Goal: Task Accomplishment & Management: Manage account settings

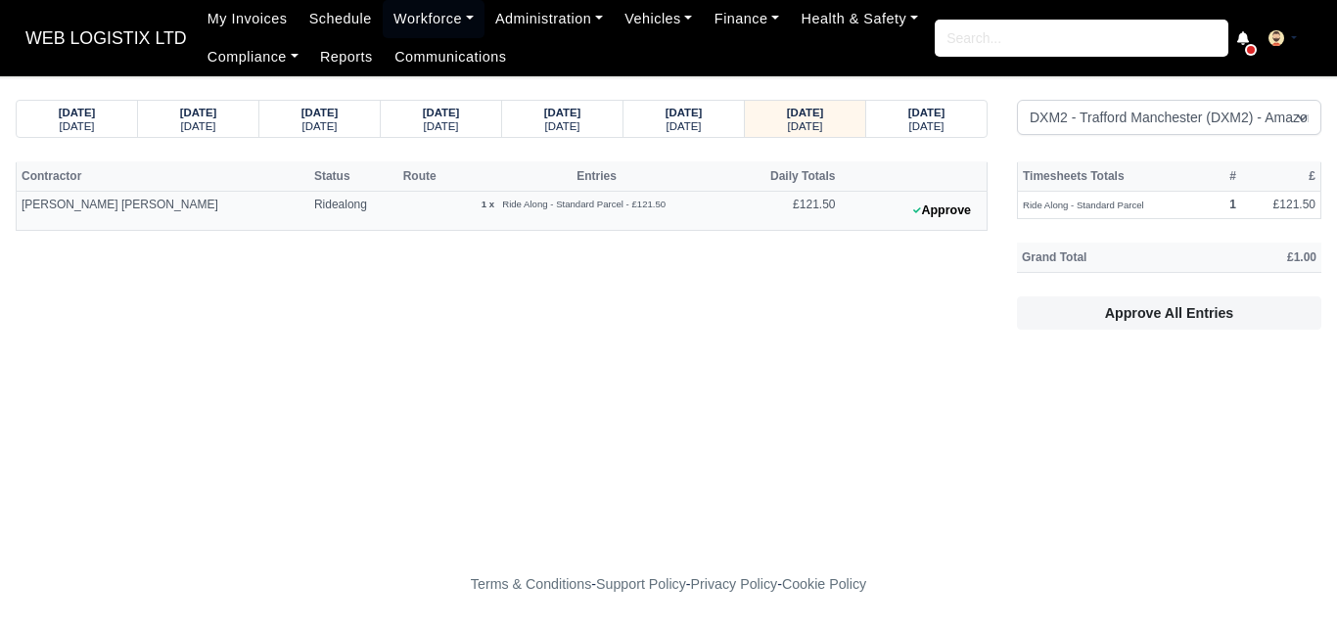
select select "1"
click at [696, 121] on small "Wednesday" at bounding box center [684, 126] width 35 height 12
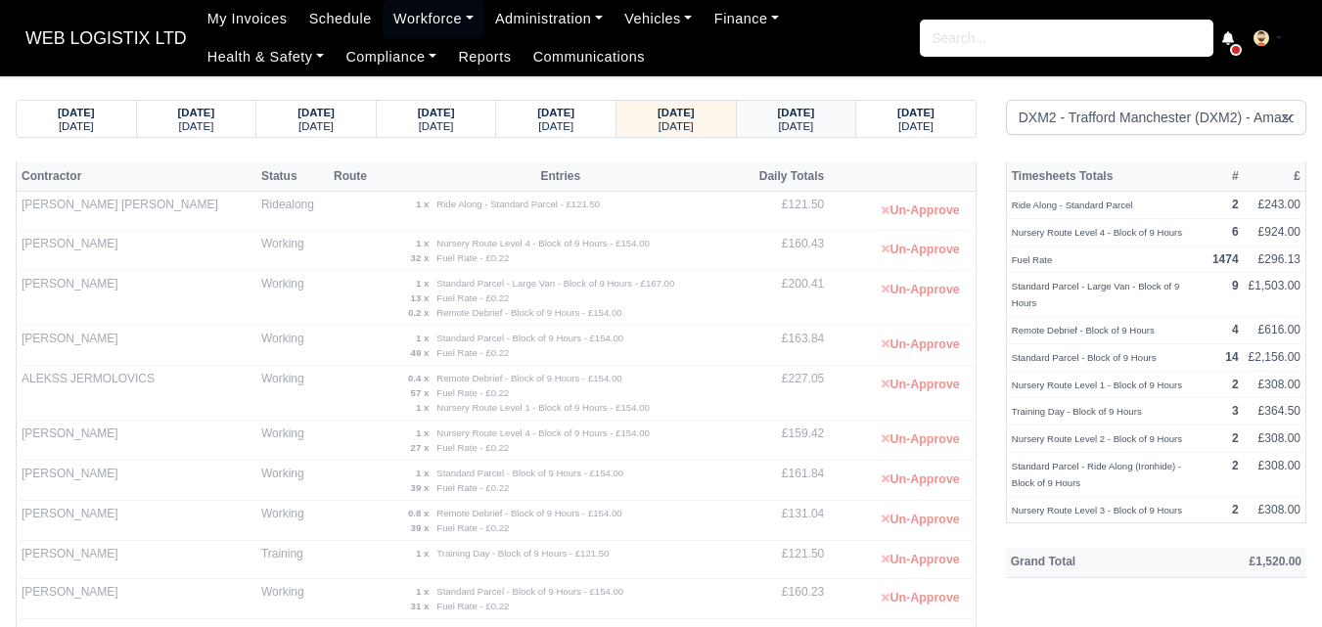
click at [794, 132] on small "Thursday" at bounding box center [795, 126] width 35 height 12
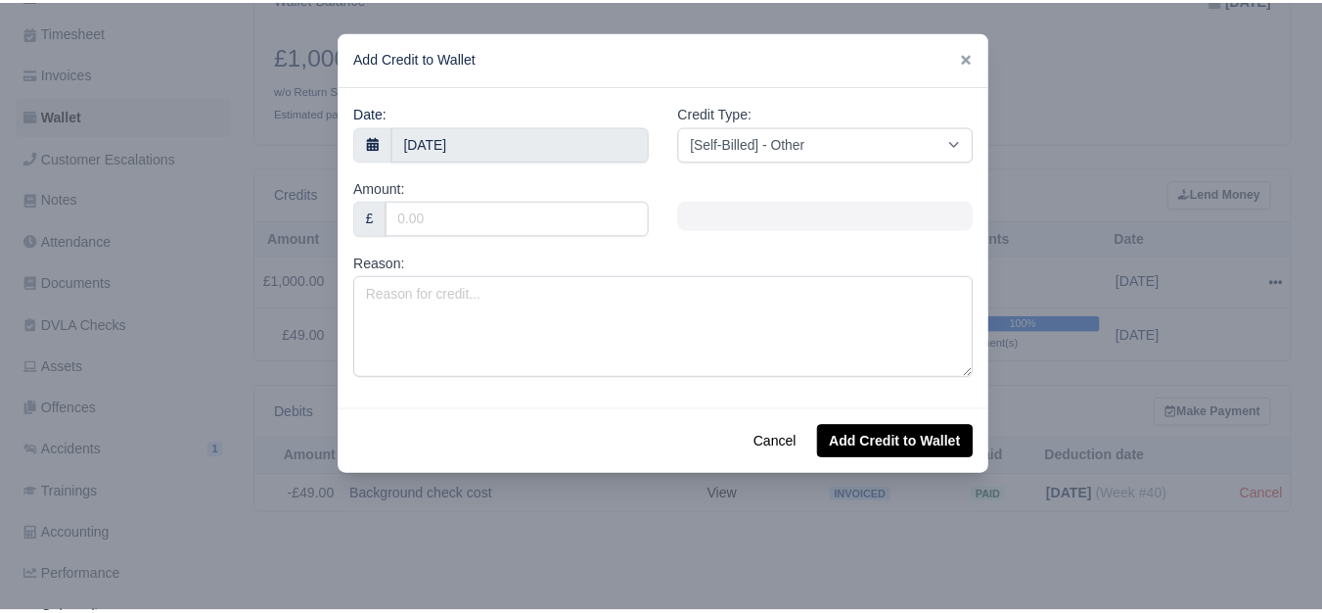
scroll to position [326, 0]
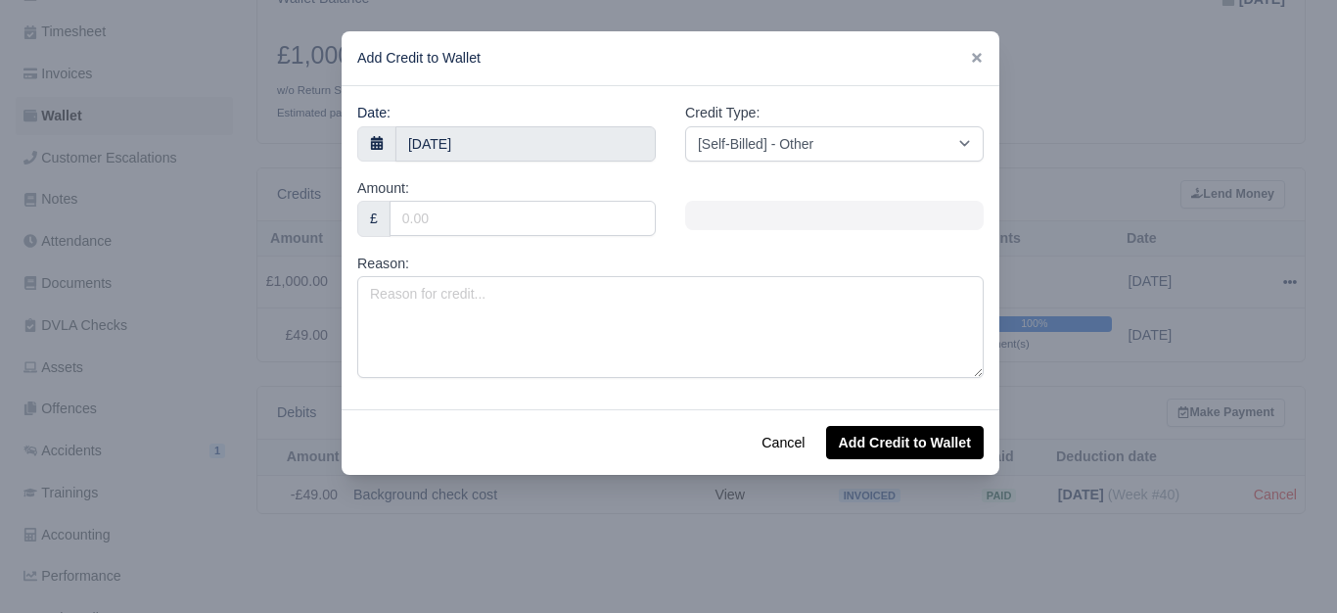
click at [1139, 113] on div at bounding box center [668, 306] width 1337 height 613
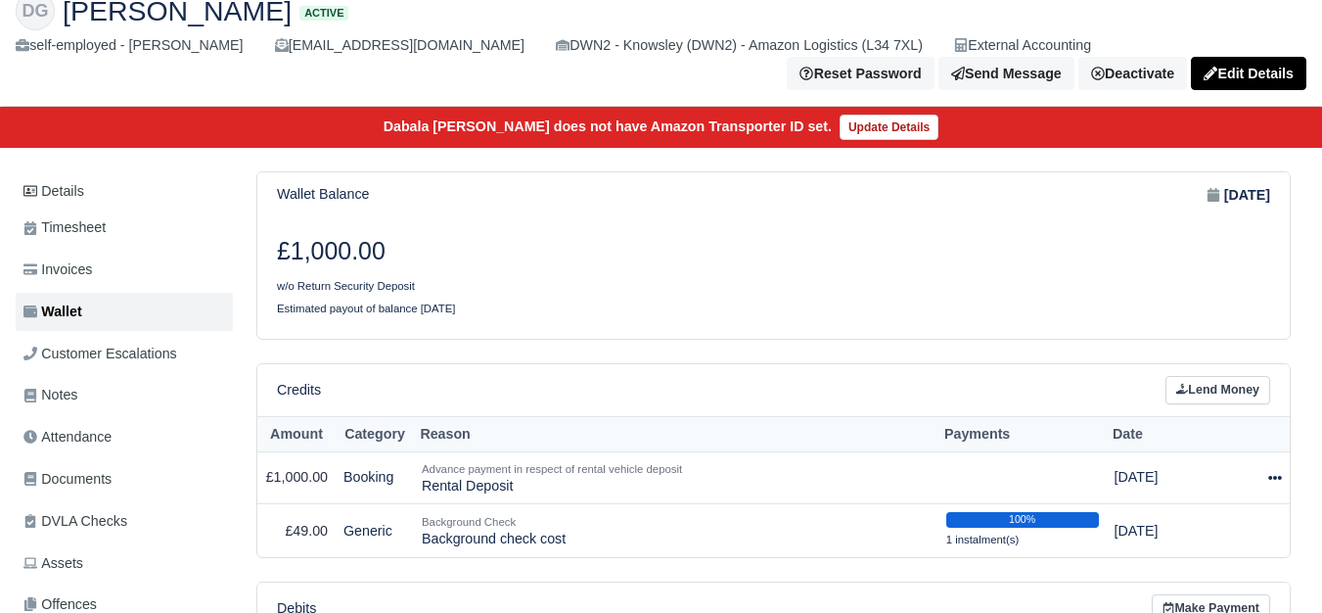
scroll to position [163, 0]
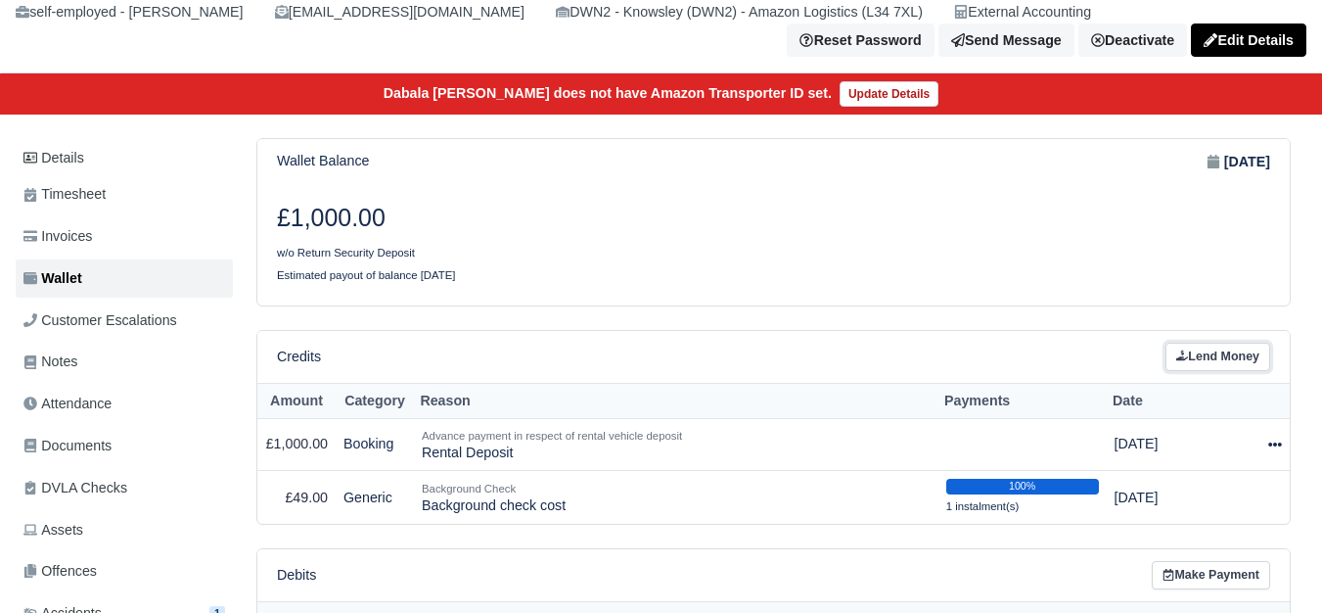
click at [1201, 371] on link "Lend Money" at bounding box center [1218, 357] width 105 height 28
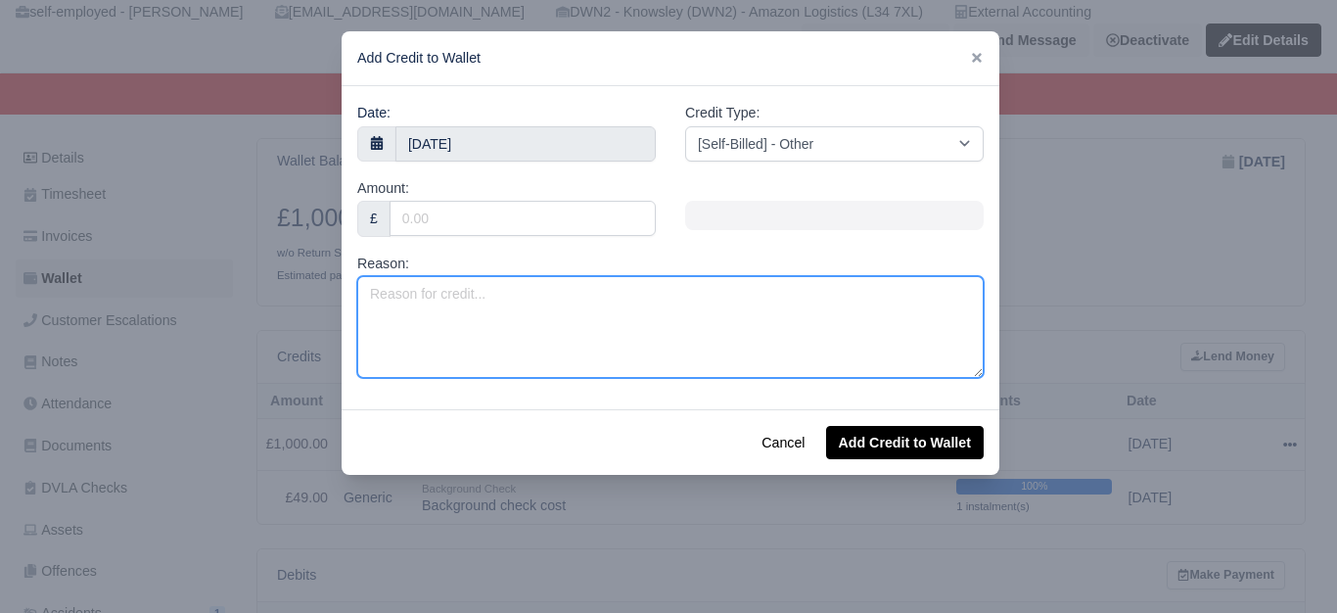
click at [581, 333] on textarea "Reason:" at bounding box center [670, 327] width 626 height 102
click at [831, 318] on textarea "Valet Charge -" at bounding box center [670, 327] width 626 height 102
paste textarea "DA17WGF"
type textarea "Valet Charge - DA17WGF (Offhired)"
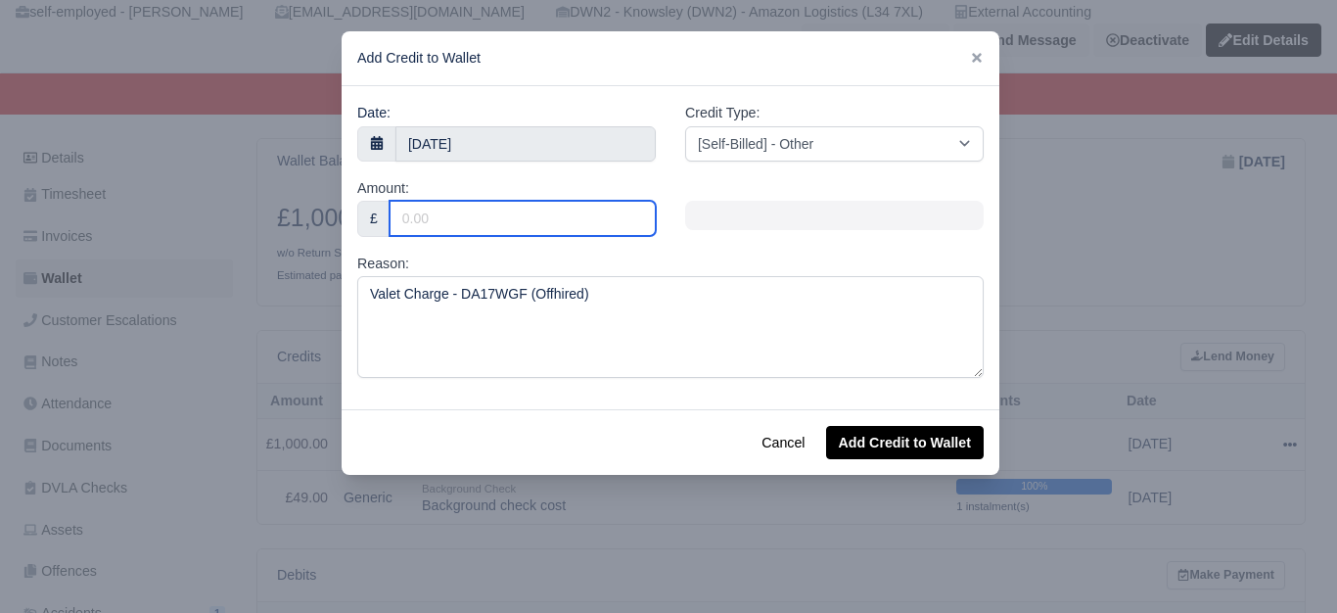
click at [568, 219] on input "Amount:" at bounding box center [523, 218] width 266 height 35
type input "72"
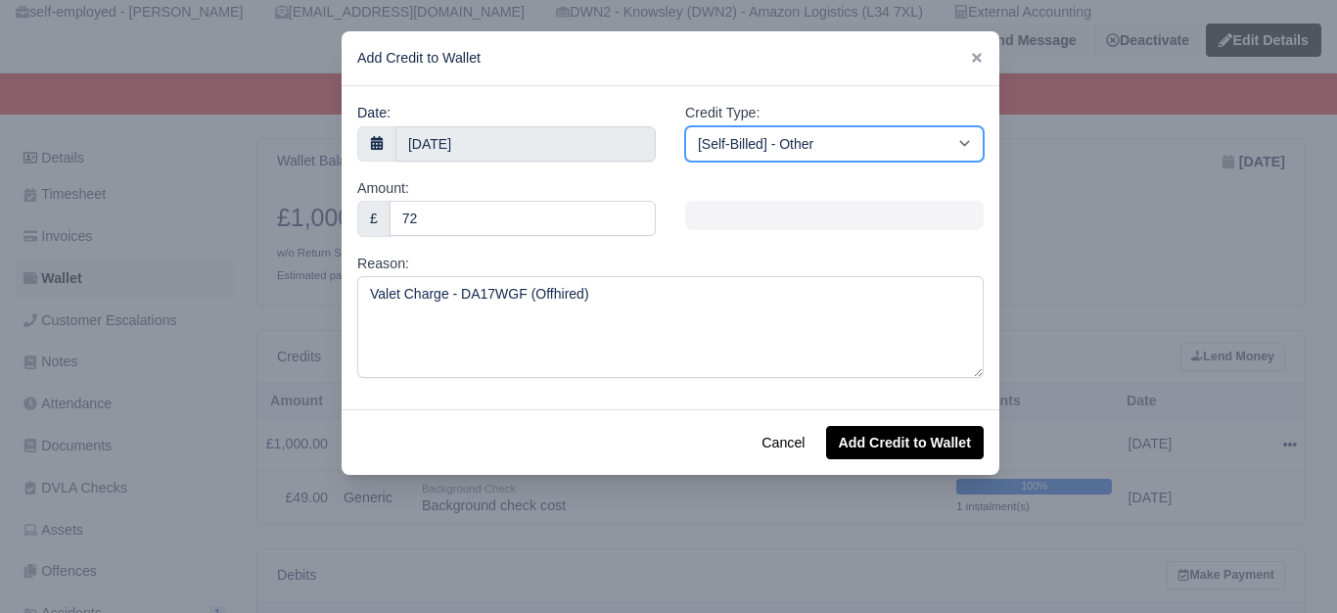
click at [747, 154] on select "[Self-Billed] - Other [Self-Billed] - Negative Invoice [Self-Billed] - Keychain…" at bounding box center [834, 143] width 299 height 35
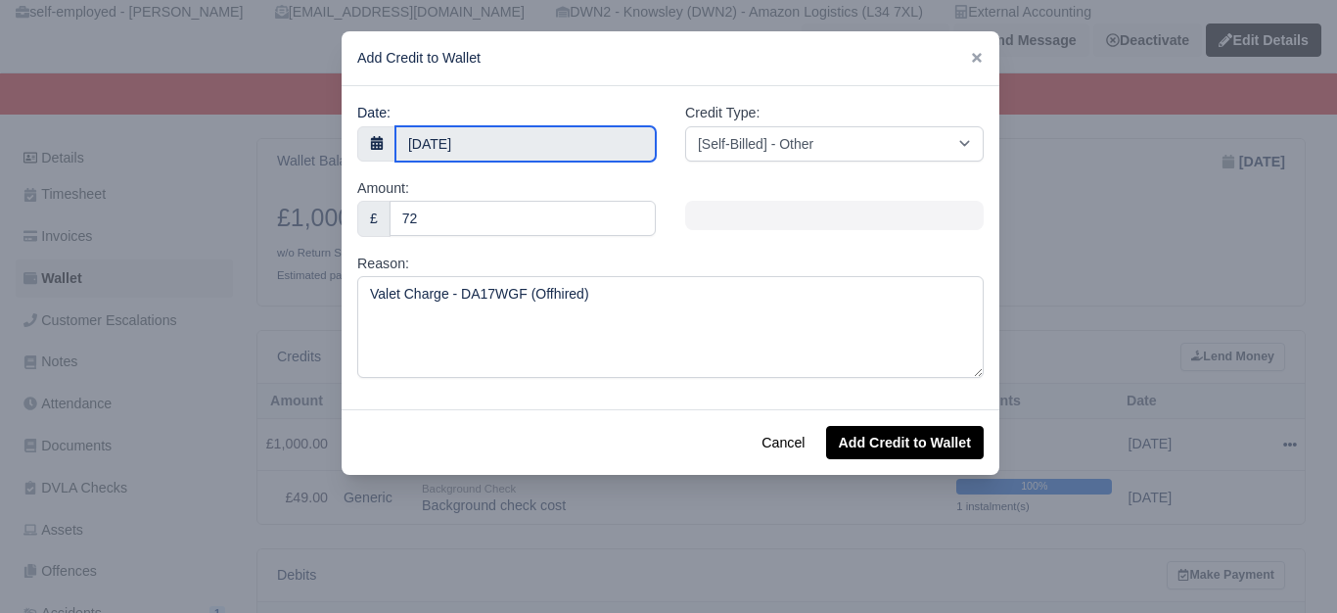
click at [583, 153] on body "WEB LOGISTIX LTD My Invoices Schedule Workforce Manpower Expiring Documents Lea…" at bounding box center [668, 143] width 1337 height 613
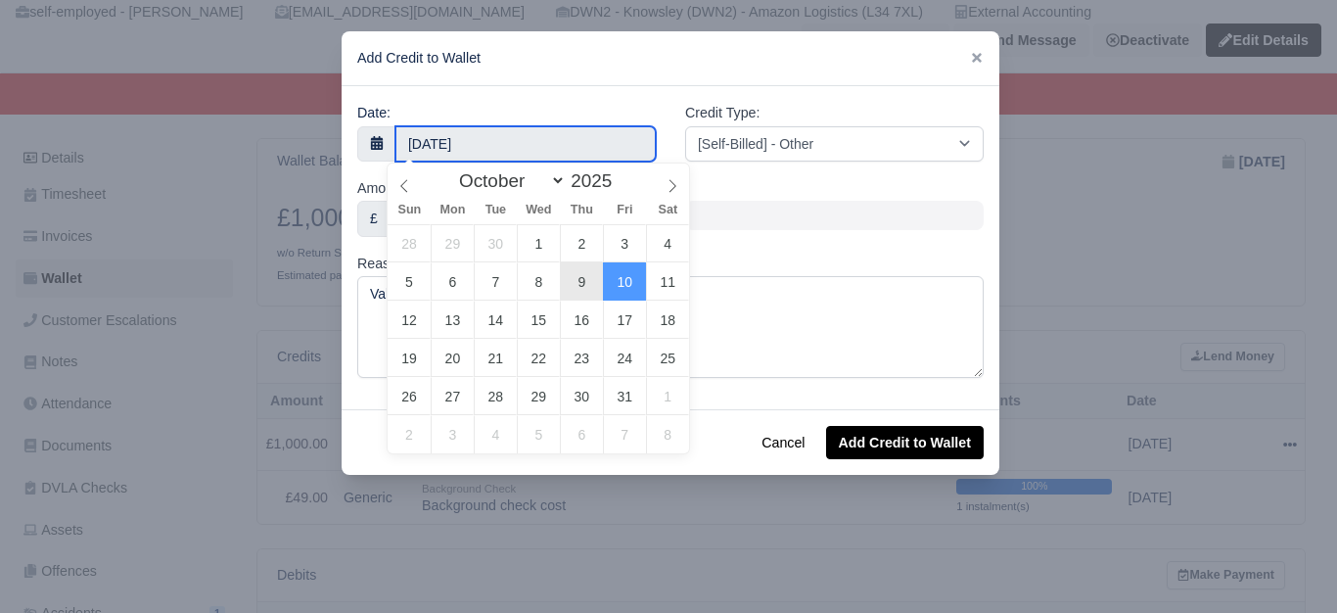
type input "9 October 2025"
click at [468, 146] on input "9 October 2025" at bounding box center [525, 143] width 260 height 35
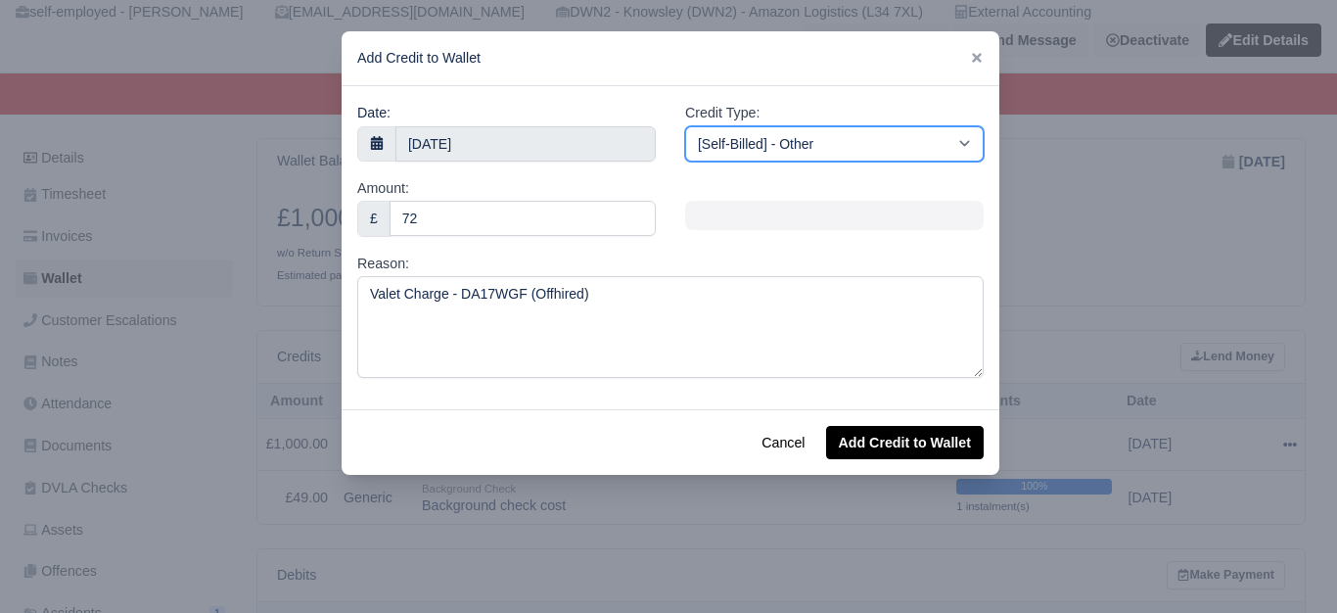
click at [751, 142] on select "[Self-Billed] - Other [Self-Billed] - Negative Invoice [Self-Billed] - Keychain…" at bounding box center [834, 143] width 299 height 35
click at [852, 135] on select "[Self-Billed] - Other [Self-Billed] - Negative Invoice [Self-Billed] - Keychain…" at bounding box center [834, 143] width 299 height 35
click at [685, 126] on select "[Self-Billed] - Other [Self-Billed] - Negative Invoice [Self-Billed] - Keychain…" at bounding box center [834, 143] width 299 height 35
click at [825, 135] on select "[Self-Billed] - Other [Self-Billed] - Negative Invoice [Self-Billed] - Keychain…" at bounding box center [834, 143] width 299 height 35
click at [685, 126] on select "[Self-Billed] - Other [Self-Billed] - Negative Invoice [Self-Billed] - Keychain…" at bounding box center [834, 143] width 299 height 35
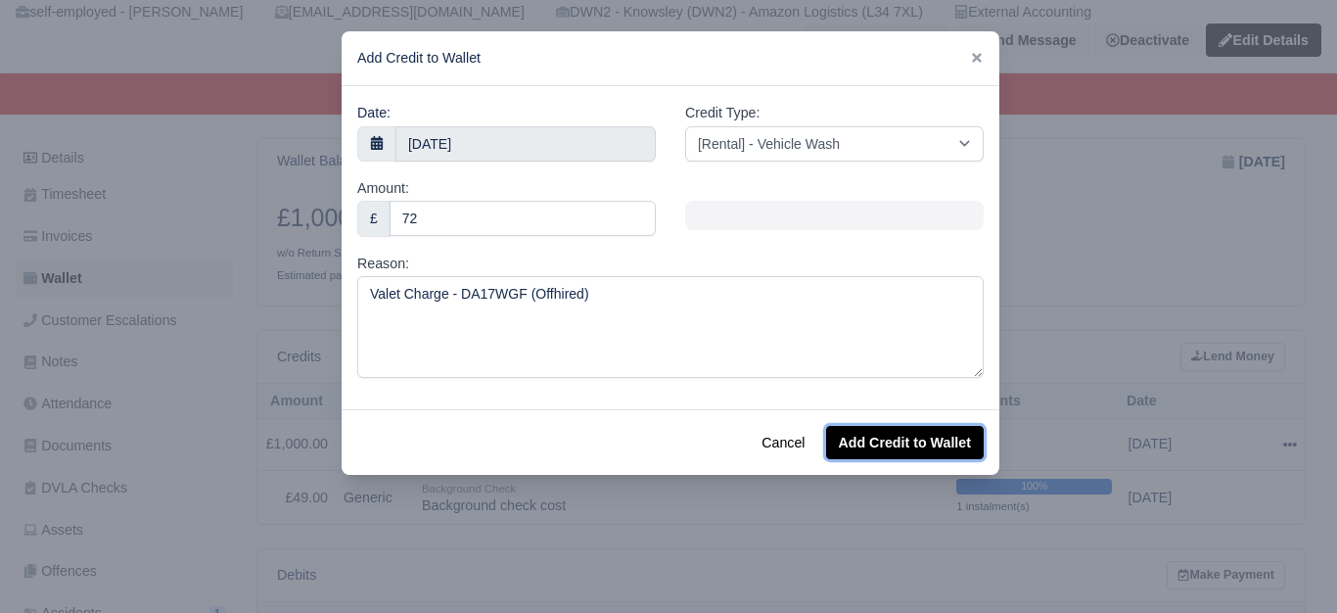
click at [922, 445] on button "Add Credit to Wallet" at bounding box center [905, 442] width 158 height 33
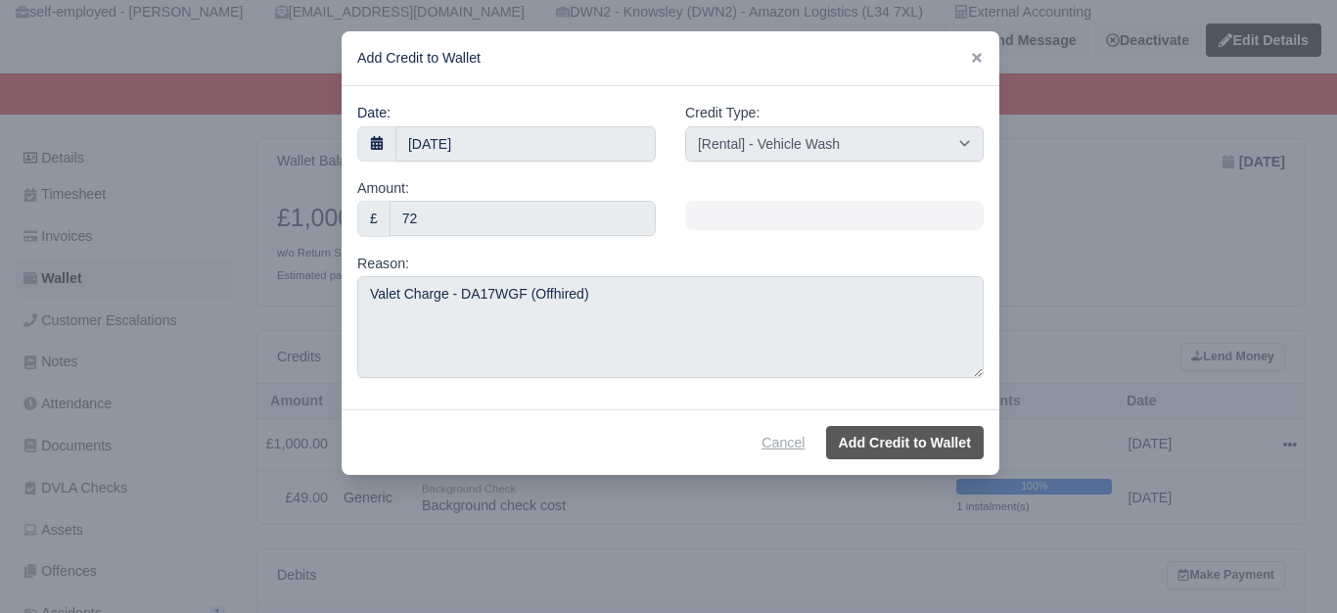
select select "other"
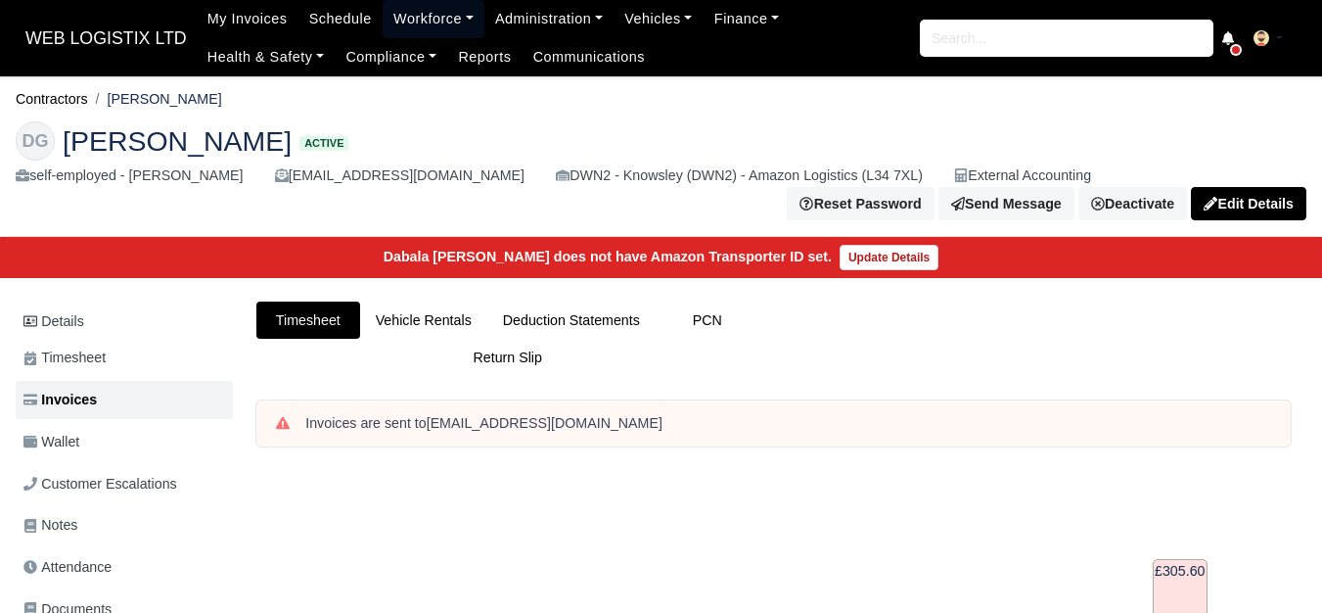
click at [398, 26] on link "Workforce" at bounding box center [434, 19] width 102 height 38
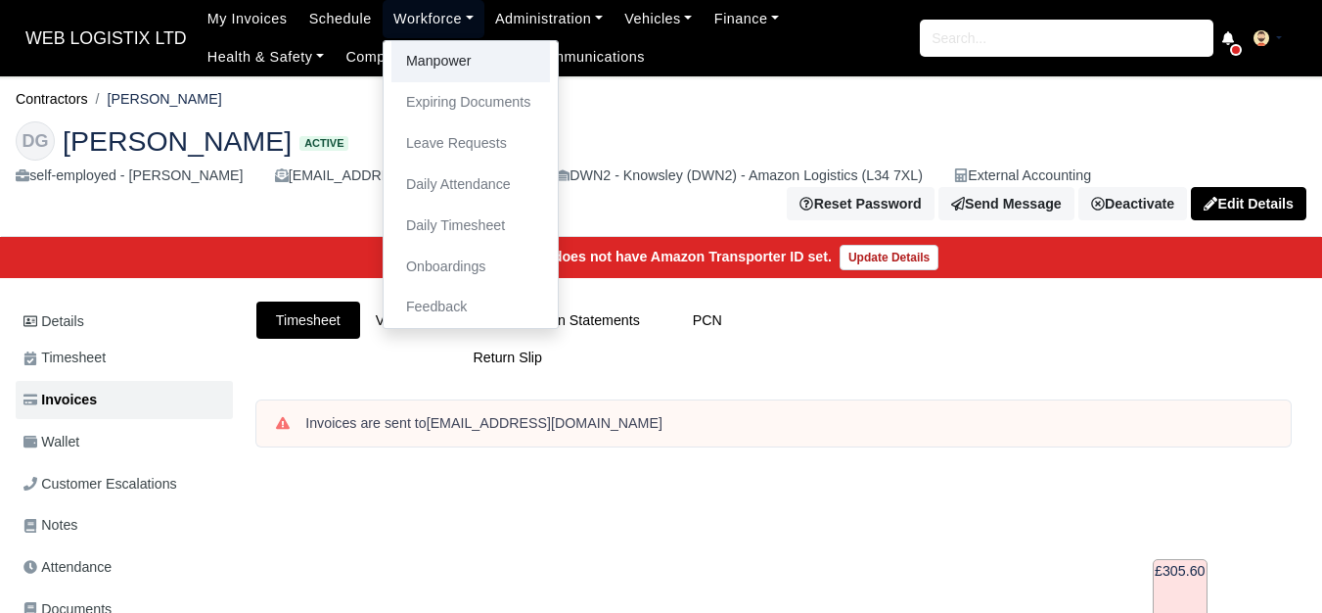
click at [423, 63] on link "Manpower" at bounding box center [471, 61] width 159 height 41
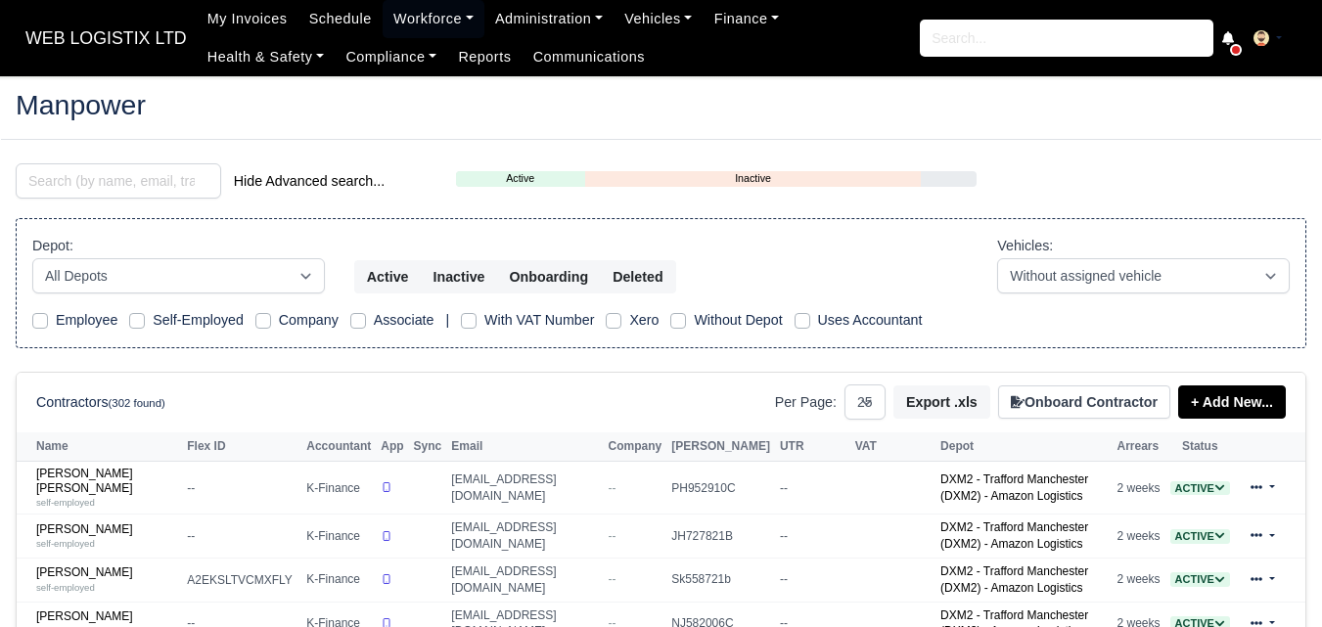
select select "25"
click at [127, 200] on div "Hide Advanced search..." at bounding box center [221, 182] width 440 height 39
click at [115, 186] on input "search" at bounding box center [119, 180] width 206 height 35
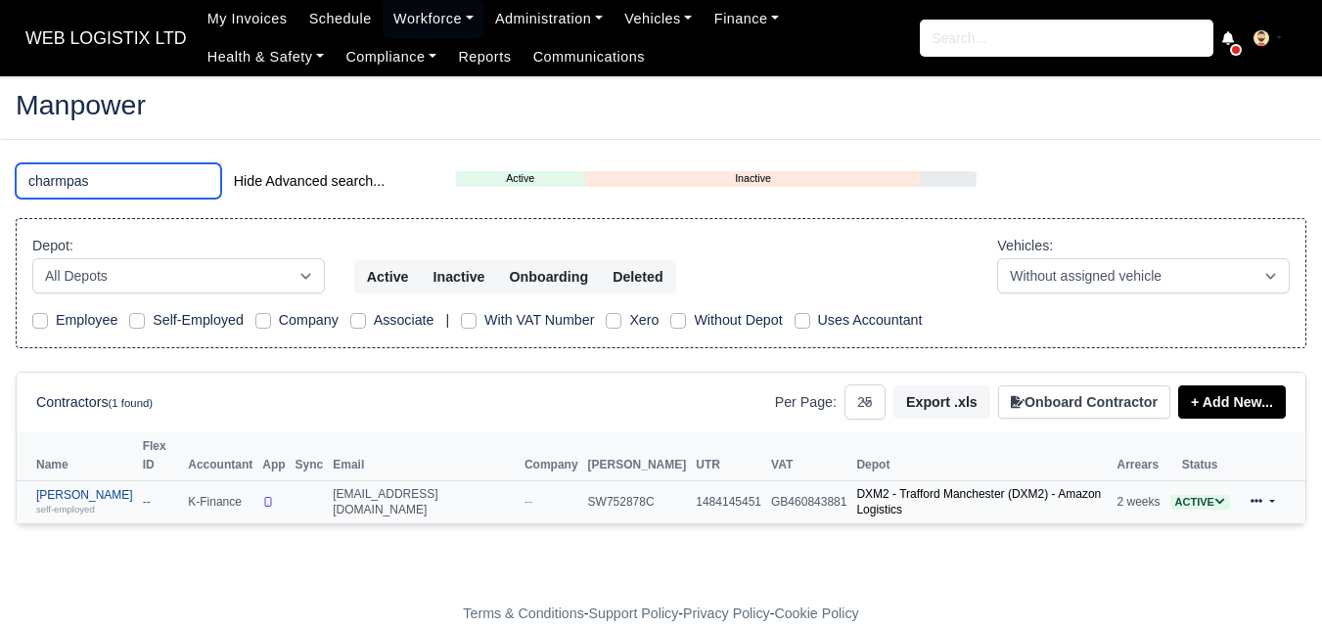
type input "charmpas"
click at [91, 488] on link "Iason Charmpas self-employed" at bounding box center [84, 502] width 97 height 28
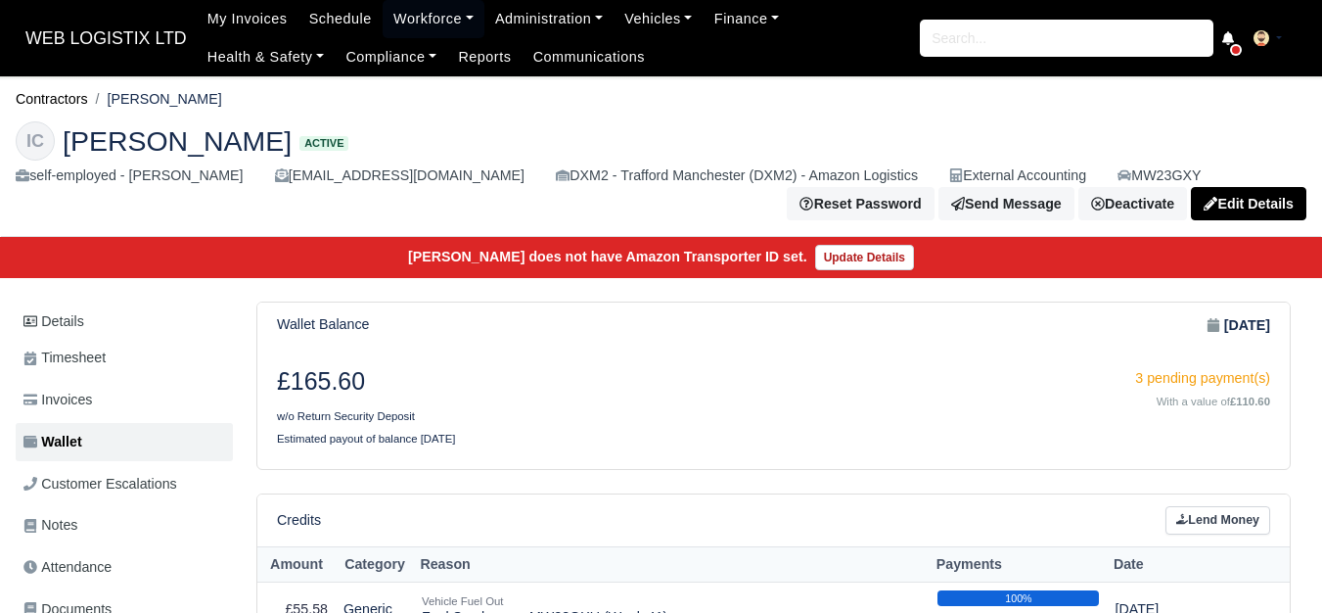
scroll to position [163, 0]
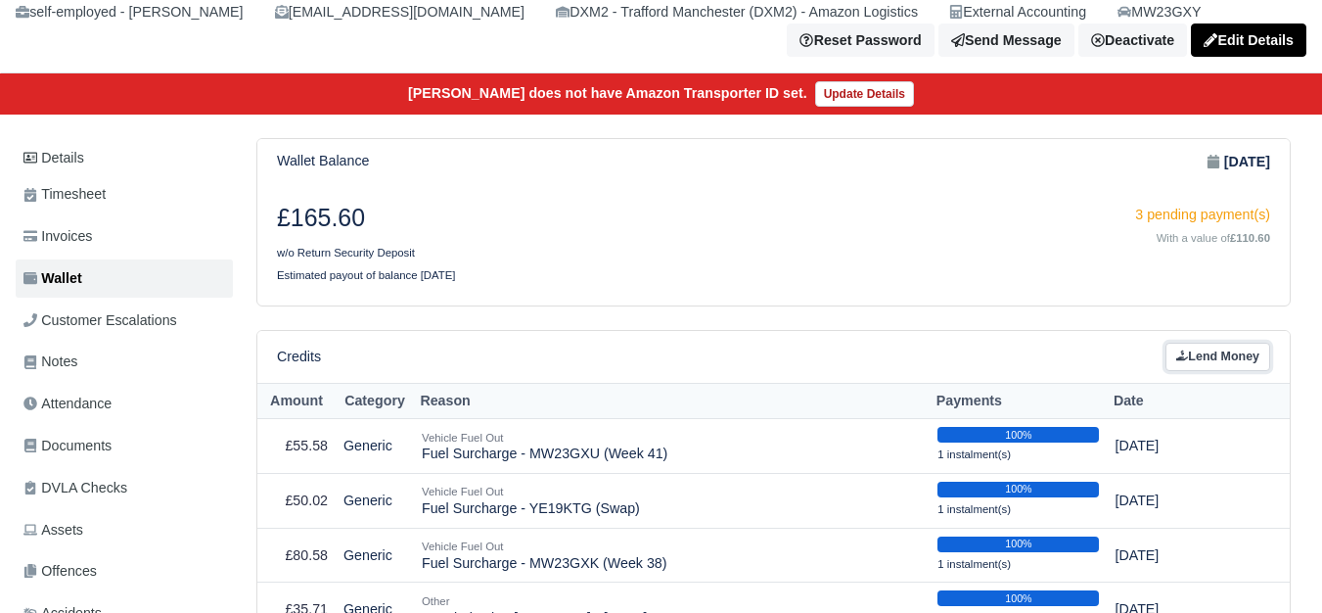
click at [1205, 359] on link "Lend Money" at bounding box center [1218, 357] width 105 height 28
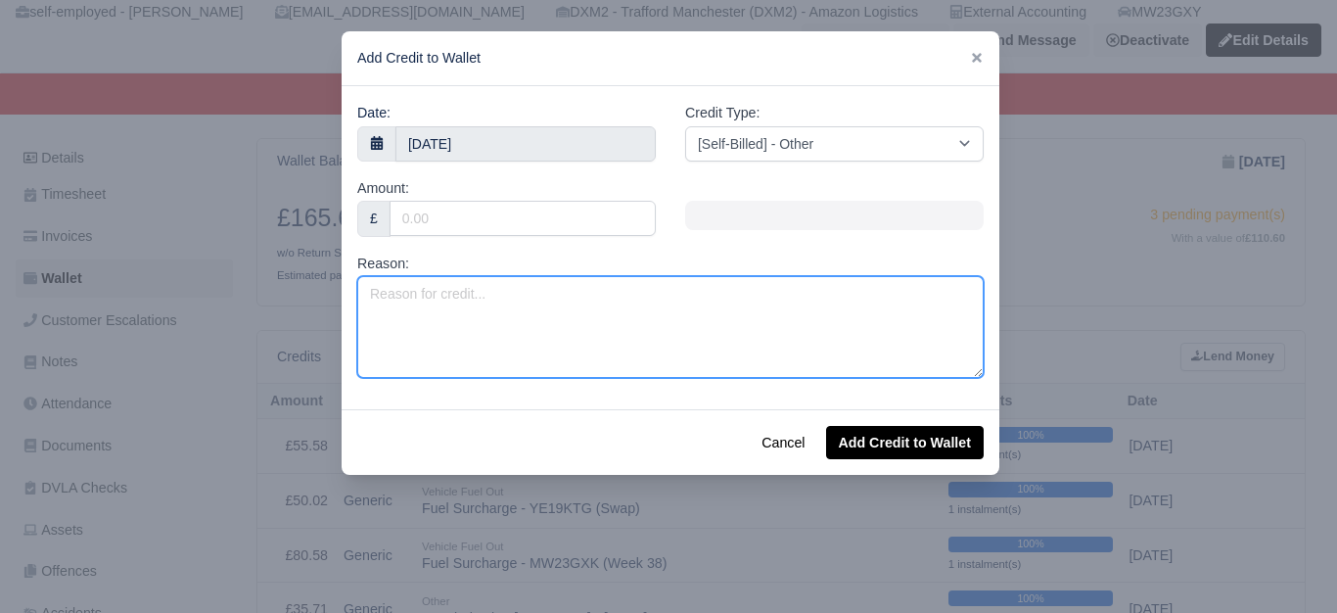
click at [598, 336] on textarea "Reason:" at bounding box center [670, 327] width 626 height 102
click at [754, 303] on textarea "Valet Charge -" at bounding box center [670, 327] width 626 height 102
paste textarea "MW23GXK"
type textarea "Valet Charge - MW23GXK (VOR Offhired)"
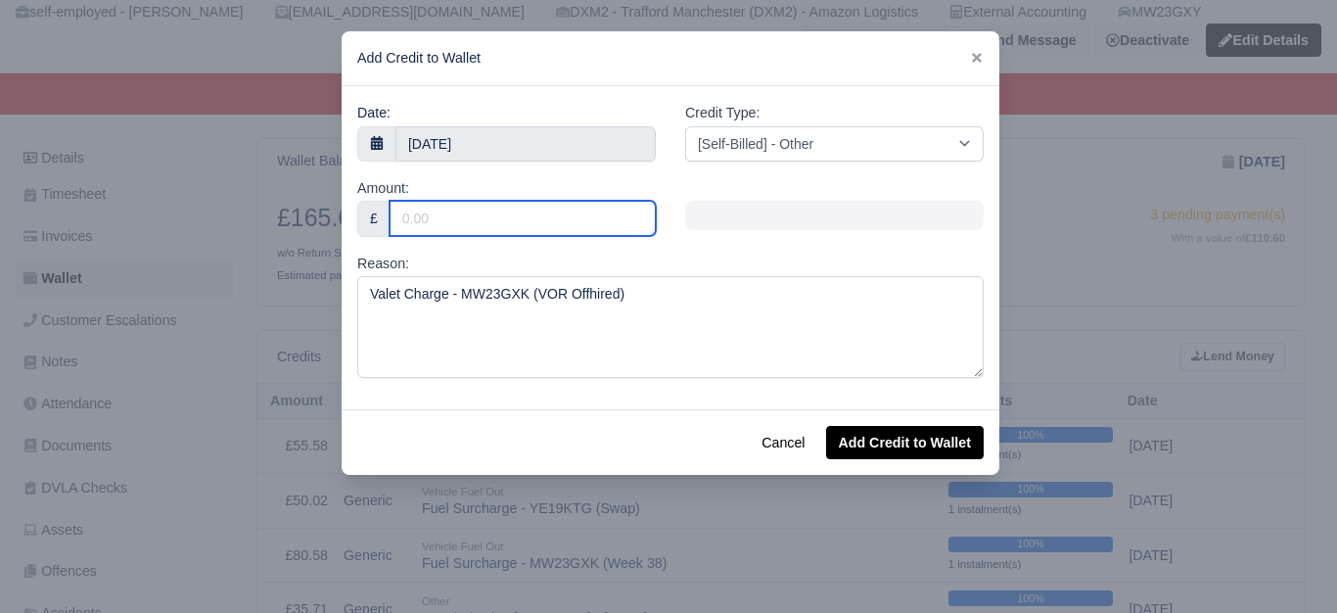
click at [645, 216] on input "Amount:" at bounding box center [523, 218] width 266 height 35
type input "25"
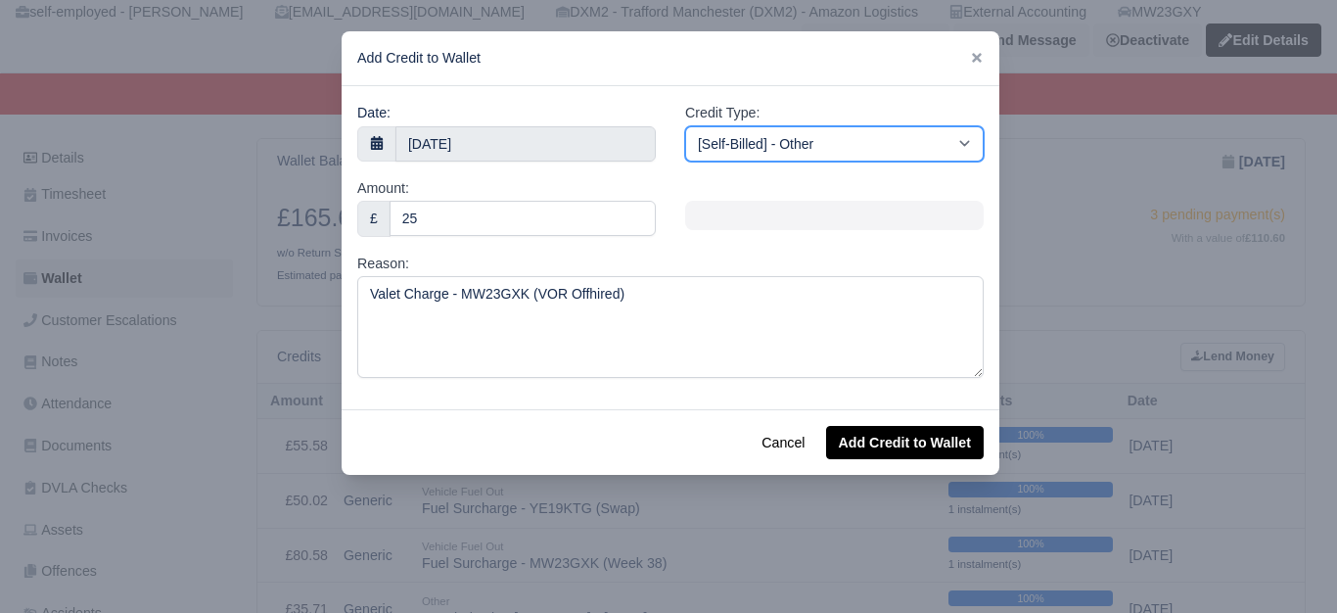
click at [790, 161] on select "[Self-Billed] - Other [Self-Billed] - Negative Invoice [Self-Billed] - Keychain…" at bounding box center [834, 143] width 299 height 35
click at [685, 126] on select "[Self-Billed] - Other [Self-Billed] - Negative Invoice [Self-Billed] - Keychain…" at bounding box center [834, 143] width 299 height 35
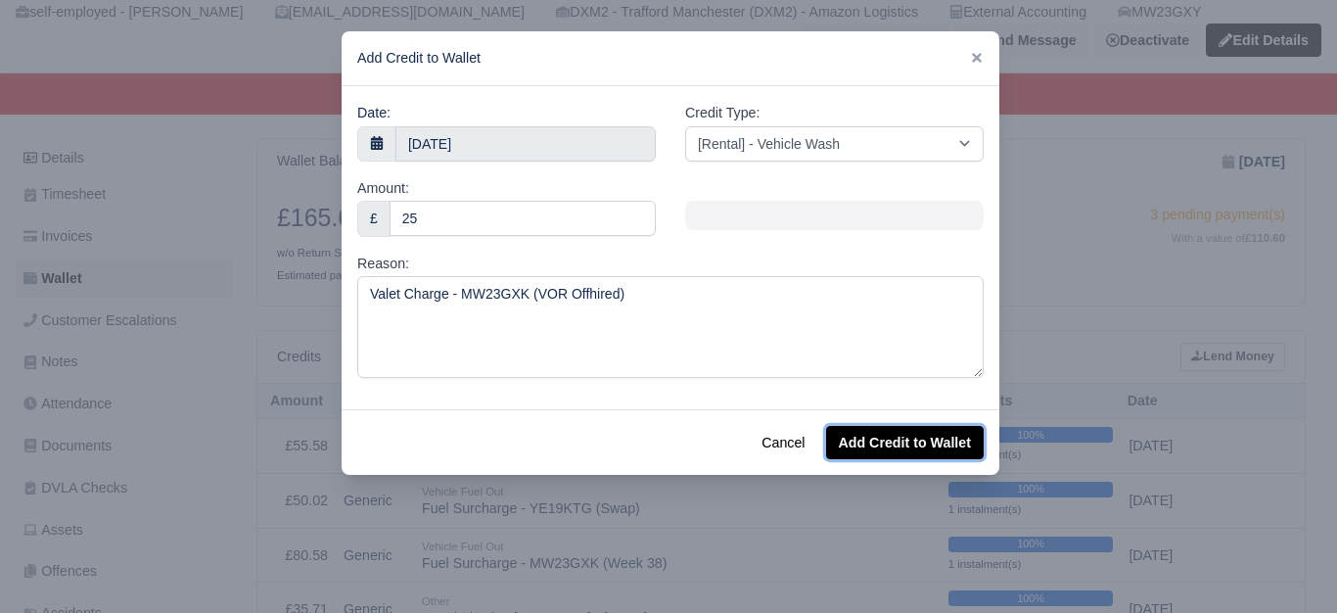
click at [887, 441] on button "Add Credit to Wallet" at bounding box center [905, 442] width 158 height 33
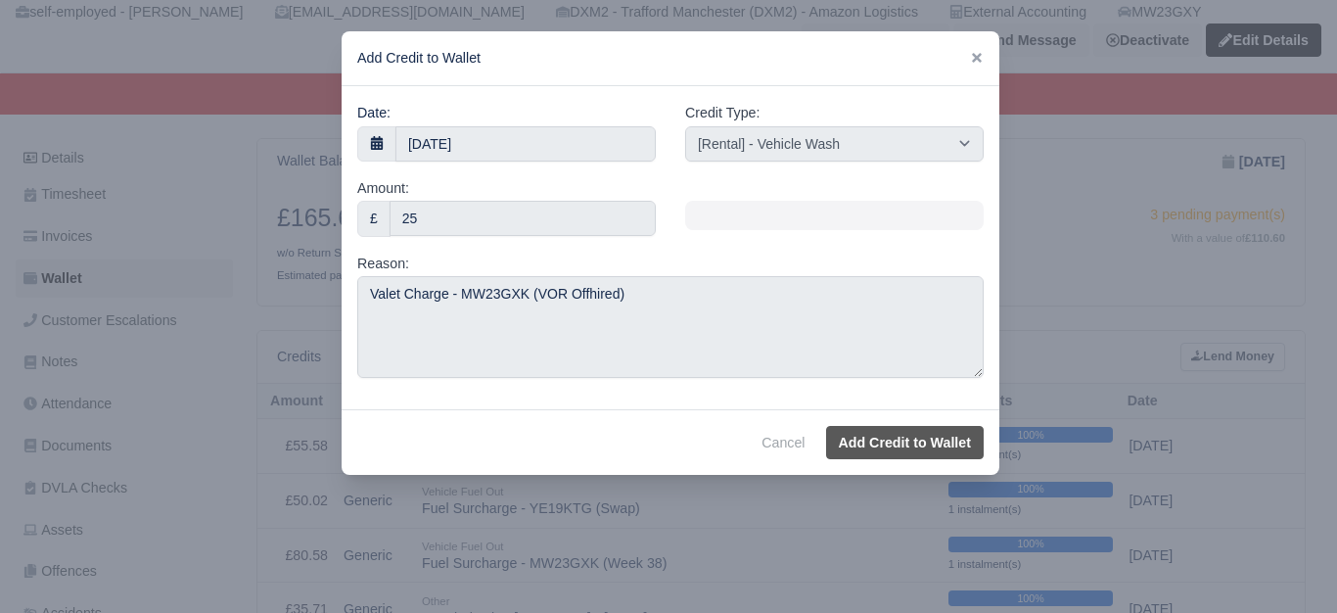
select select "other"
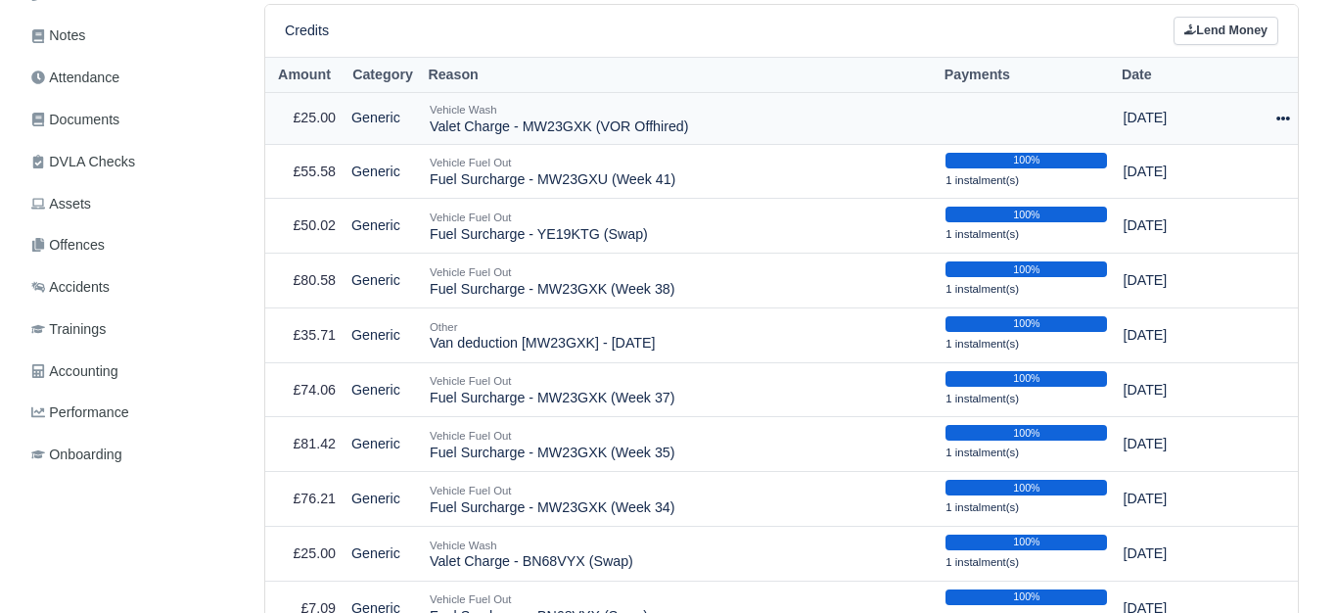
scroll to position [489, 0]
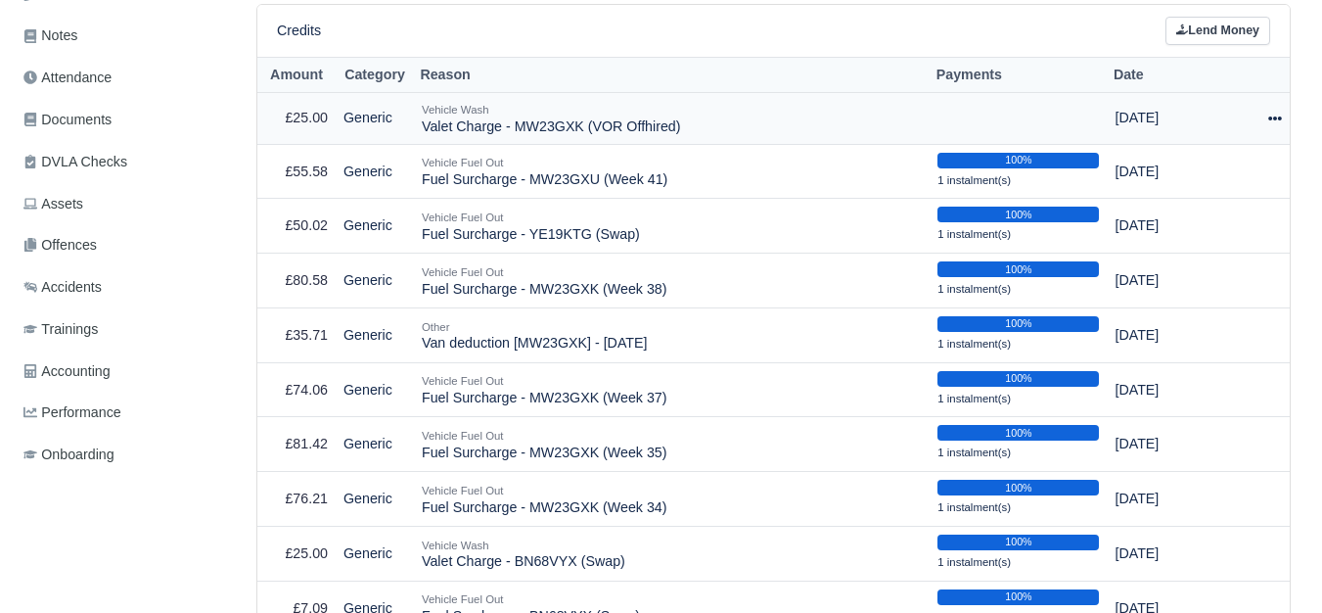
click at [1270, 111] on div at bounding box center [1262, 118] width 40 height 23
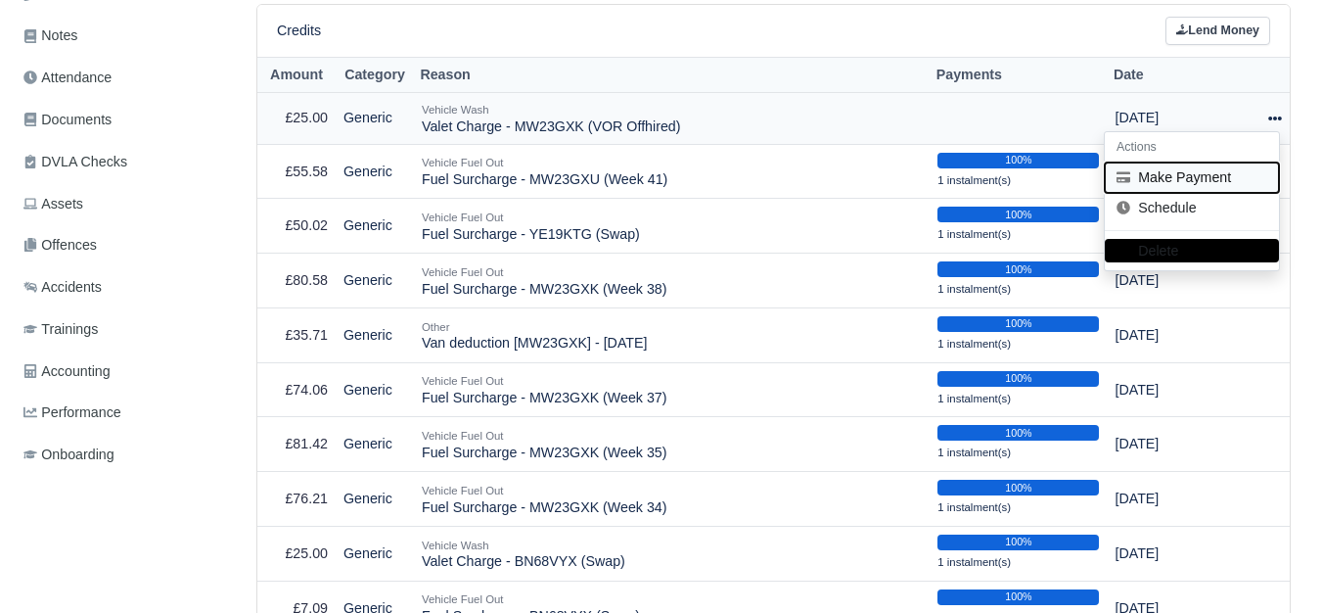
click at [1164, 172] on button "Make Payment" at bounding box center [1192, 177] width 174 height 30
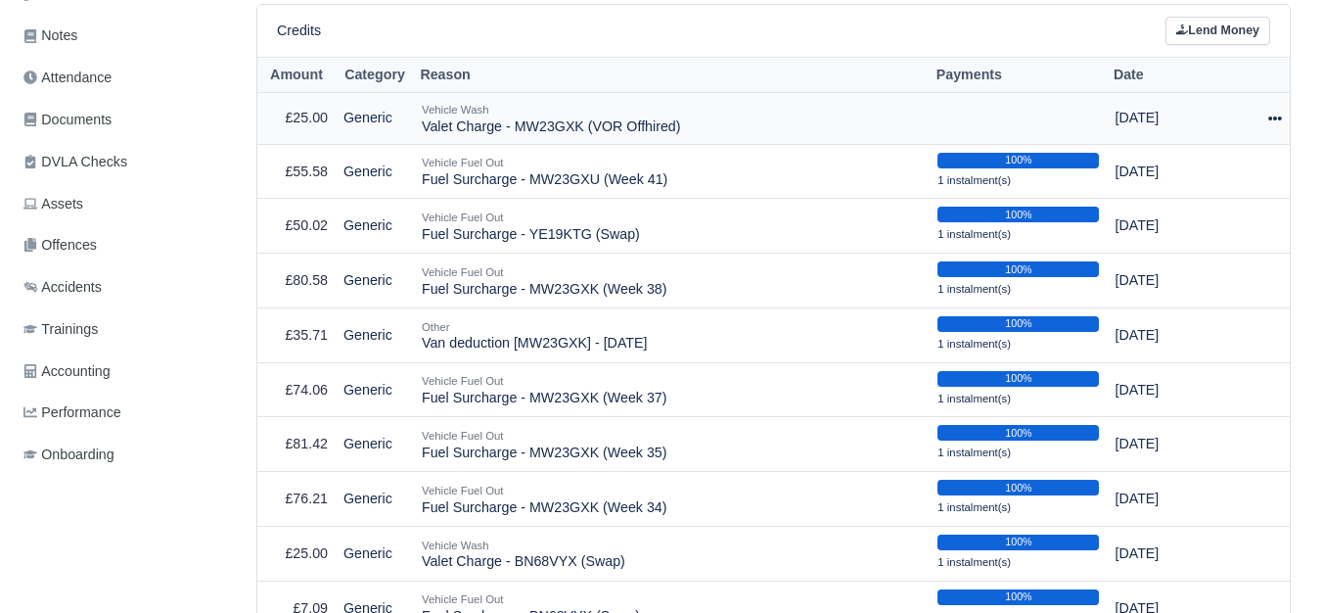
select select "7486"
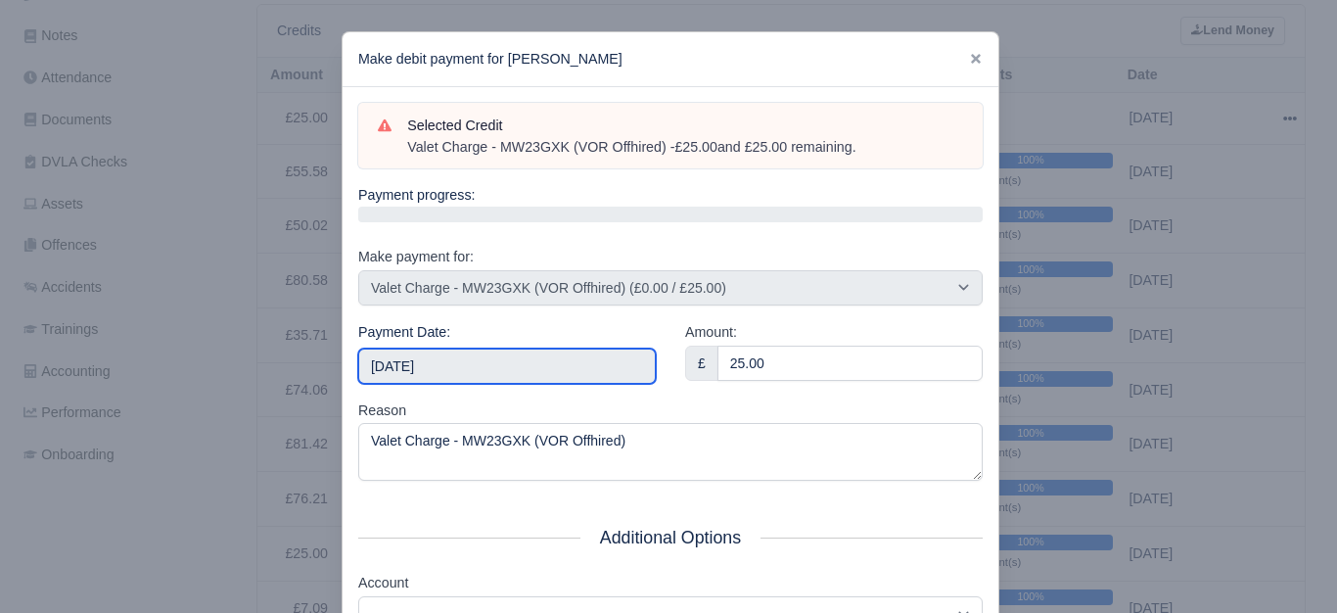
click at [623, 370] on input "2025-10-11" at bounding box center [507, 365] width 298 height 35
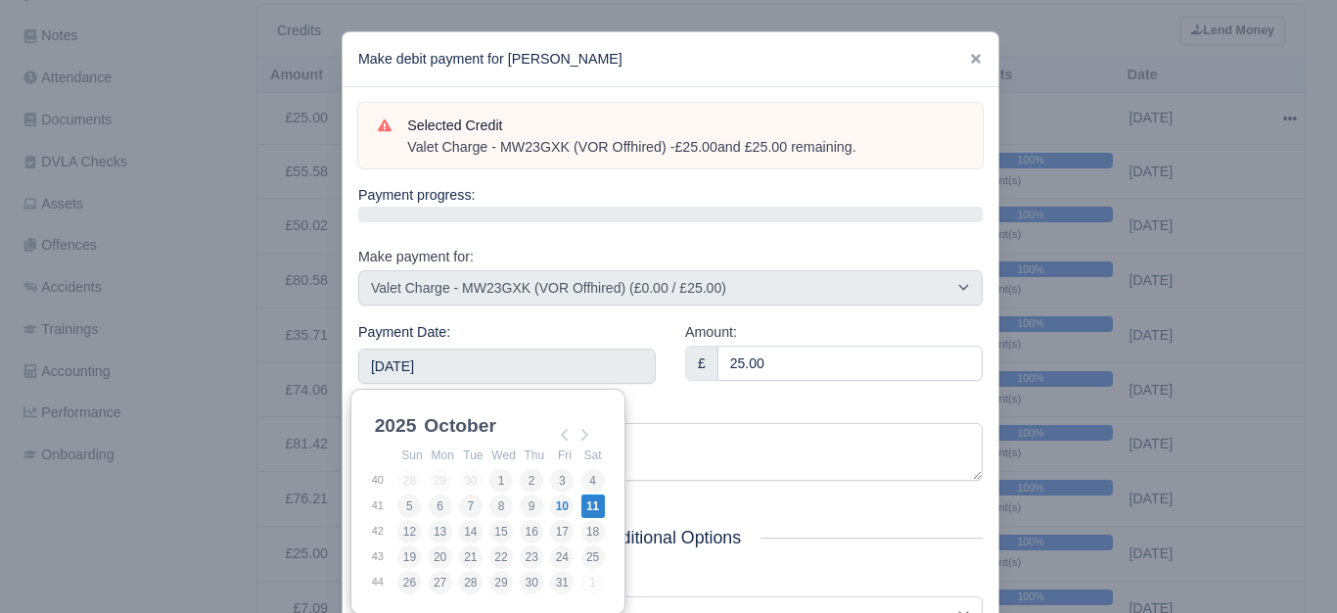
click at [658, 395] on div "Payment Date: 2025-10-11" at bounding box center [507, 360] width 327 height 78
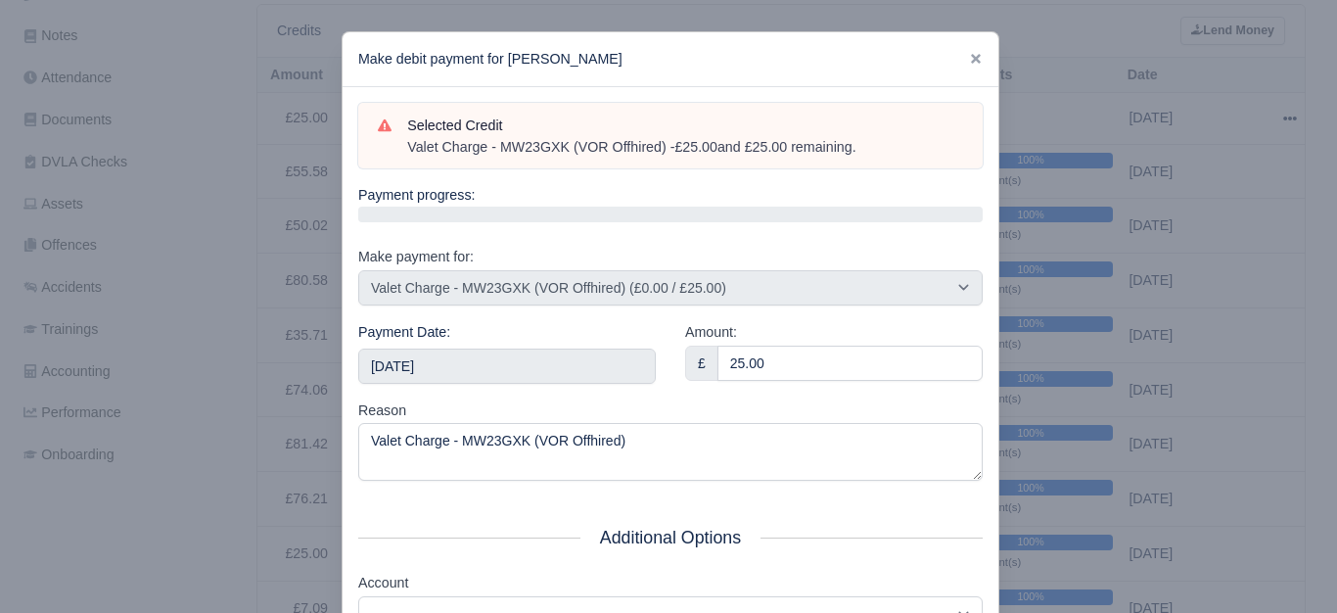
scroll to position [296, 0]
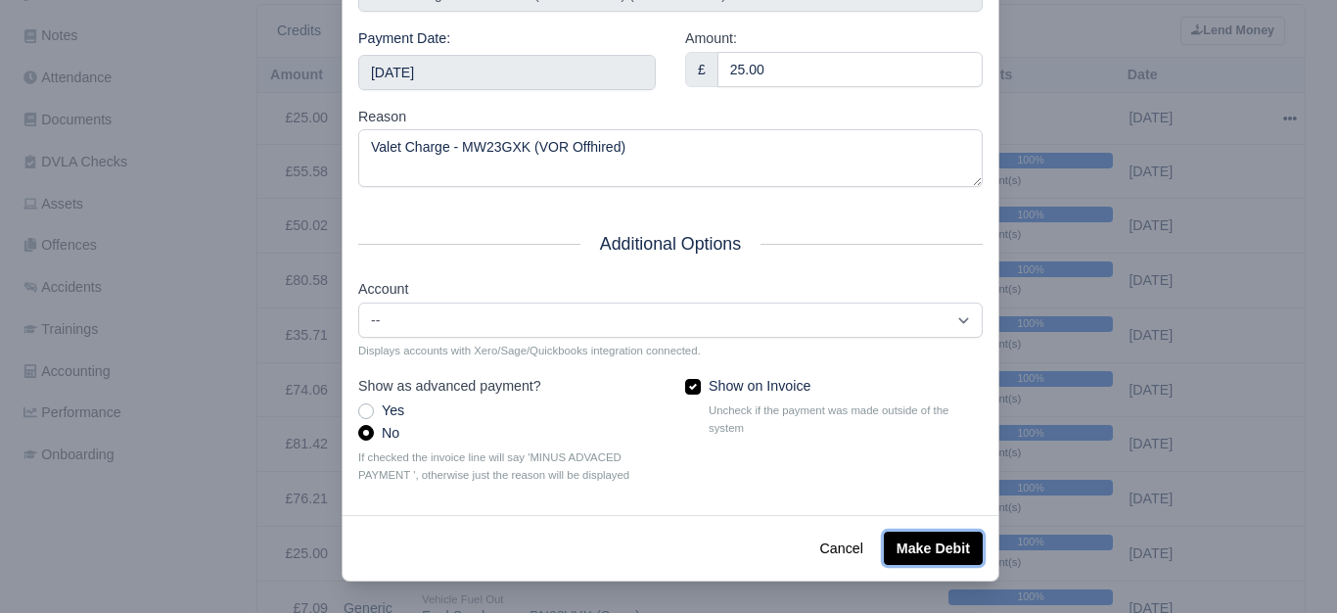
click at [973, 542] on button "Make Debit" at bounding box center [933, 548] width 99 height 33
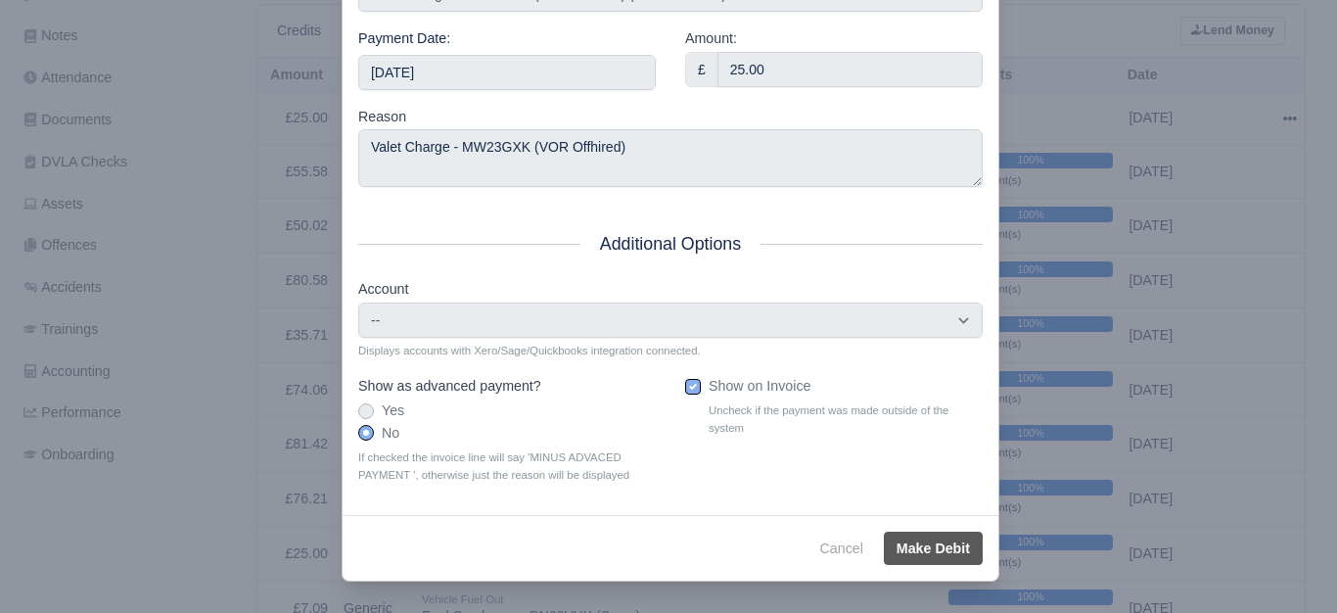
type input "2025-10-11T23:59:59+01:00"
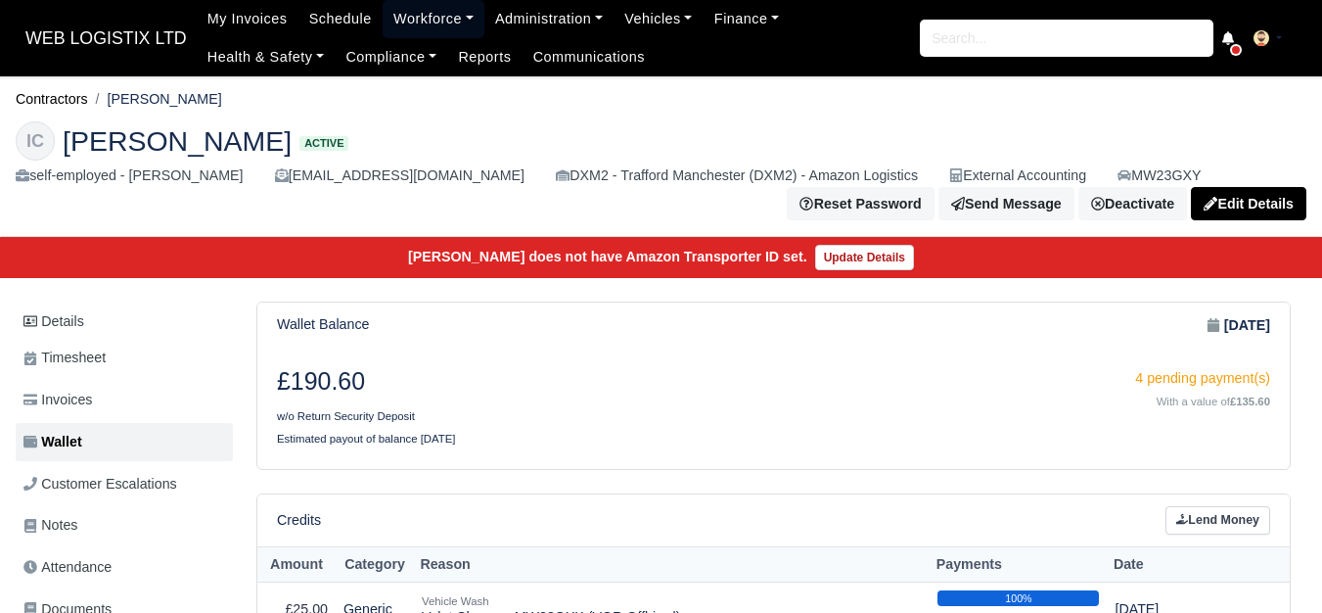
click at [394, 9] on link "Workforce" at bounding box center [434, 19] width 102 height 38
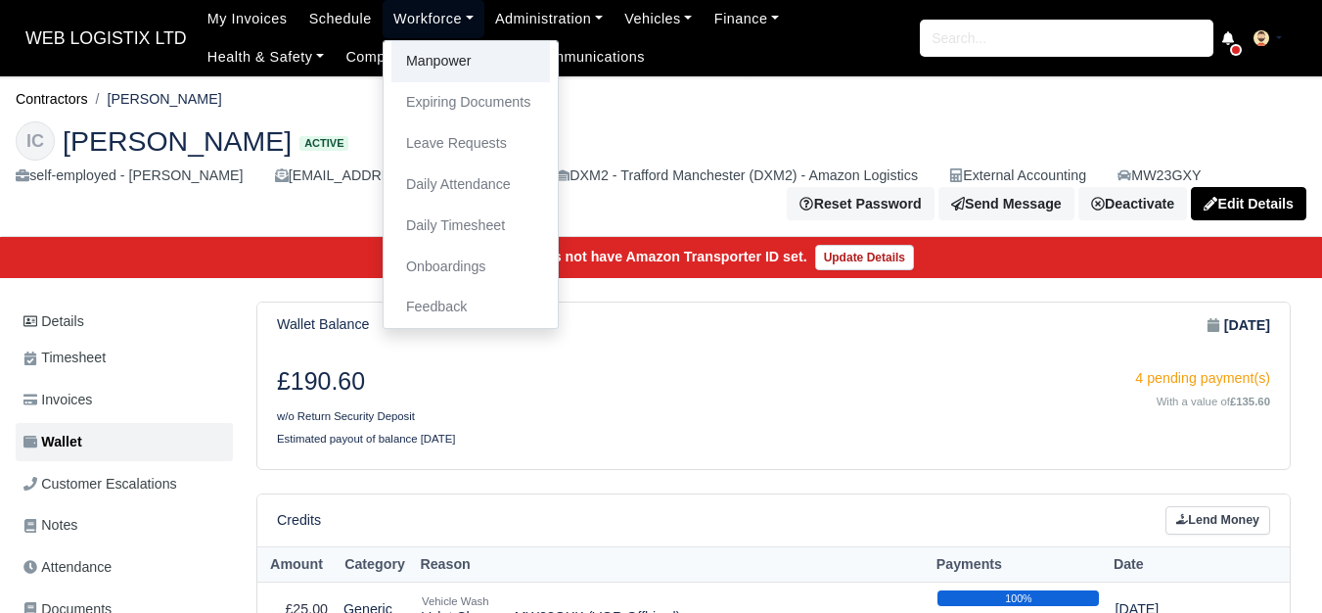
click at [422, 70] on link "Manpower" at bounding box center [471, 61] width 159 height 41
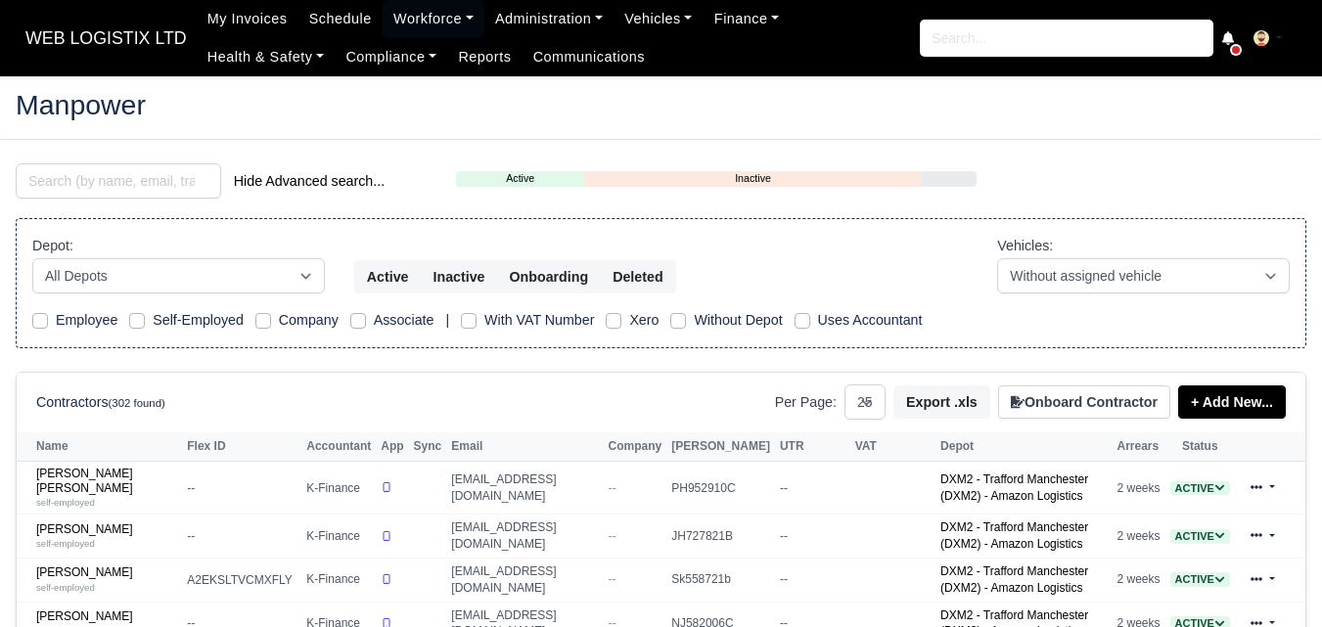
select select "25"
click at [124, 184] on input "search" at bounding box center [119, 180] width 206 height 35
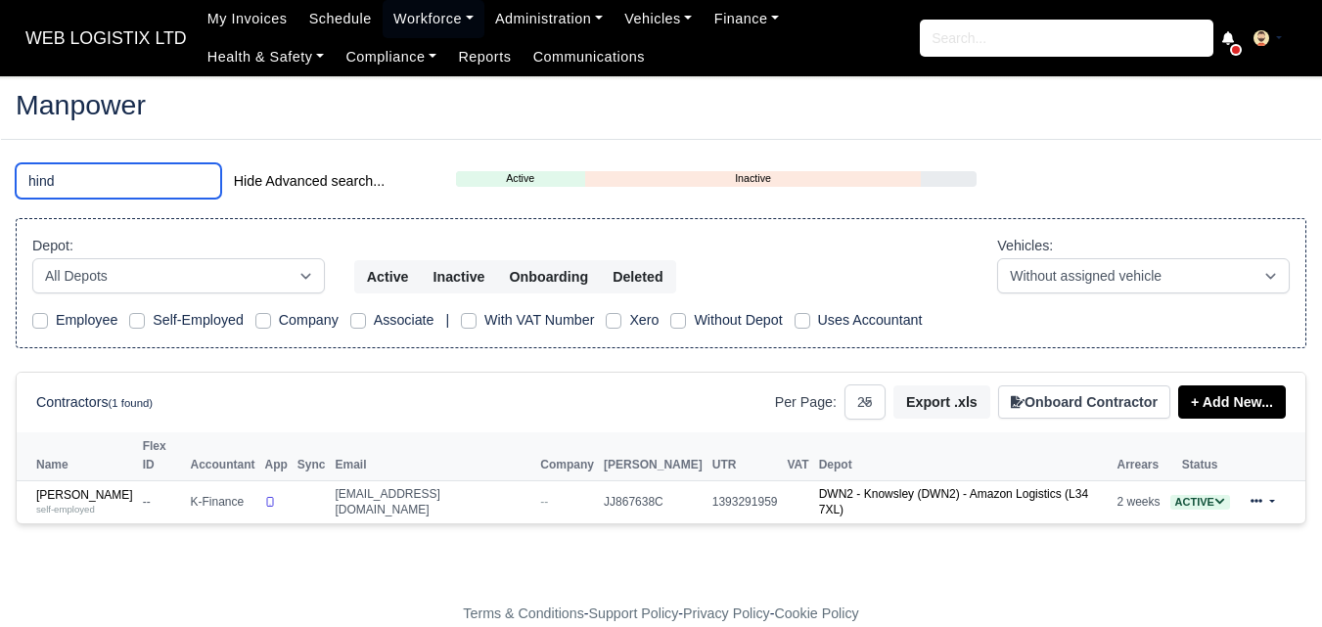
type input "hind"
click at [69, 572] on footer "Terms & Conditions - Support Policy - Privacy Policy - Cookie Policy" at bounding box center [661, 614] width 1322 height 85
click at [63, 488] on link "Ryan Van Hind self-employed" at bounding box center [84, 502] width 97 height 28
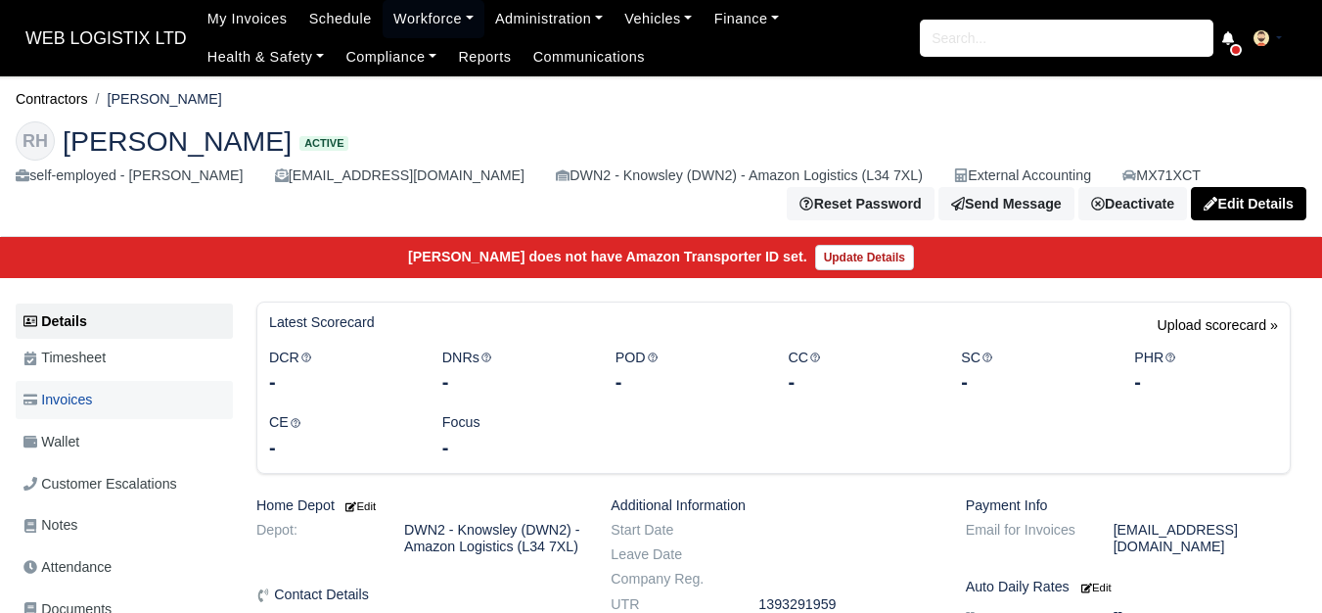
click at [73, 388] on link "Invoices" at bounding box center [124, 400] width 217 height 38
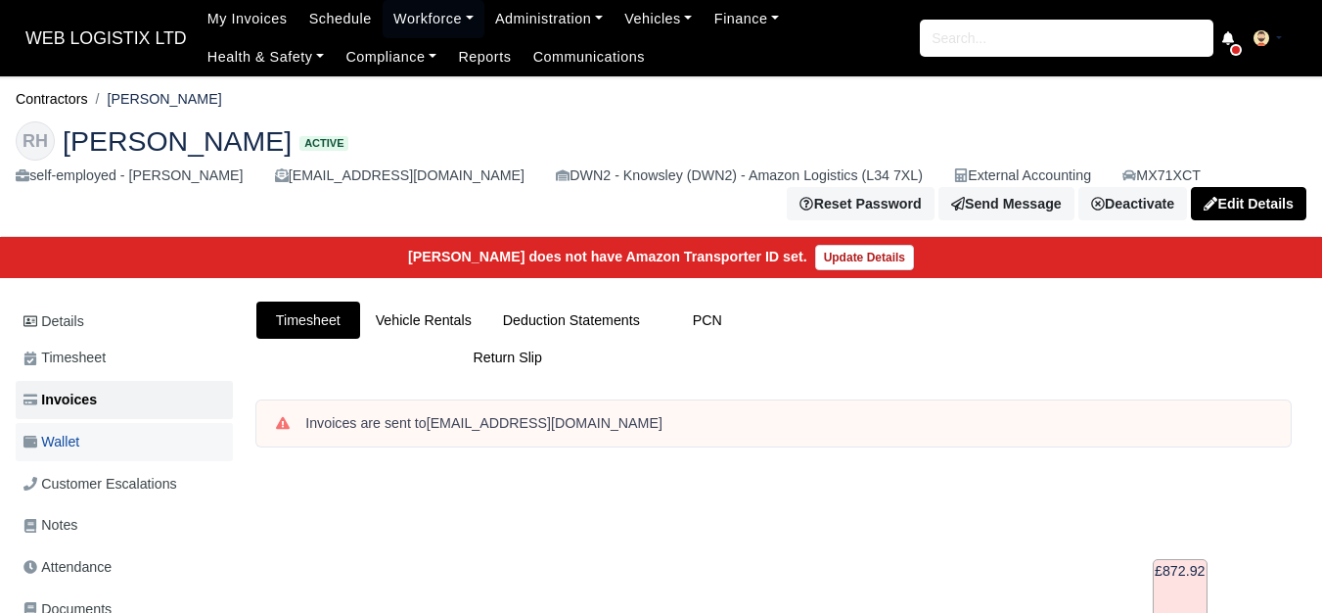
click at [56, 451] on span "Wallet" at bounding box center [51, 442] width 56 height 23
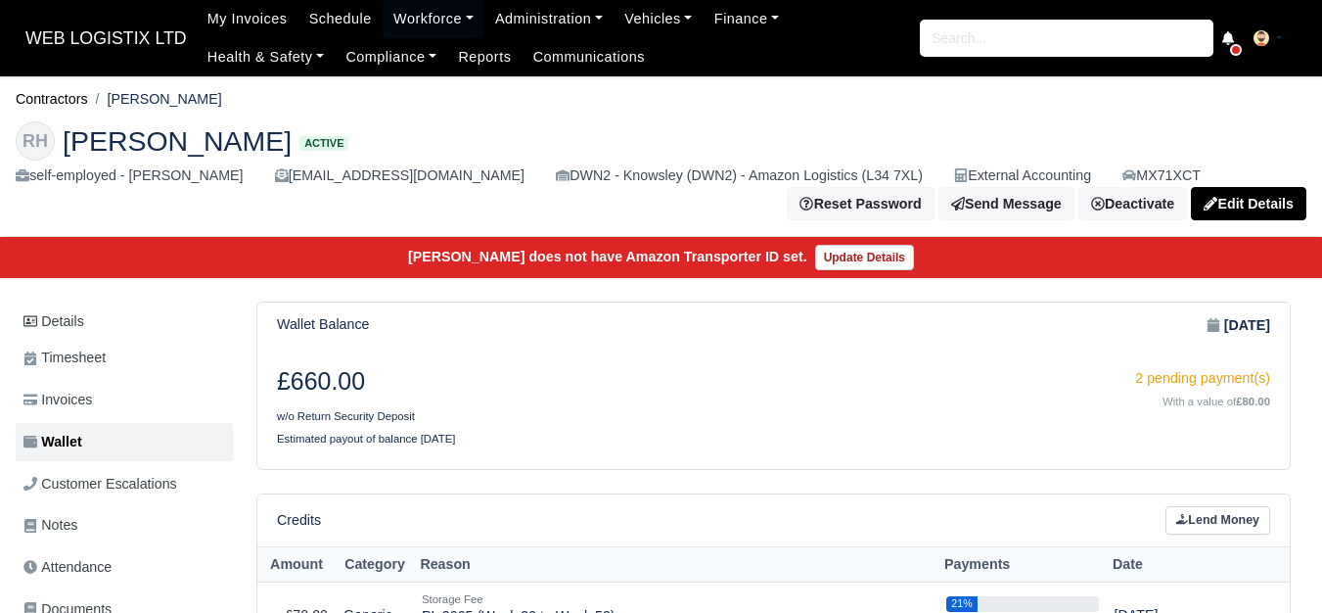
scroll to position [163, 0]
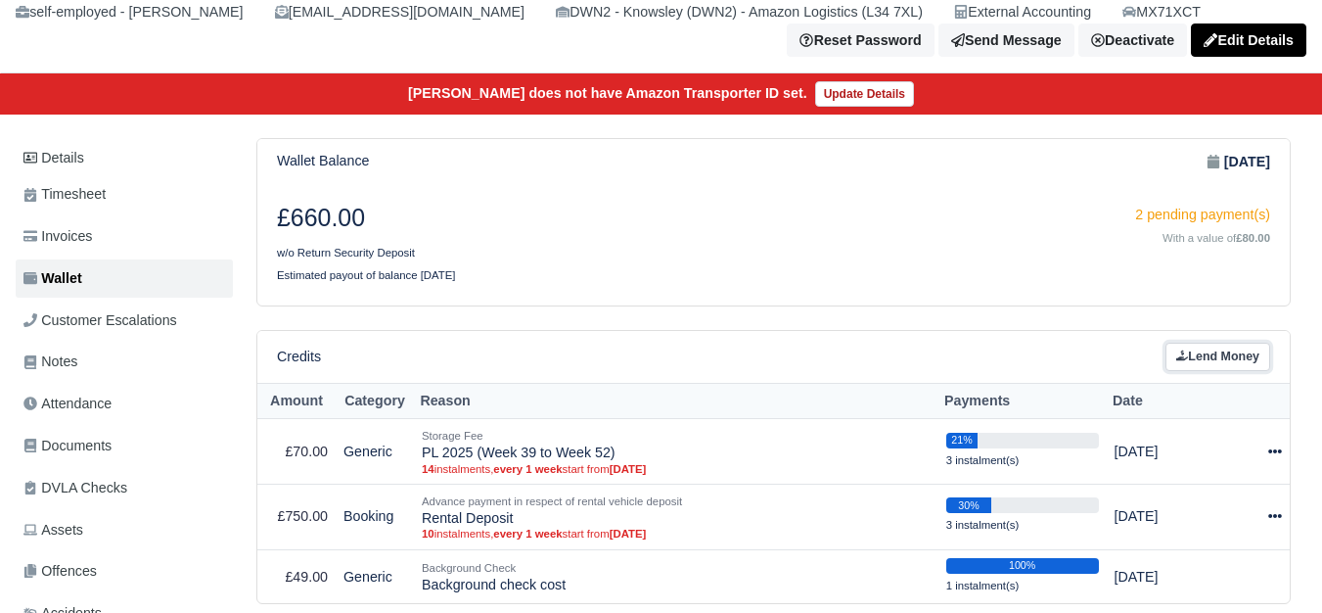
click at [1244, 349] on link "Lend Money" at bounding box center [1218, 357] width 105 height 28
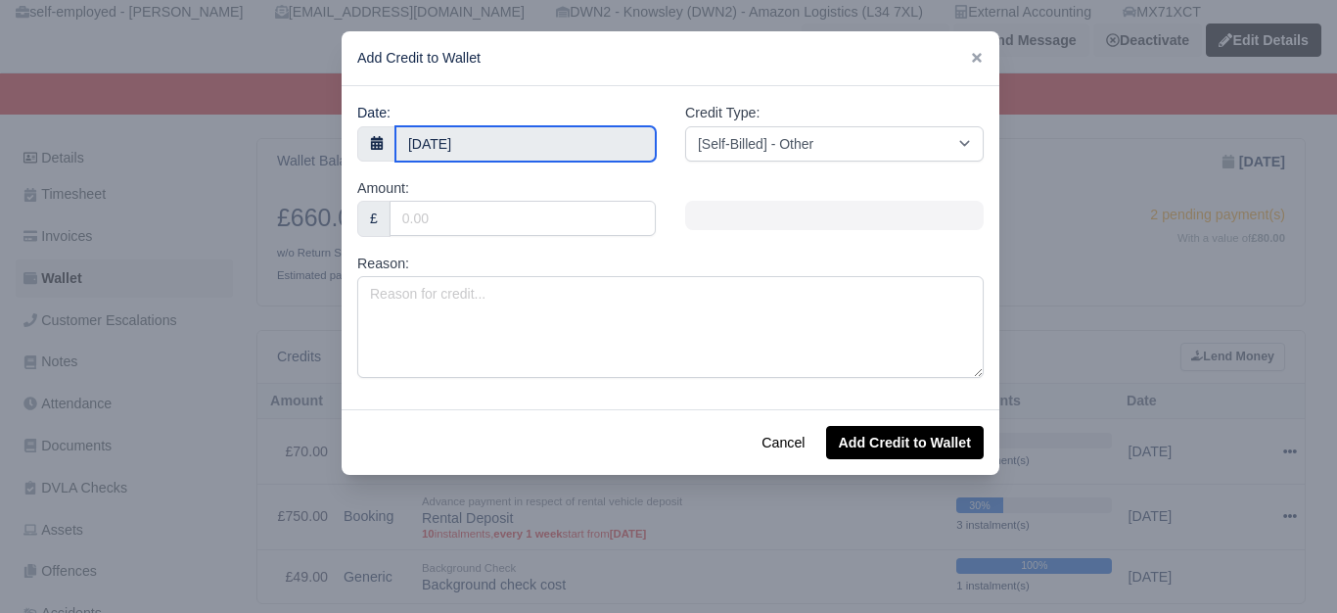
click at [462, 146] on body "WEB LOGISTIX LTD My Invoices Schedule Workforce Manpower Expiring Documents Lea…" at bounding box center [668, 143] width 1337 height 613
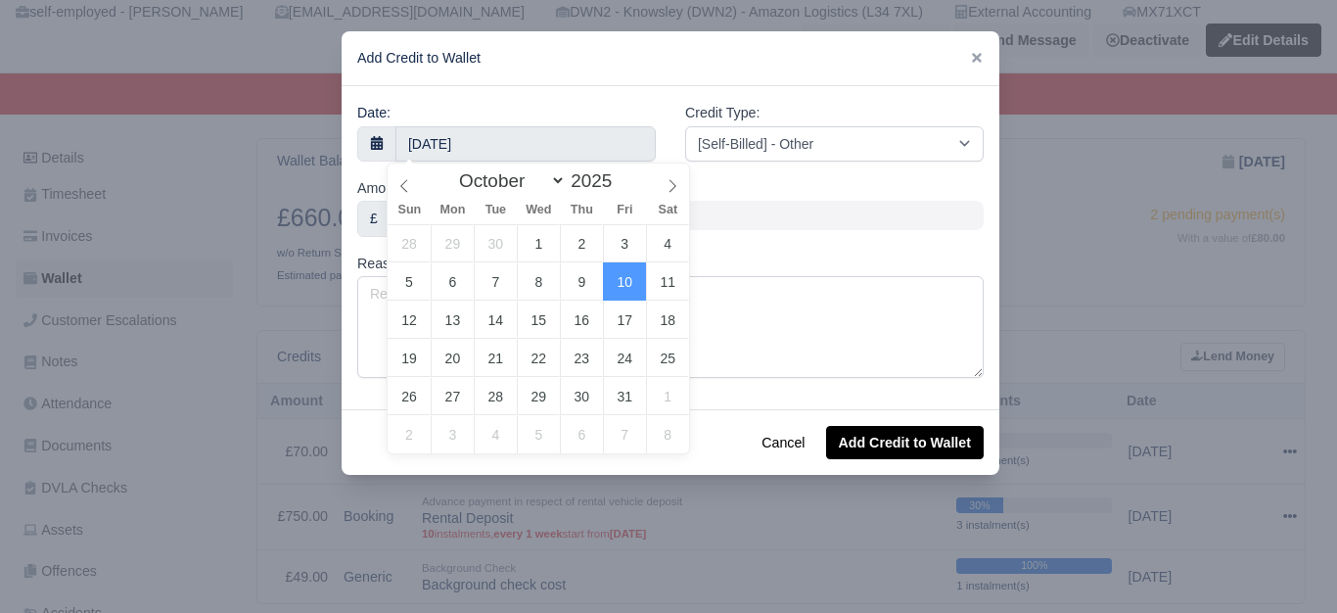
click at [853, 244] on div at bounding box center [835, 214] width 328 height 75
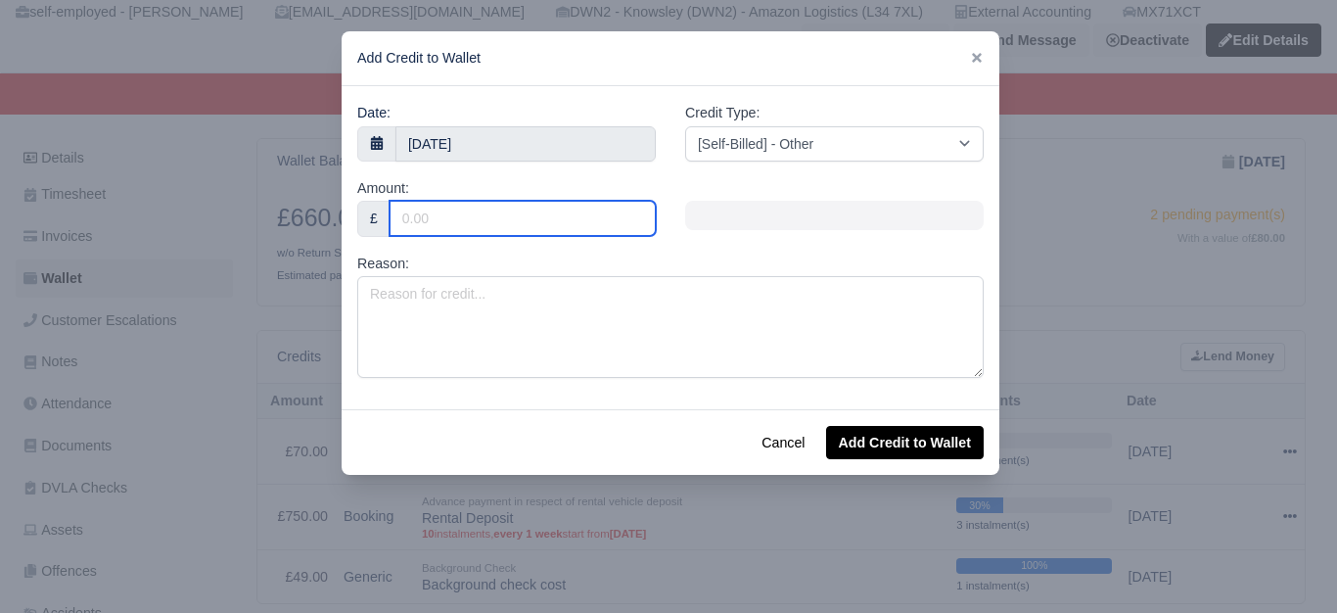
click at [574, 220] on input "Amount:" at bounding box center [523, 218] width 266 height 35
type input "500"
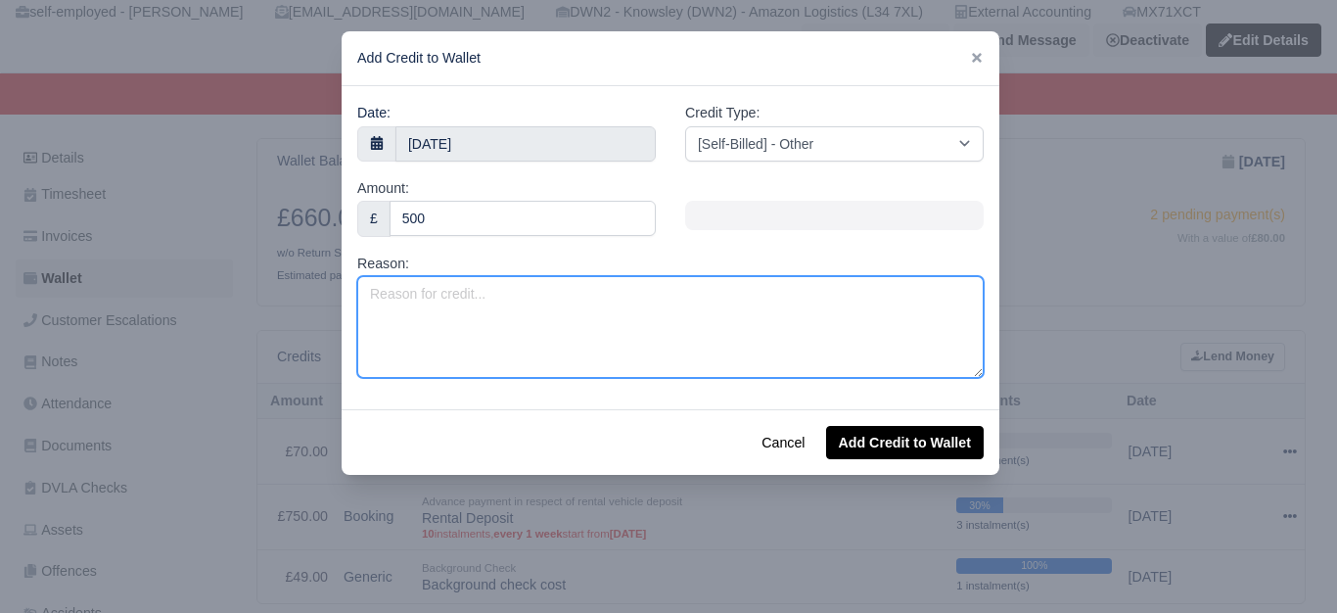
click at [531, 301] on textarea "Reason:" at bounding box center [670, 327] width 626 height 102
type textarea "No Notice Charge (2 Weeks)"
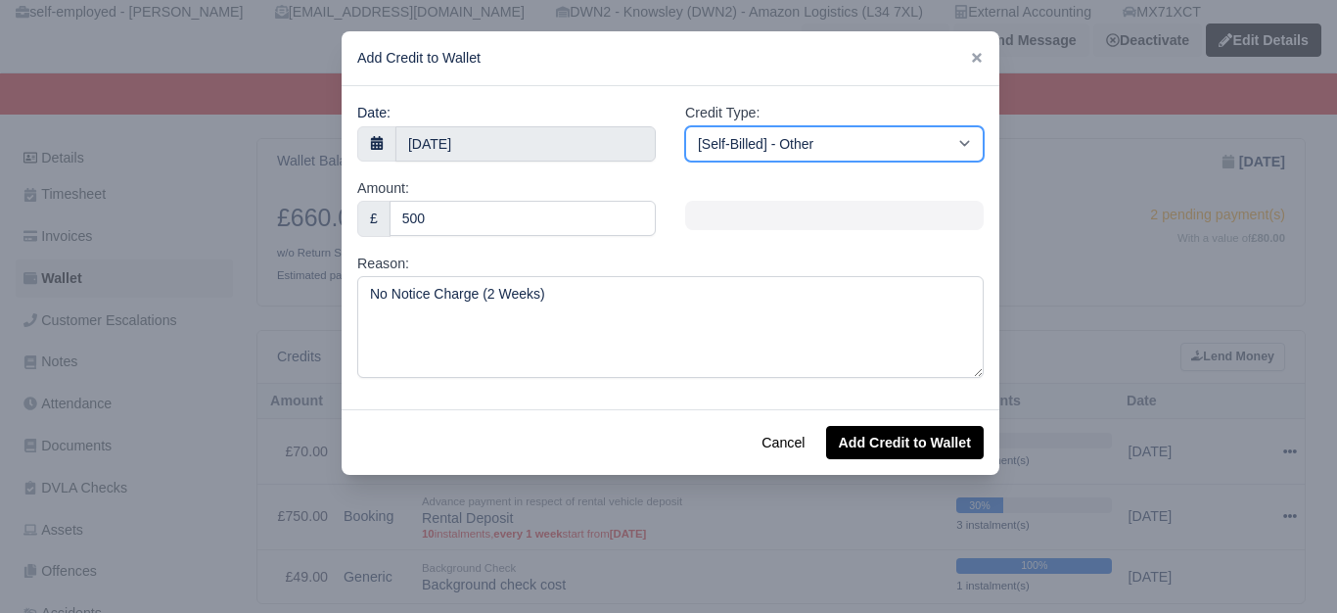
click at [749, 145] on select "[Self-Billed] - Other [Self-Billed] - Negative Invoice [Self-Billed] - Keychain…" at bounding box center [834, 143] width 299 height 35
click at [685, 126] on select "[Self-Billed] - Other [Self-Billed] - Negative Invoice [Self-Billed] - Keychain…" at bounding box center [834, 143] width 299 height 35
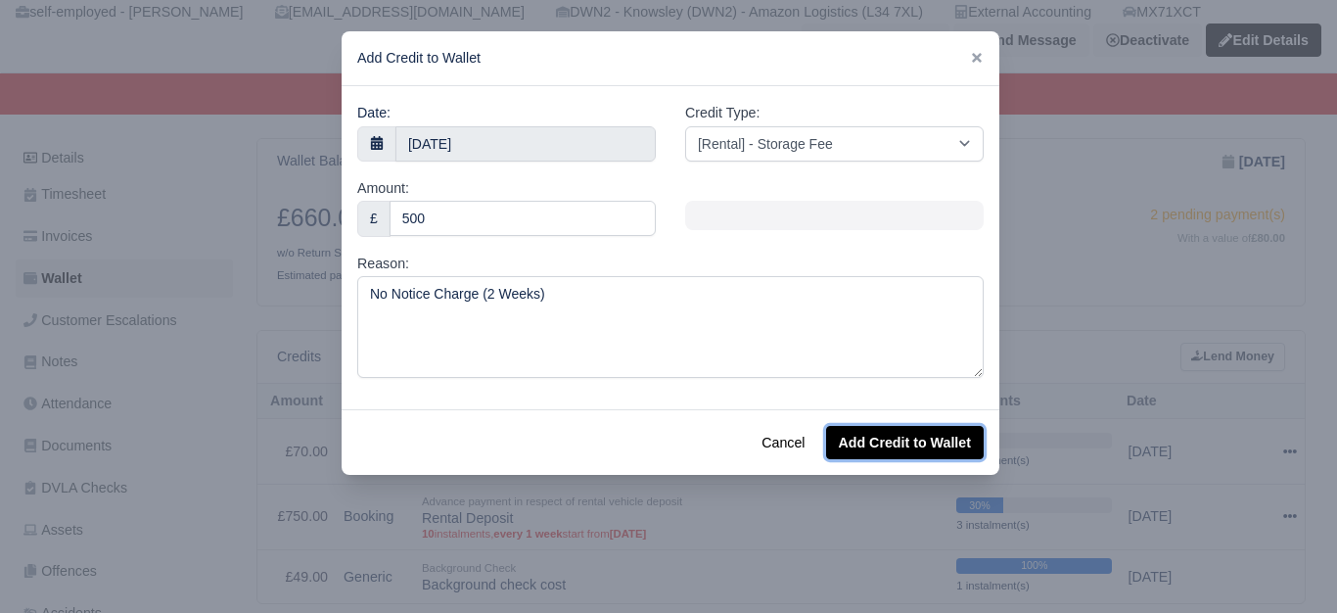
click at [919, 448] on button "Add Credit to Wallet" at bounding box center [905, 442] width 158 height 33
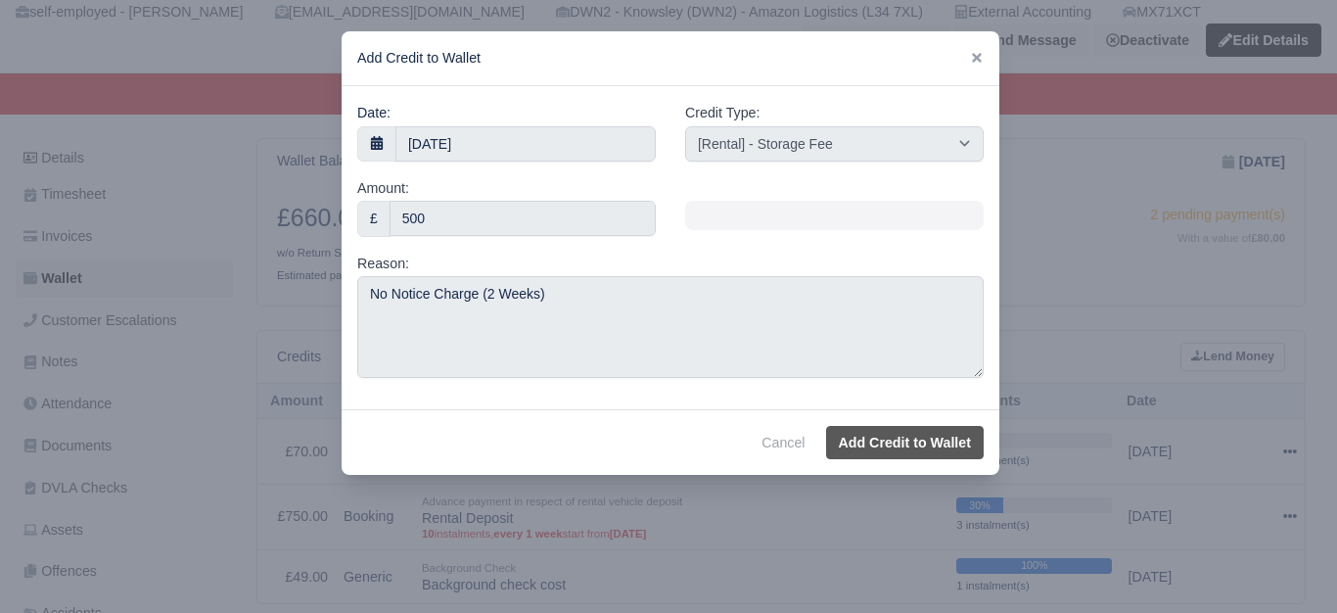
select select "other"
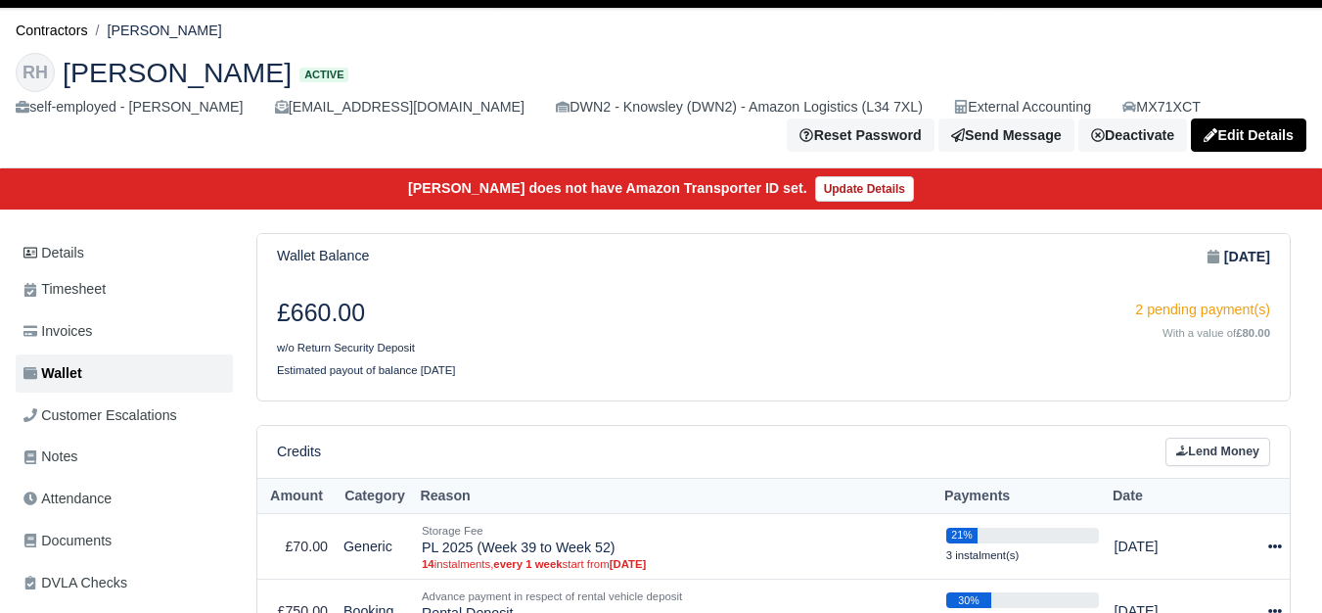
scroll to position [0, 0]
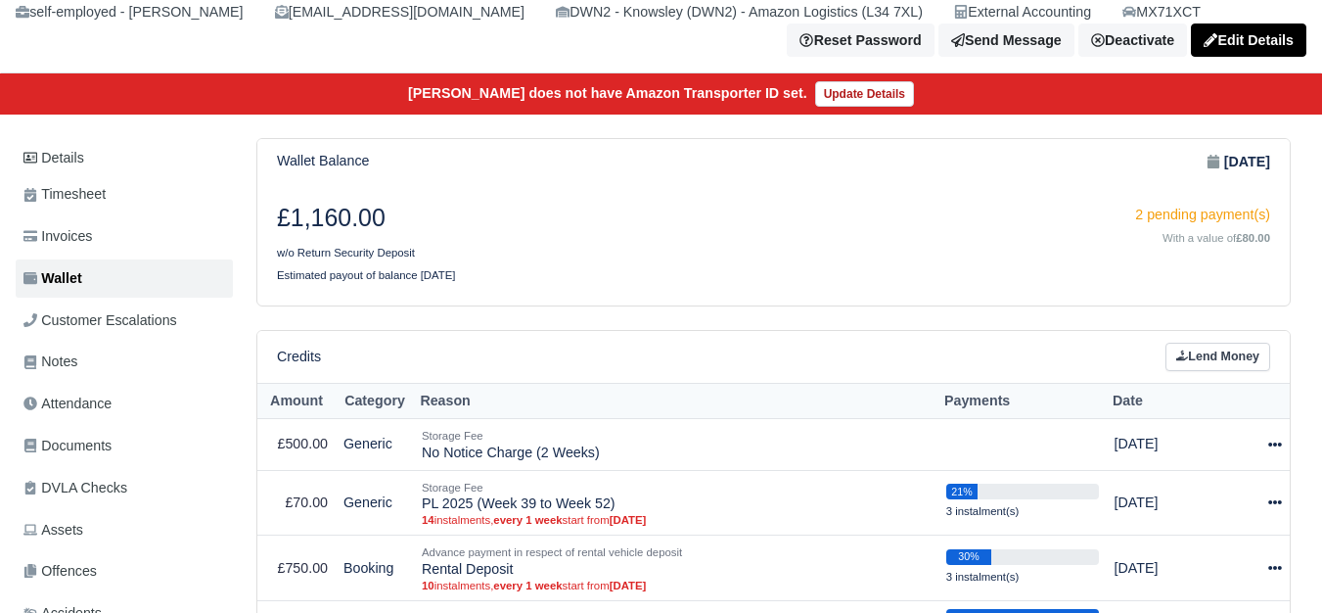
scroll to position [163, 0]
click at [1222, 360] on link "Lend Money" at bounding box center [1218, 357] width 105 height 28
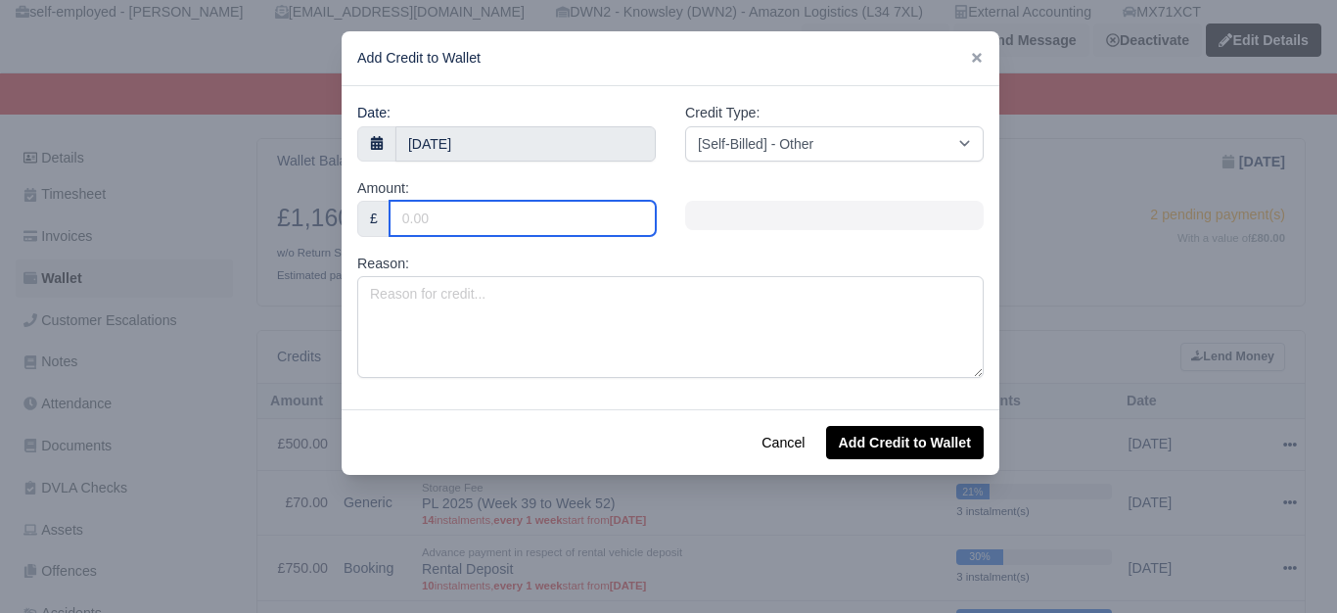
click at [445, 216] on input "Amount:" at bounding box center [523, 218] width 266 height 35
type input "72"
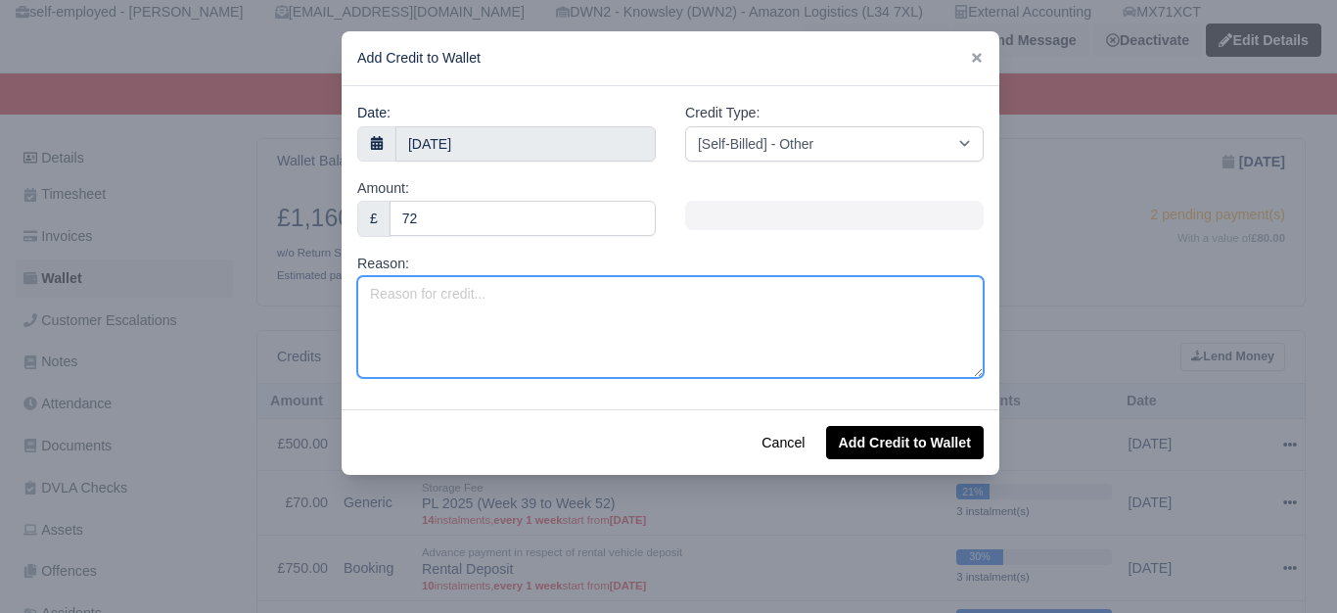
click at [445, 288] on textarea "Reason:" at bounding box center [670, 327] width 626 height 102
click at [495, 297] on textarea "Valet Charge -" at bounding box center [670, 327] width 626 height 102
click at [574, 309] on textarea "Valet Charge -" at bounding box center [670, 327] width 626 height 102
paste textarea "MX71XCT"
type textarea "Valet Charge - MX71XCT (Offhired)"
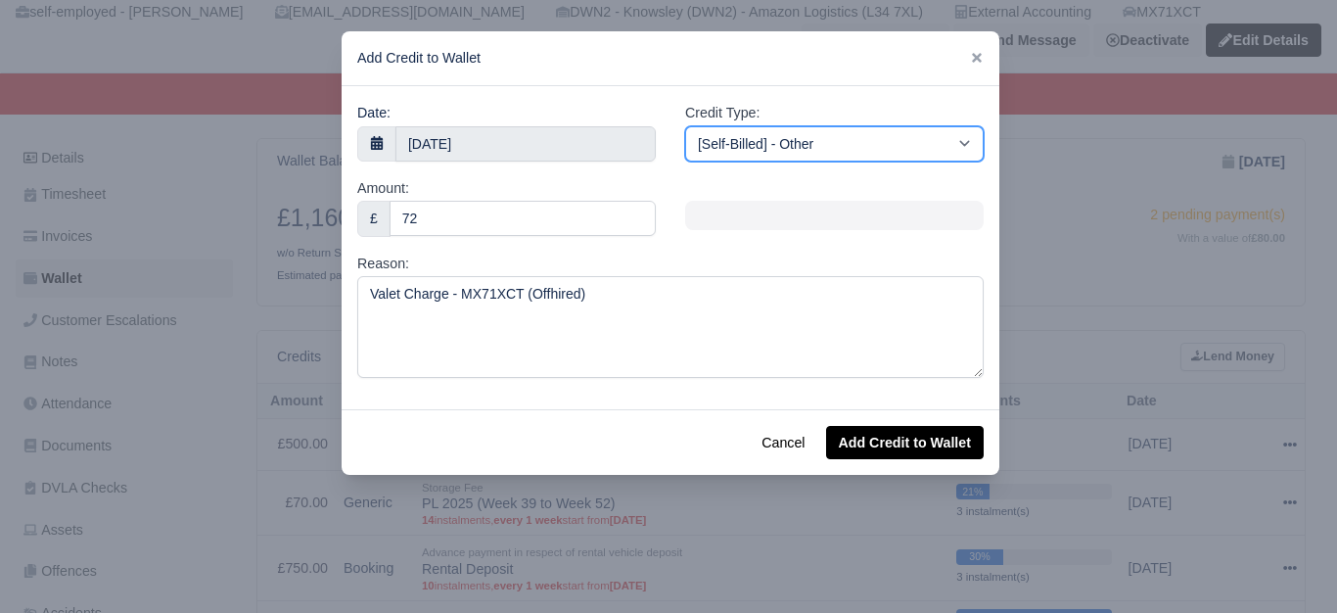
click at [759, 147] on select "[Self-Billed] - Other [Self-Billed] - Negative Invoice [Self-Billed] - Keychain…" at bounding box center [834, 143] width 299 height 35
click at [685, 126] on select "[Self-Billed] - Other [Self-Billed] - Negative Invoice [Self-Billed] - Keychain…" at bounding box center [834, 143] width 299 height 35
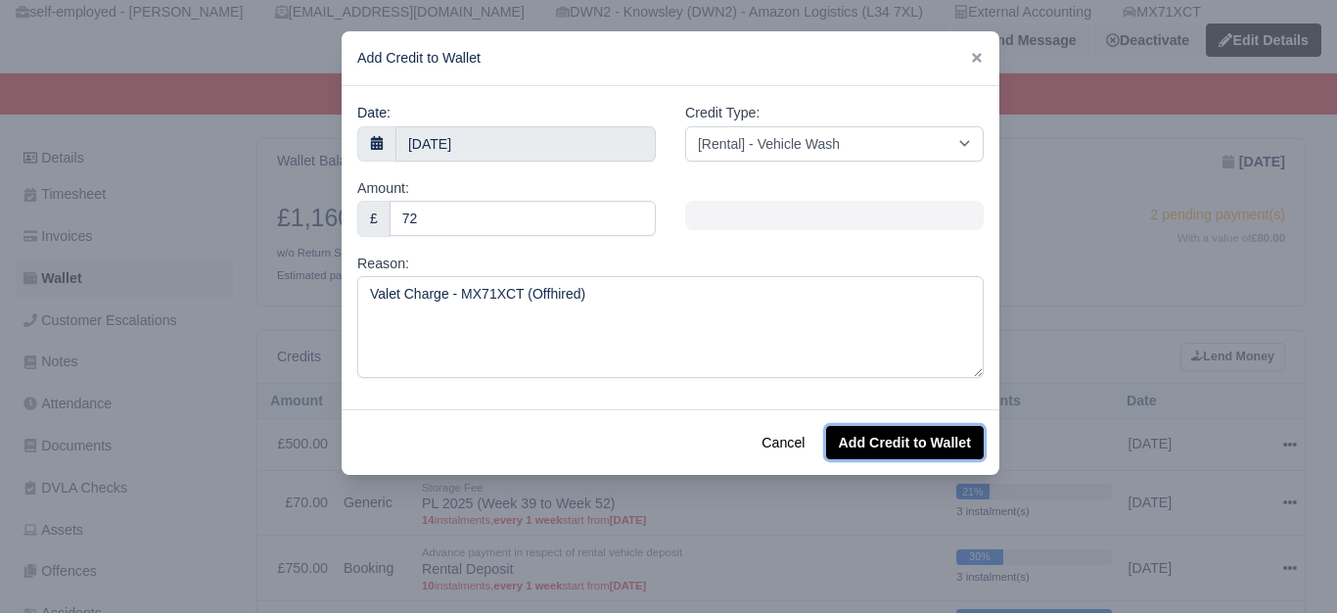
click at [942, 454] on button "Add Credit to Wallet" at bounding box center [905, 442] width 158 height 33
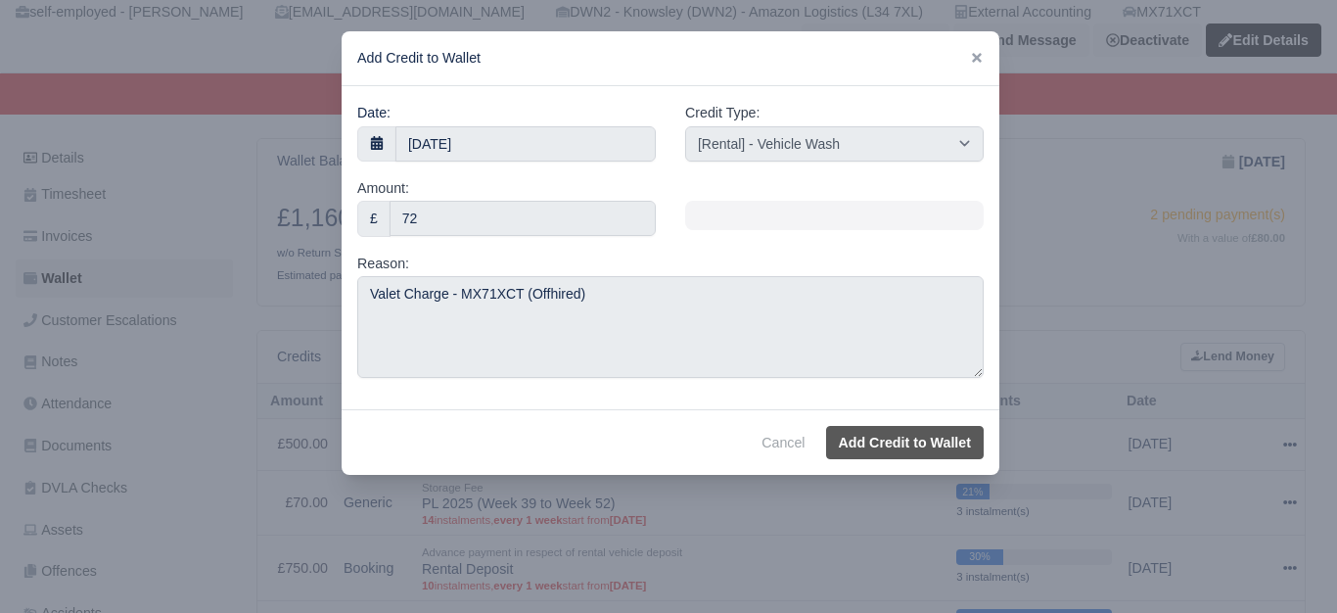
select select "other"
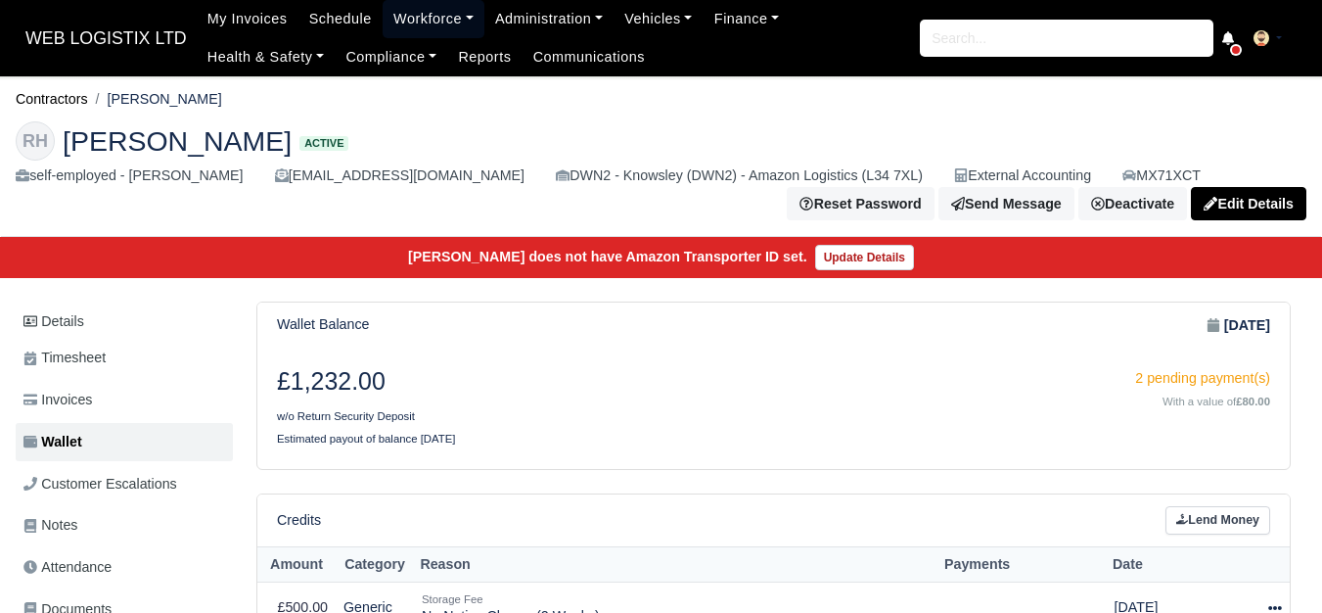
click at [420, 36] on link "Workforce" at bounding box center [434, 19] width 102 height 38
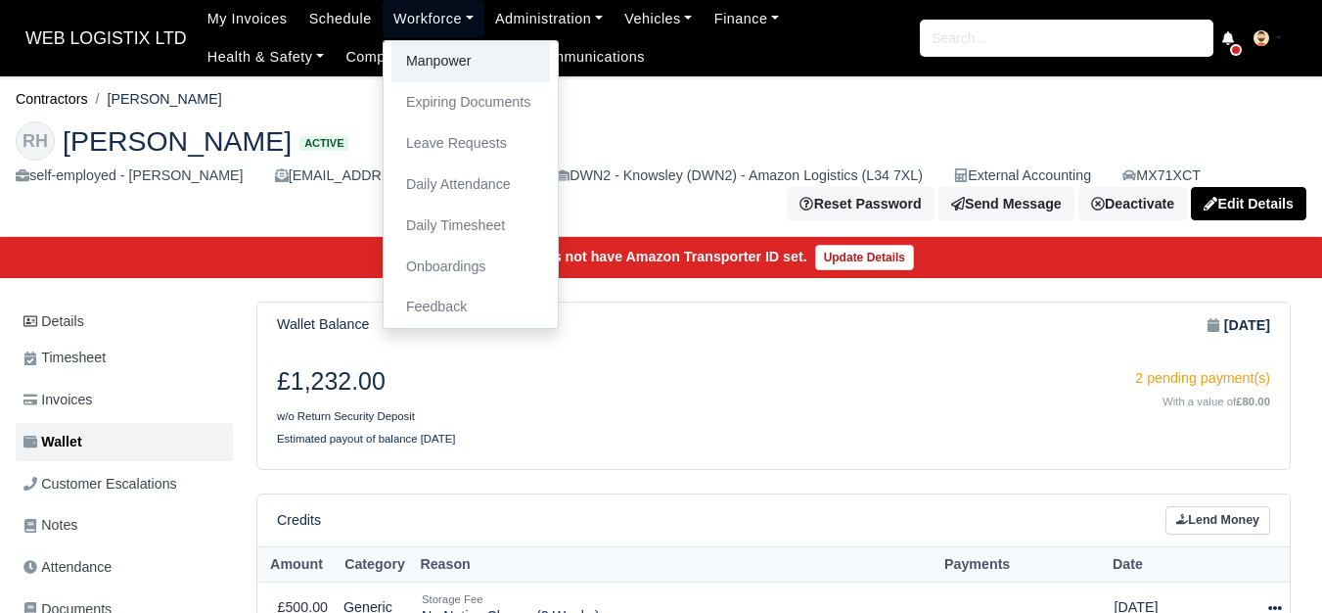
click at [421, 71] on link "Manpower" at bounding box center [471, 61] width 159 height 41
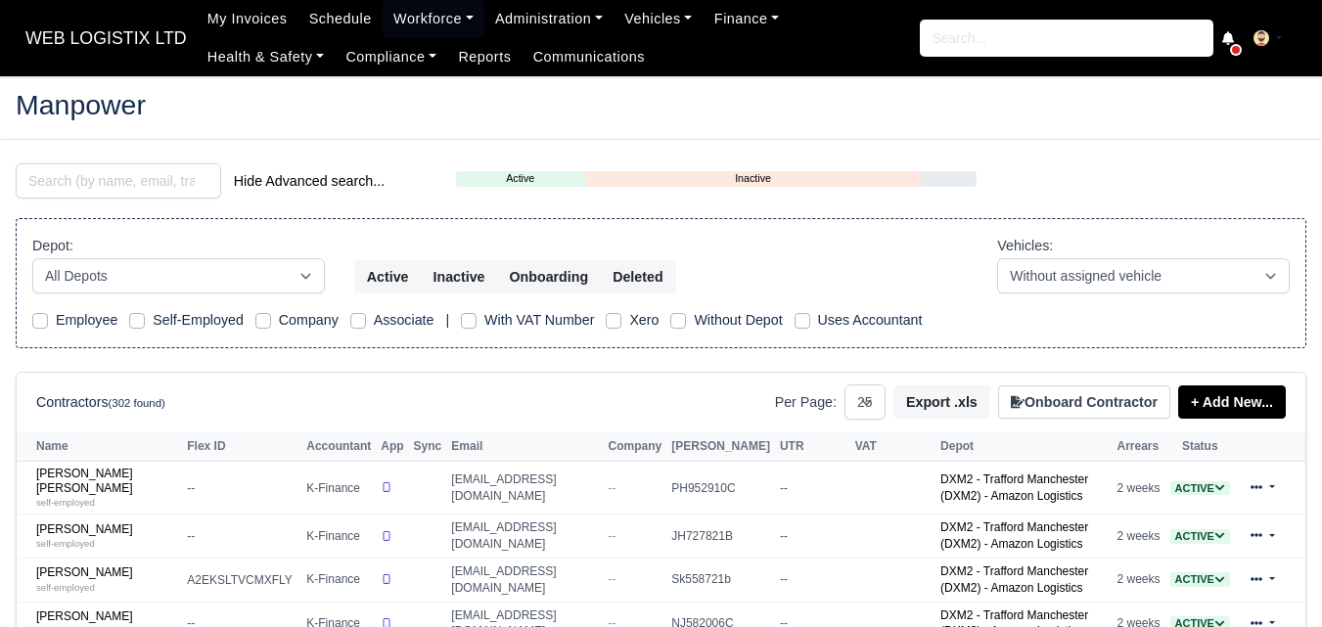
select select "25"
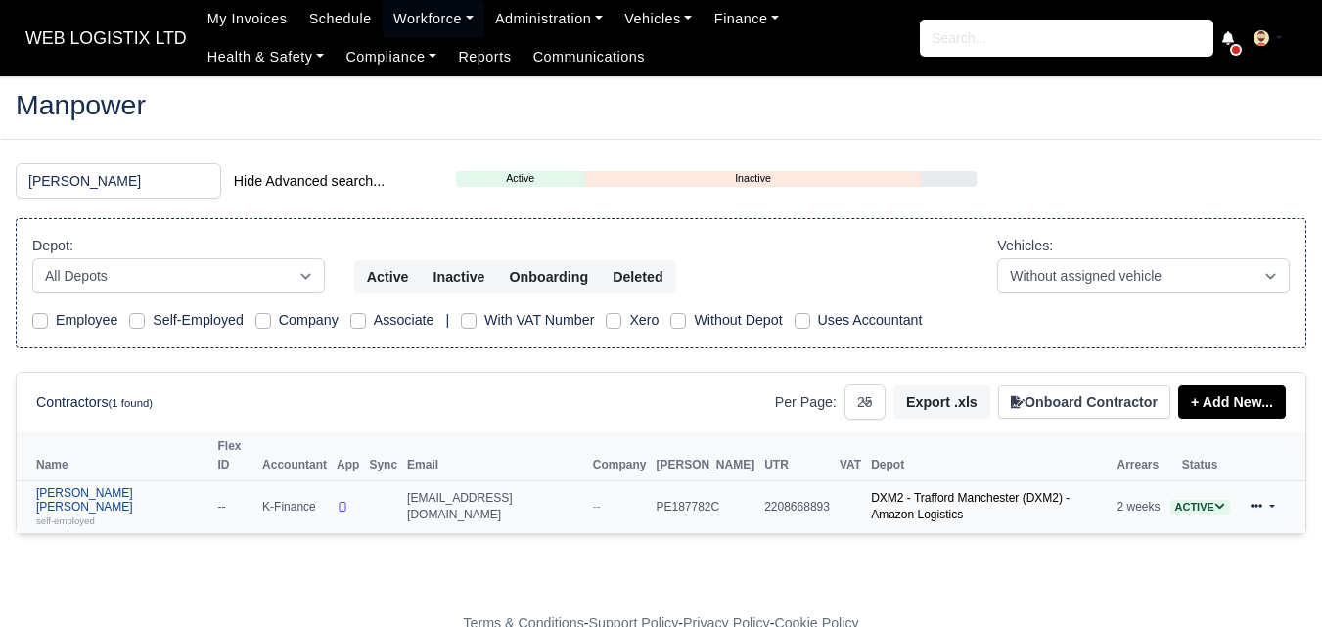
type input "[PERSON_NAME]"
click at [92, 486] on link "[PERSON_NAME] [PERSON_NAME] self-employed" at bounding box center [122, 507] width 172 height 42
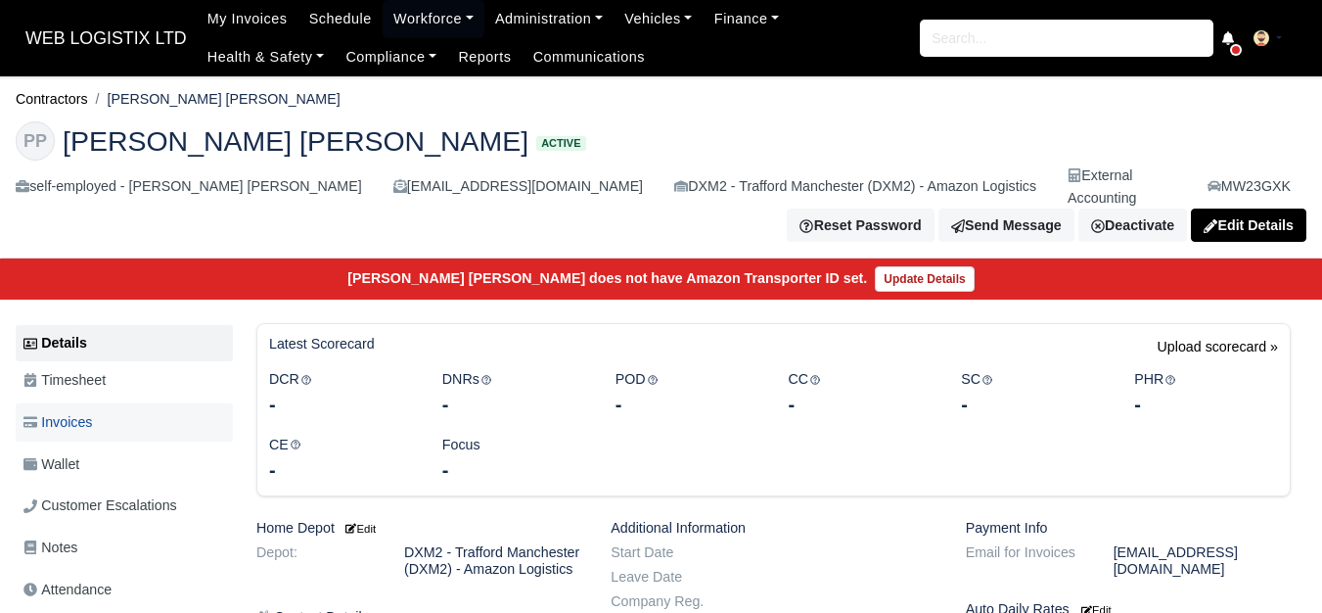
click at [92, 418] on link "Invoices" at bounding box center [124, 422] width 217 height 38
click at [87, 447] on link "Wallet" at bounding box center [124, 464] width 217 height 38
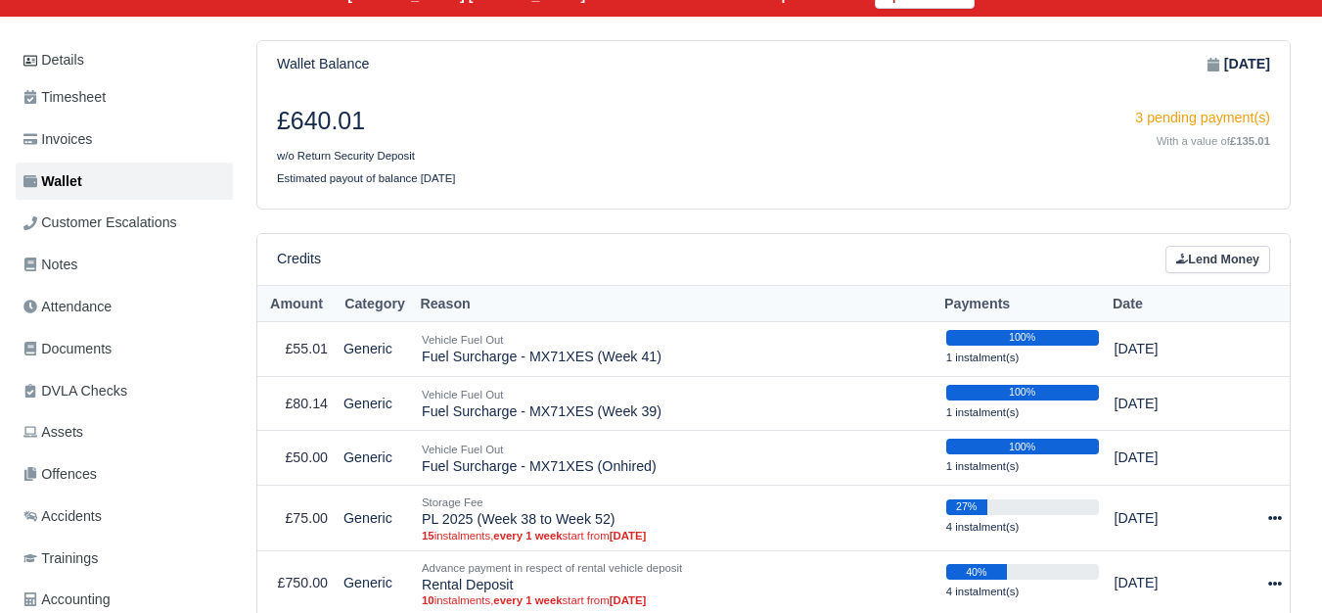
scroll to position [489, 0]
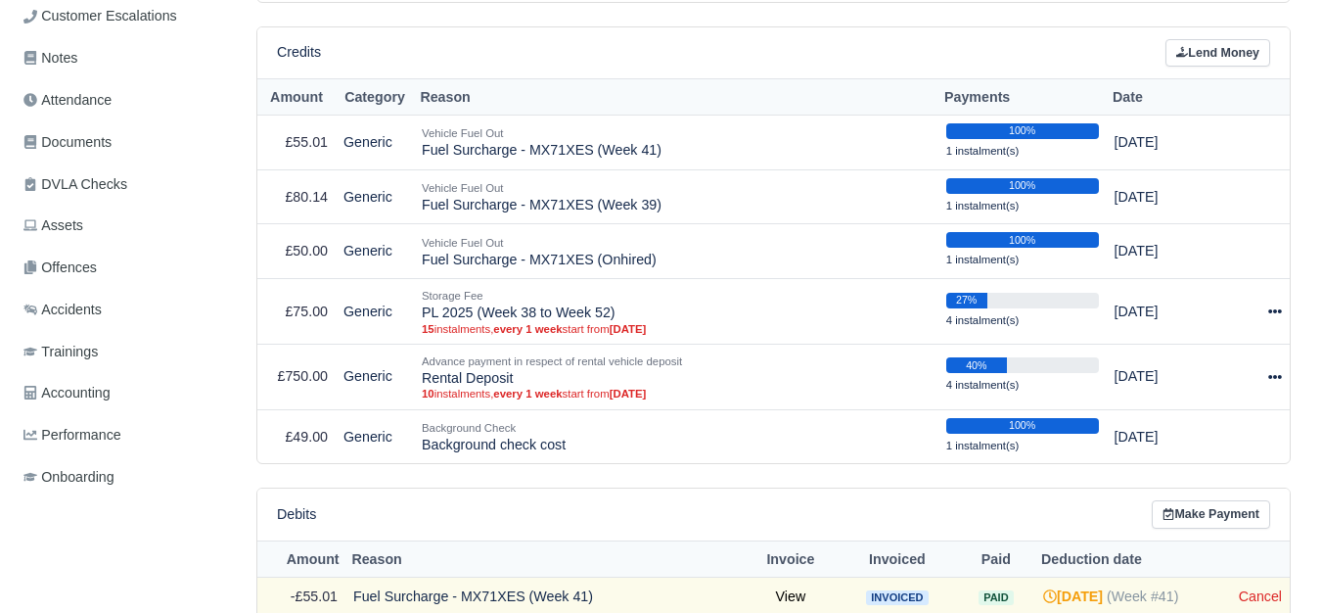
click at [1227, 27] on div "Credits Lend Money" at bounding box center [773, 53] width 1033 height 52
click at [1227, 39] on link "Lend Money" at bounding box center [1218, 53] width 105 height 28
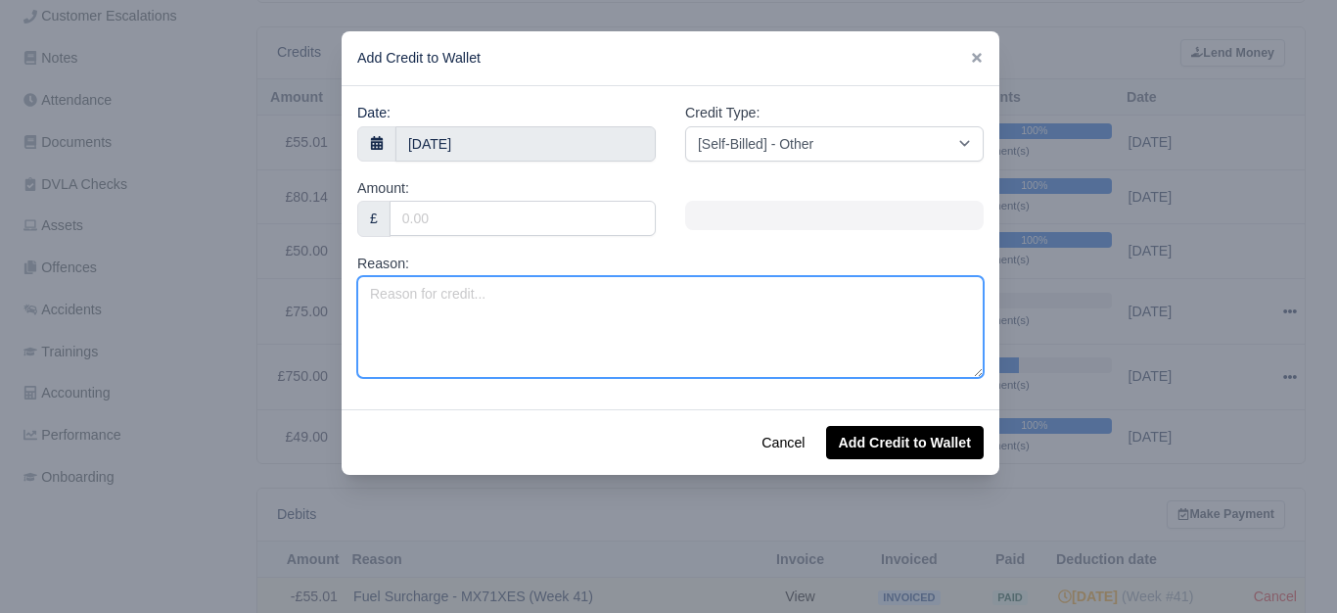
click at [570, 303] on textarea "Reason:" at bounding box center [670, 327] width 626 height 102
click at [609, 307] on textarea "Adblue Surcharge -" at bounding box center [670, 327] width 626 height 102
paste textarea "MX71XES"
type textarea "Adblue Surcharge - MX71XES (VOR Offhired)"
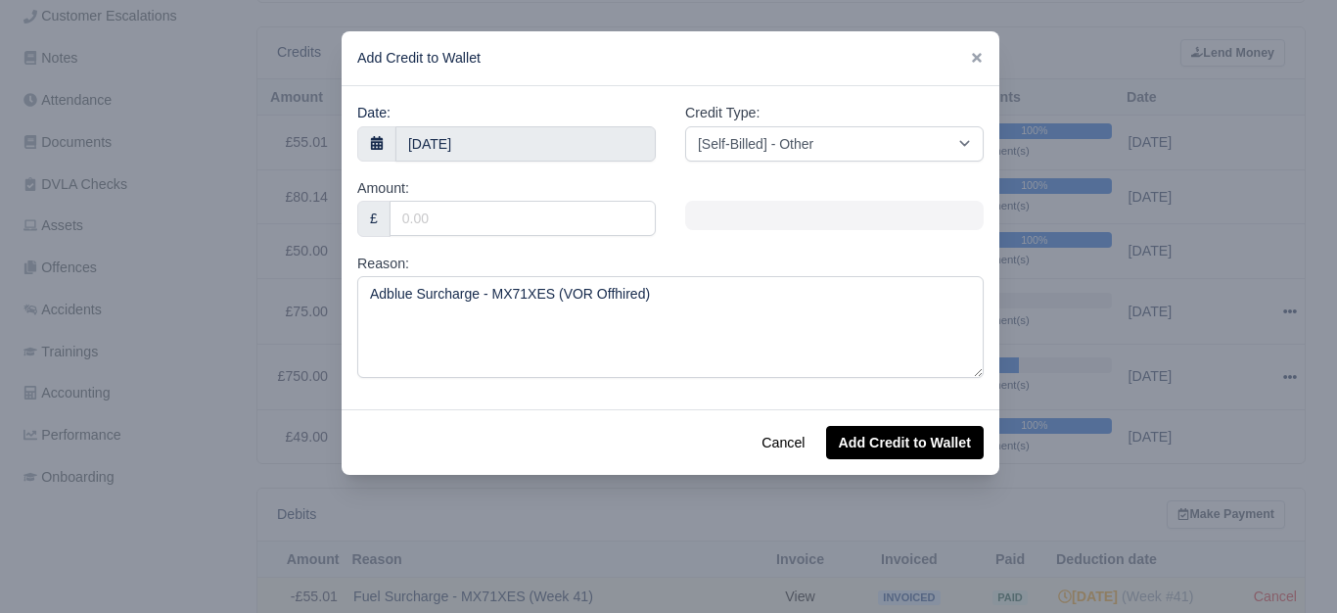
click at [567, 232] on div "Amount: £" at bounding box center [507, 214] width 328 height 75
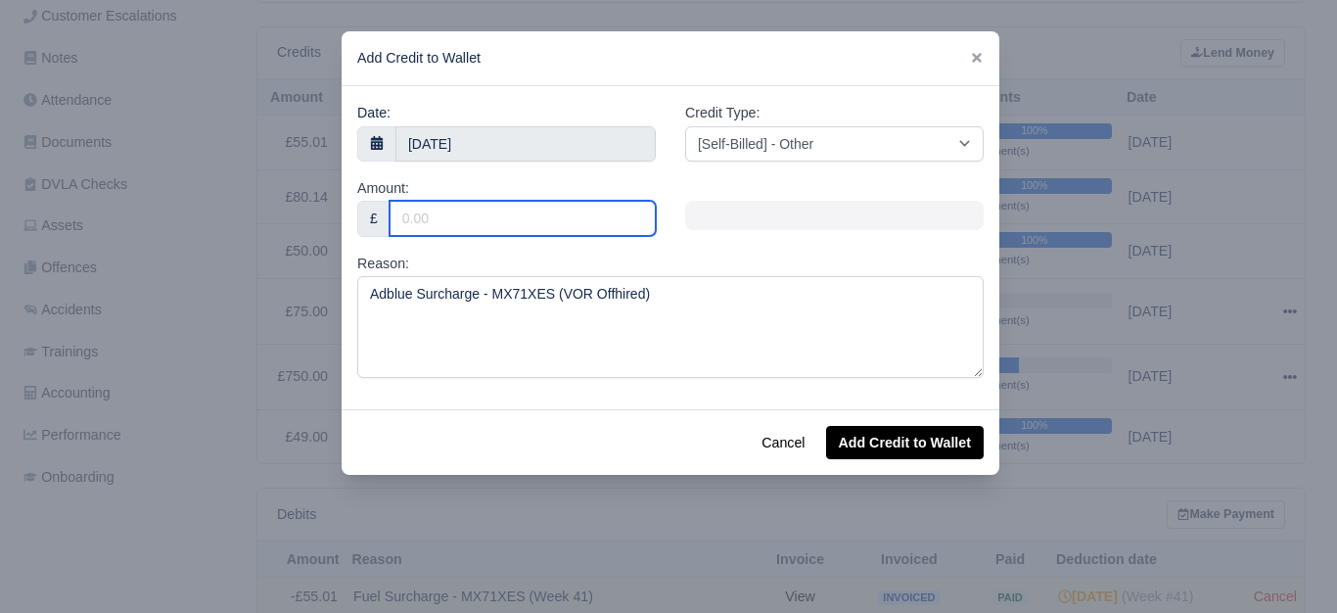
click at [585, 224] on input "Amount:" at bounding box center [523, 218] width 266 height 35
type input "10"
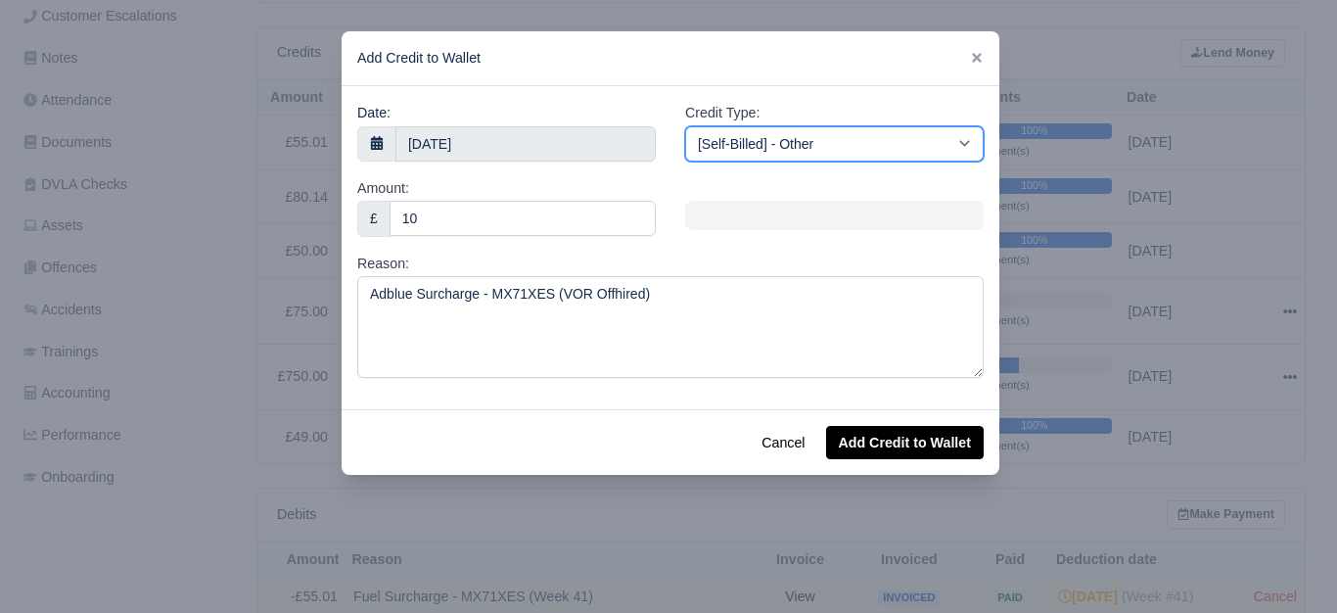
click at [803, 154] on select "[Self-Billed] - Other [Self-Billed] - Negative Invoice [Self-Billed] - Keychain…" at bounding box center [834, 143] width 299 height 35
click at [685, 126] on select "[Self-Billed] - Other [Self-Billed] - Negative Invoice [Self-Billed] - Keychain…" at bounding box center [834, 143] width 299 height 35
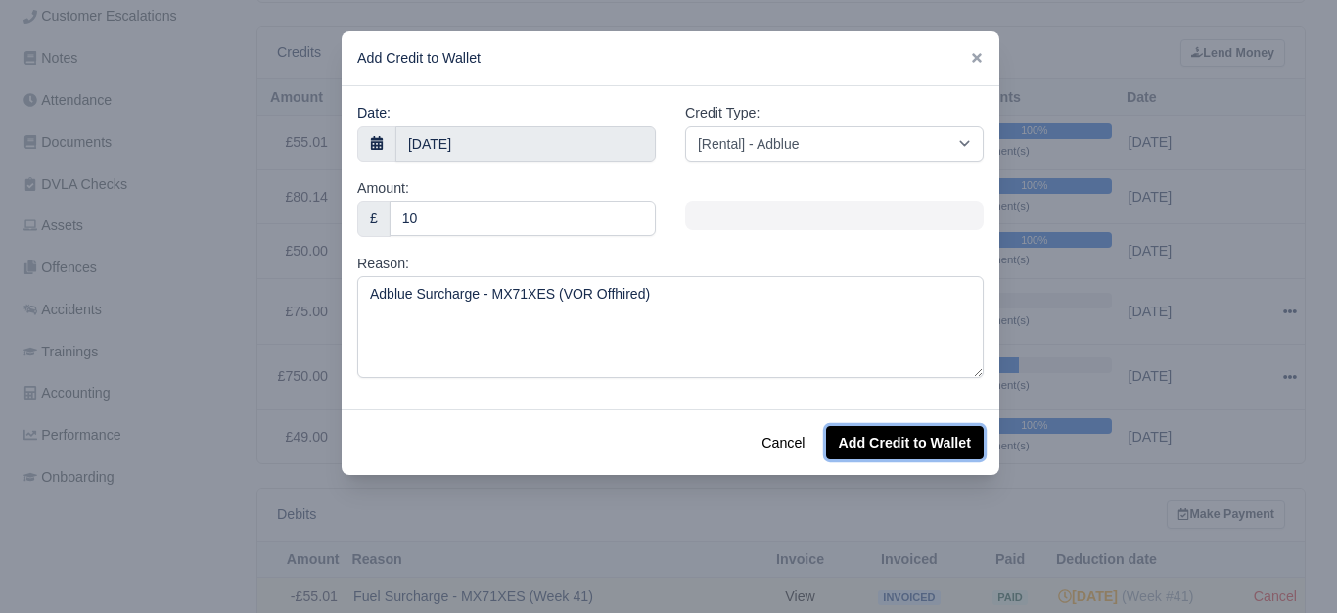
click at [885, 442] on button "Add Credit to Wallet" at bounding box center [905, 442] width 158 height 33
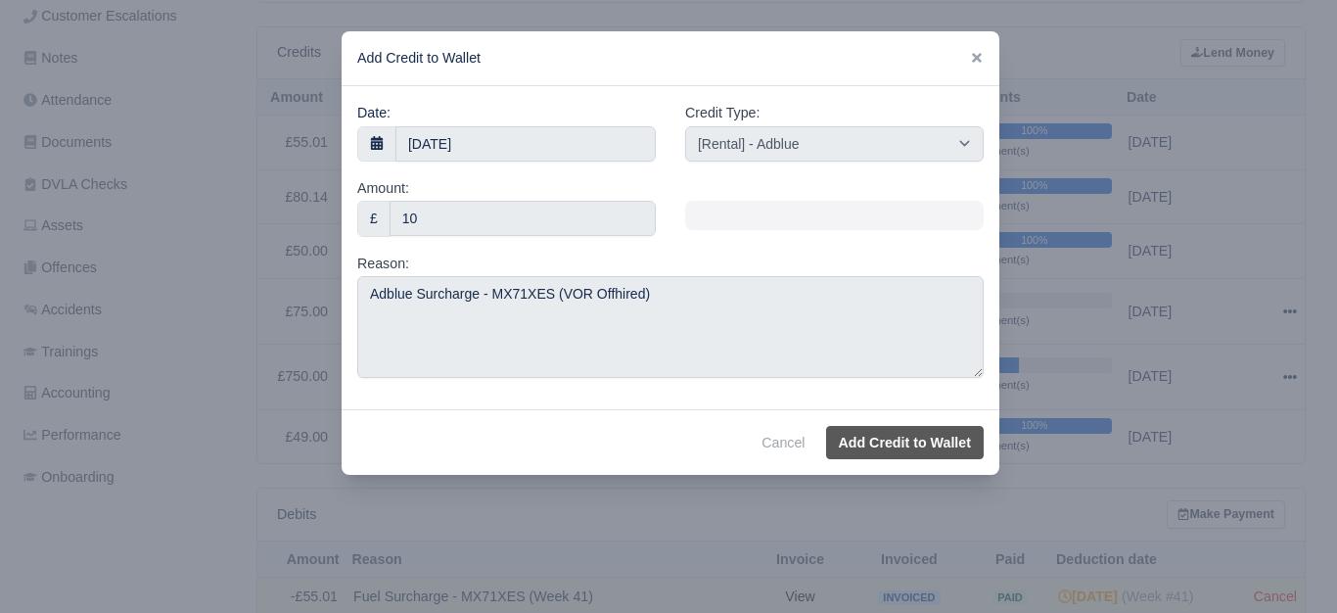
select select "other"
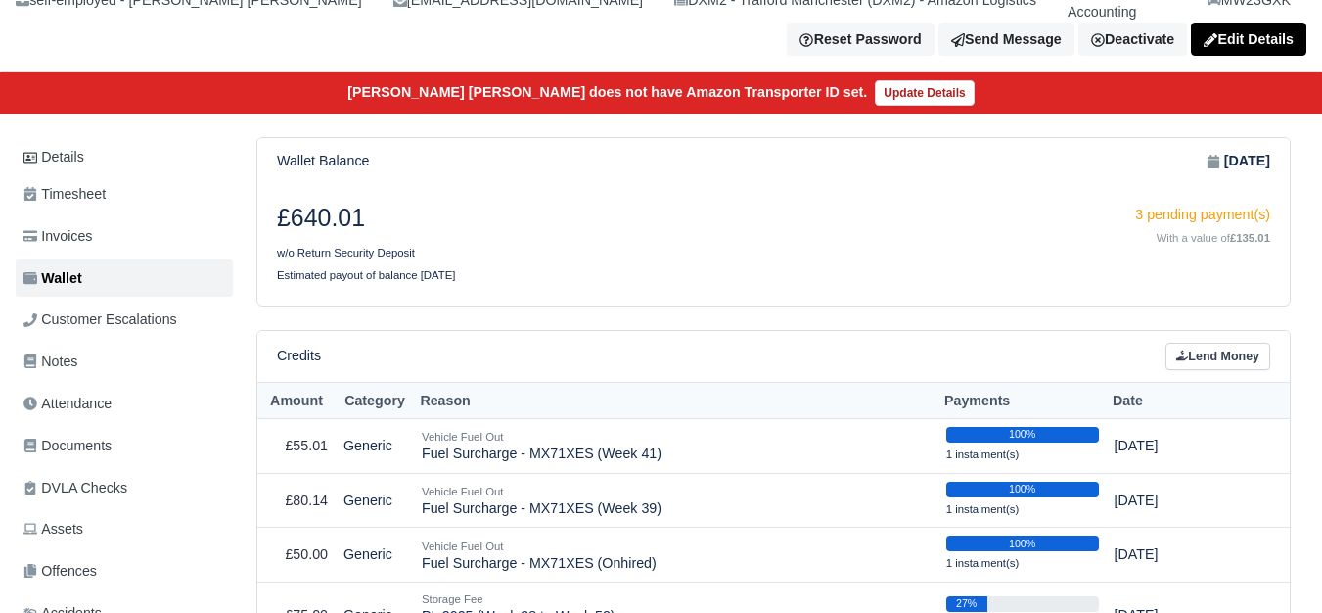
scroll to position [326, 0]
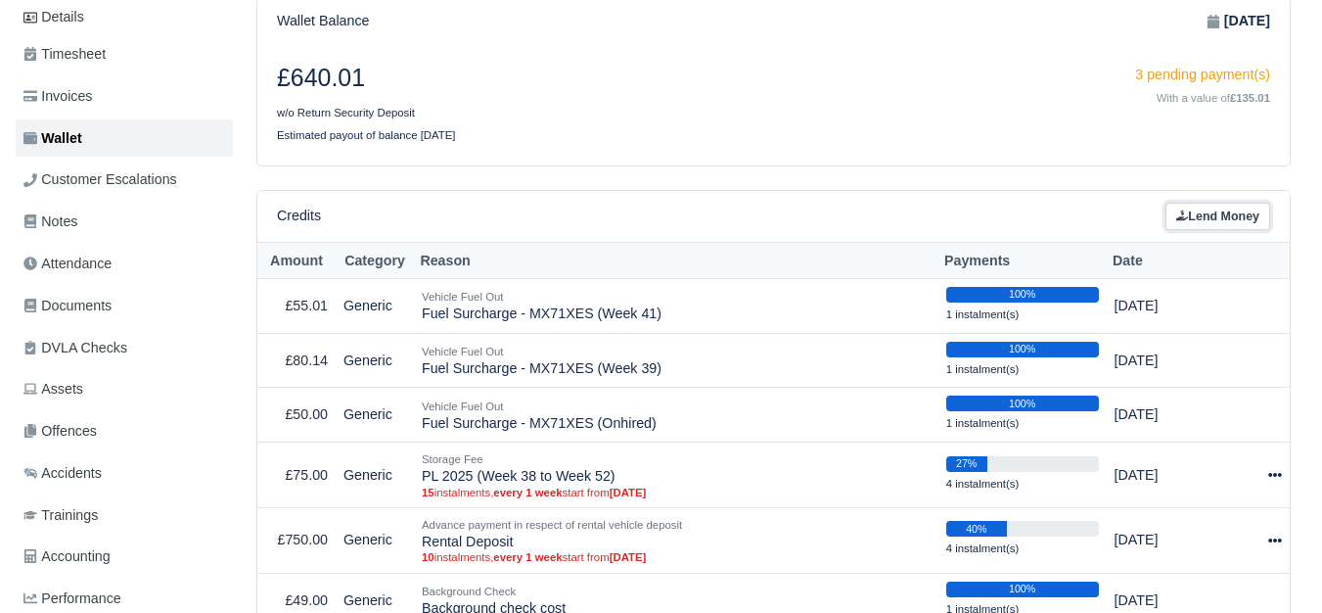
click at [1222, 203] on link "Lend Money" at bounding box center [1218, 217] width 105 height 28
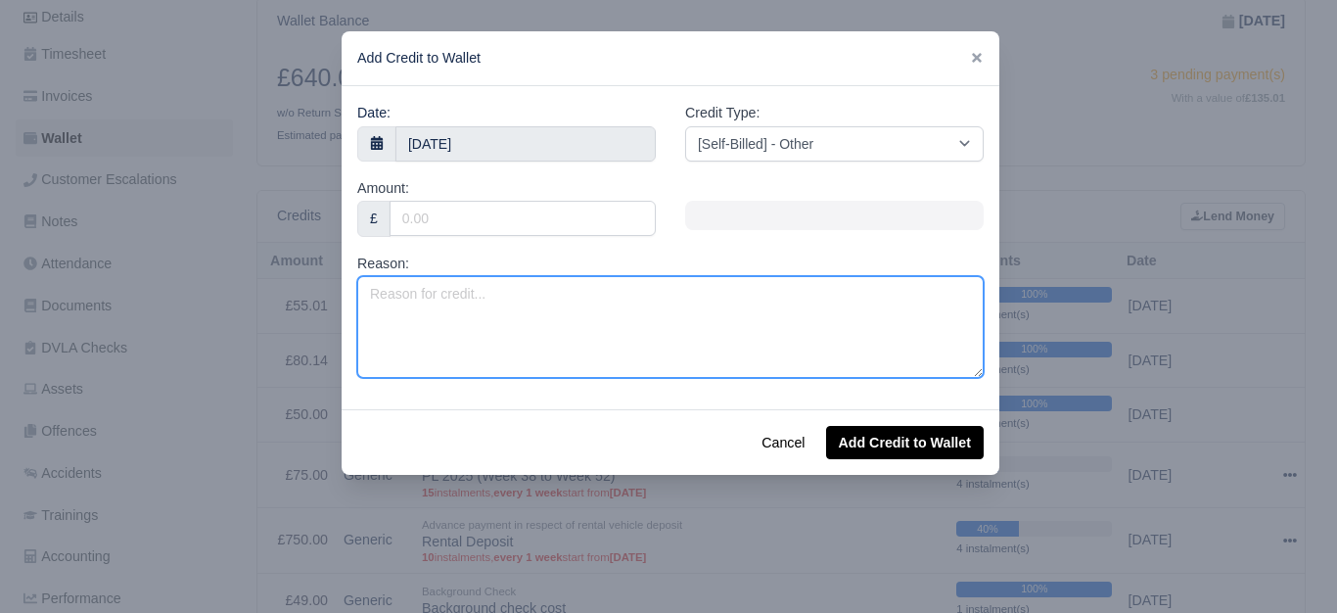
click at [634, 300] on textarea "Reason:" at bounding box center [670, 327] width 626 height 102
paste textarea "MX71XES"
type textarea "Valet Charge - MX71XES (VOR Offhired)"
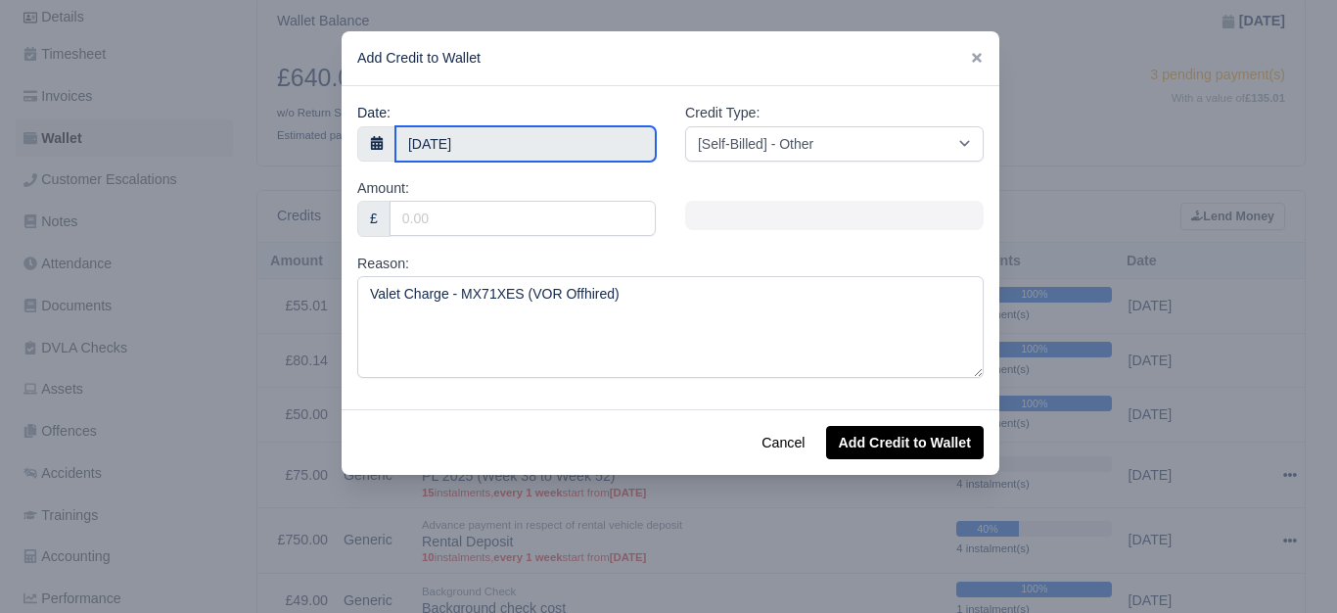
click at [533, 136] on input "10 October 2025" at bounding box center [525, 143] width 260 height 35
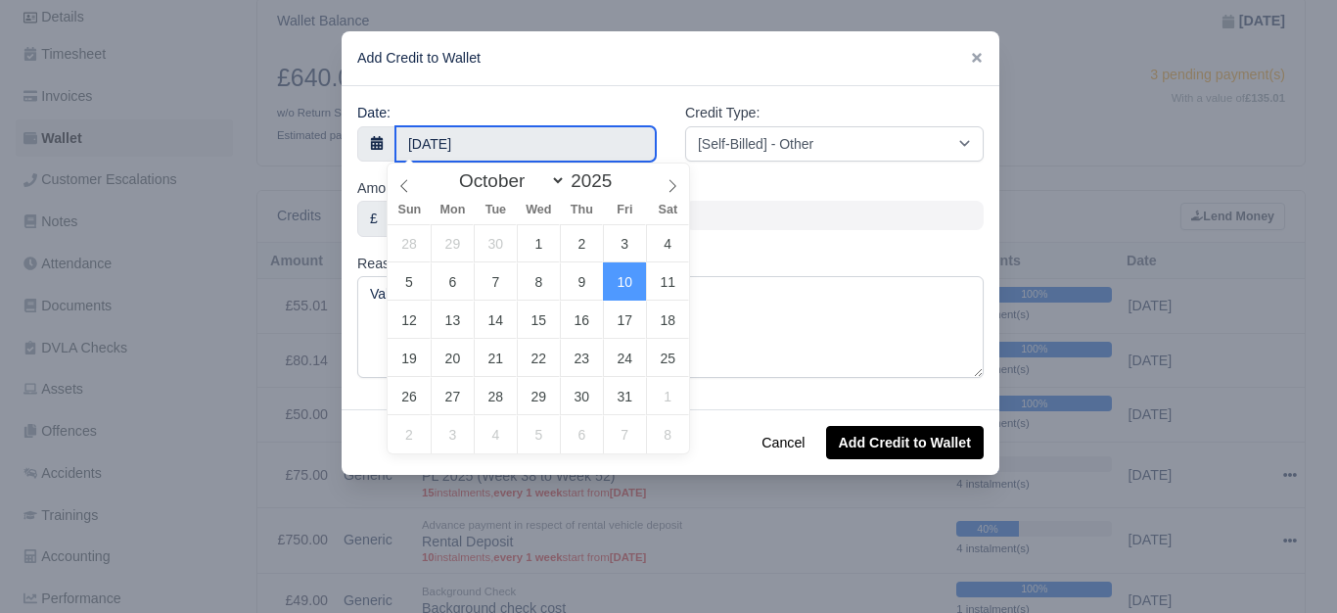
click at [533, 136] on input "10 October 2025" at bounding box center [525, 143] width 260 height 35
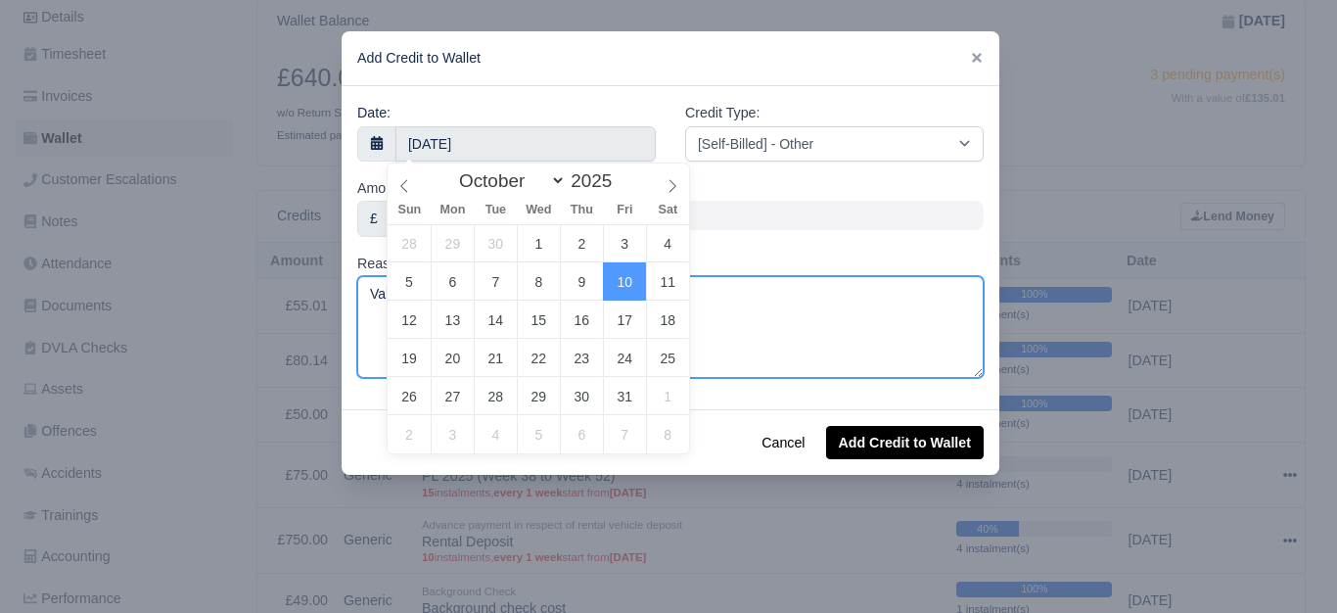
click at [801, 300] on textarea "Valet Charge - MX71XES (VOR Offhired)" at bounding box center [670, 327] width 626 height 102
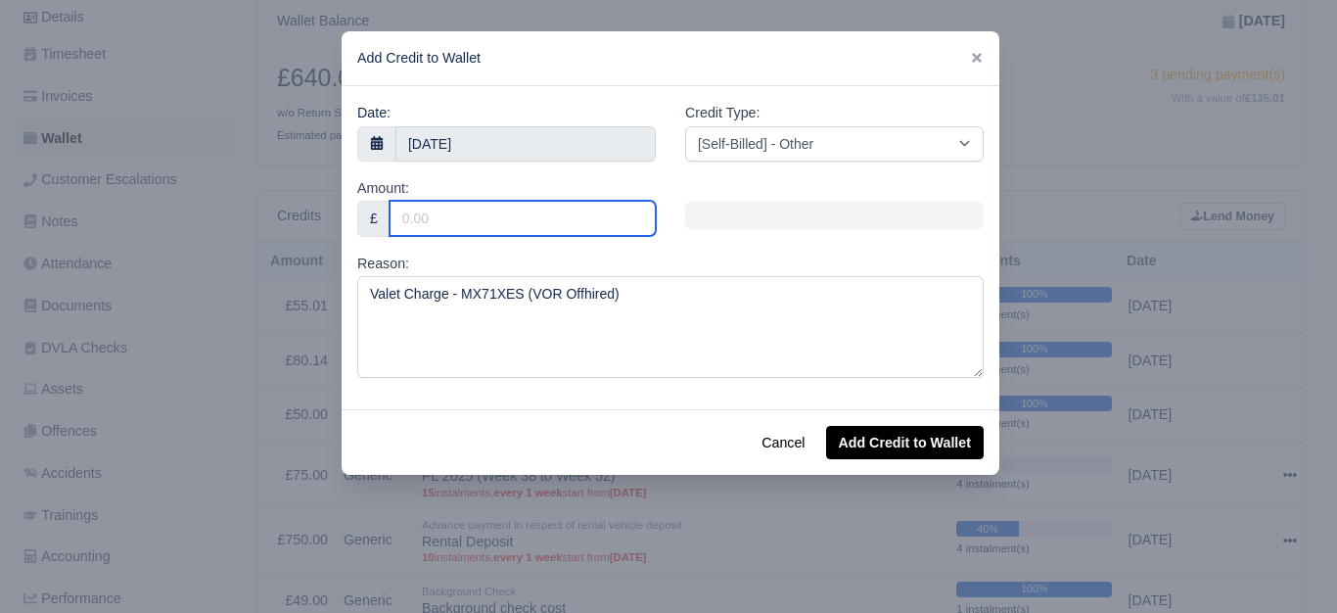
click at [571, 221] on input "Amount:" at bounding box center [523, 218] width 266 height 35
type input "25"
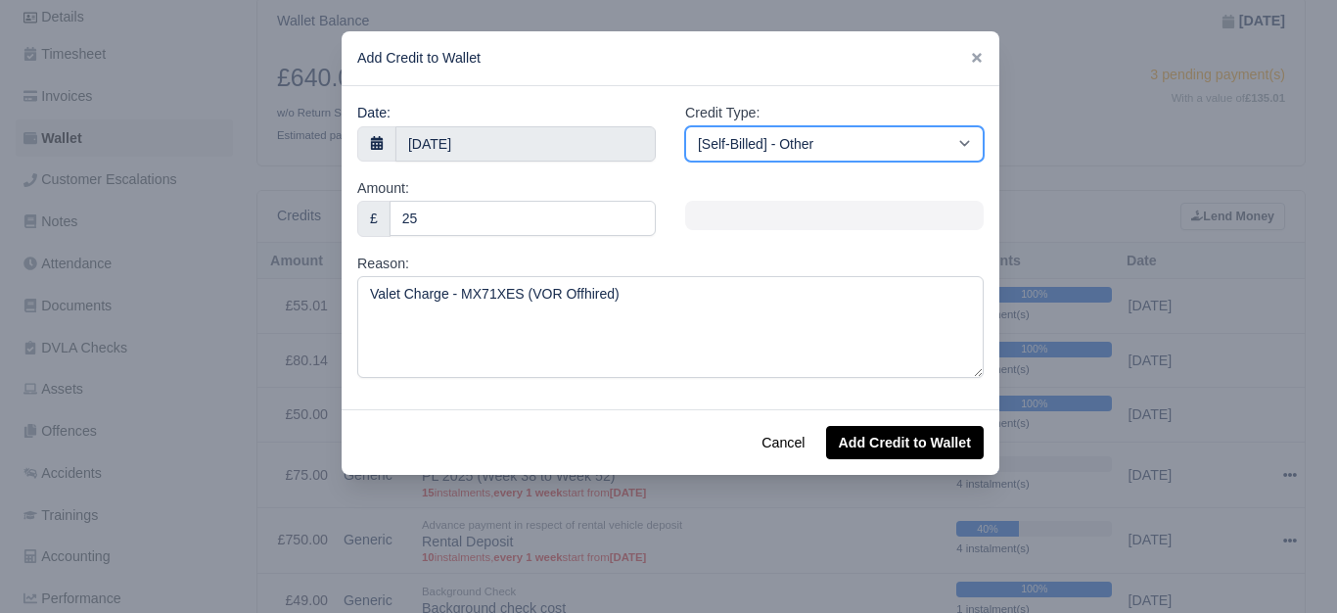
click at [851, 141] on select "[Self-Billed] - Other [Self-Billed] - Negative Invoice [Self-Billed] - Keychain…" at bounding box center [834, 143] width 299 height 35
click at [685, 126] on select "[Self-Billed] - Other [Self-Billed] - Negative Invoice [Self-Billed] - Keychain…" at bounding box center [834, 143] width 299 height 35
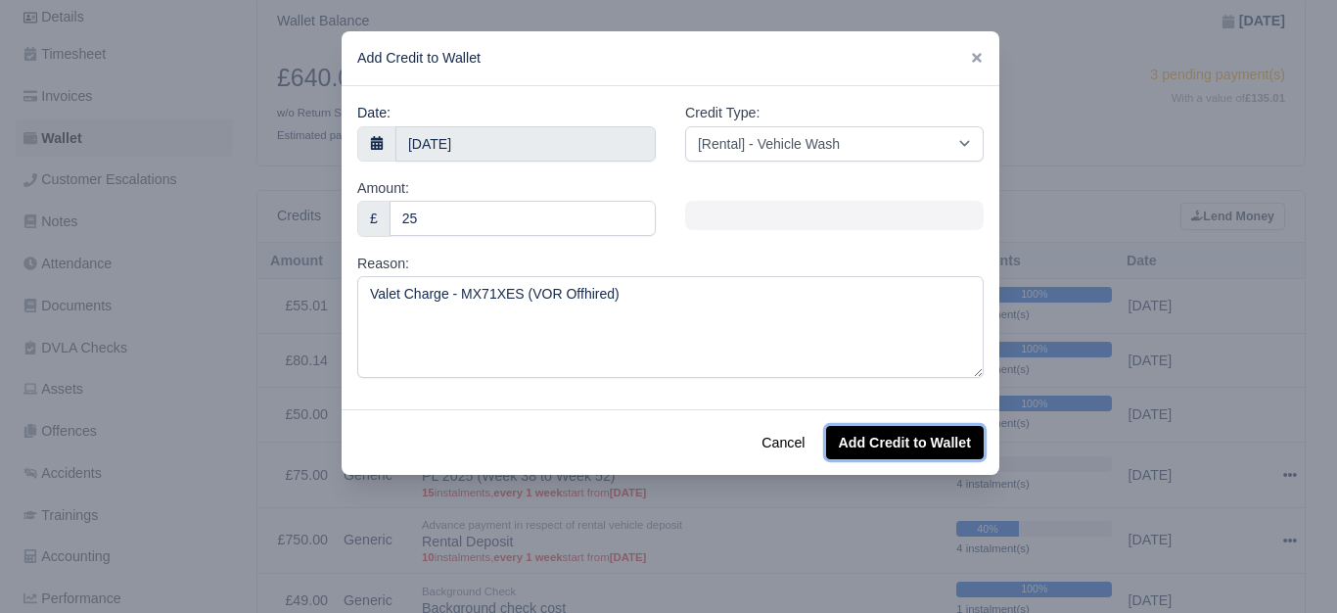
click at [879, 438] on button "Add Credit to Wallet" at bounding box center [905, 442] width 158 height 33
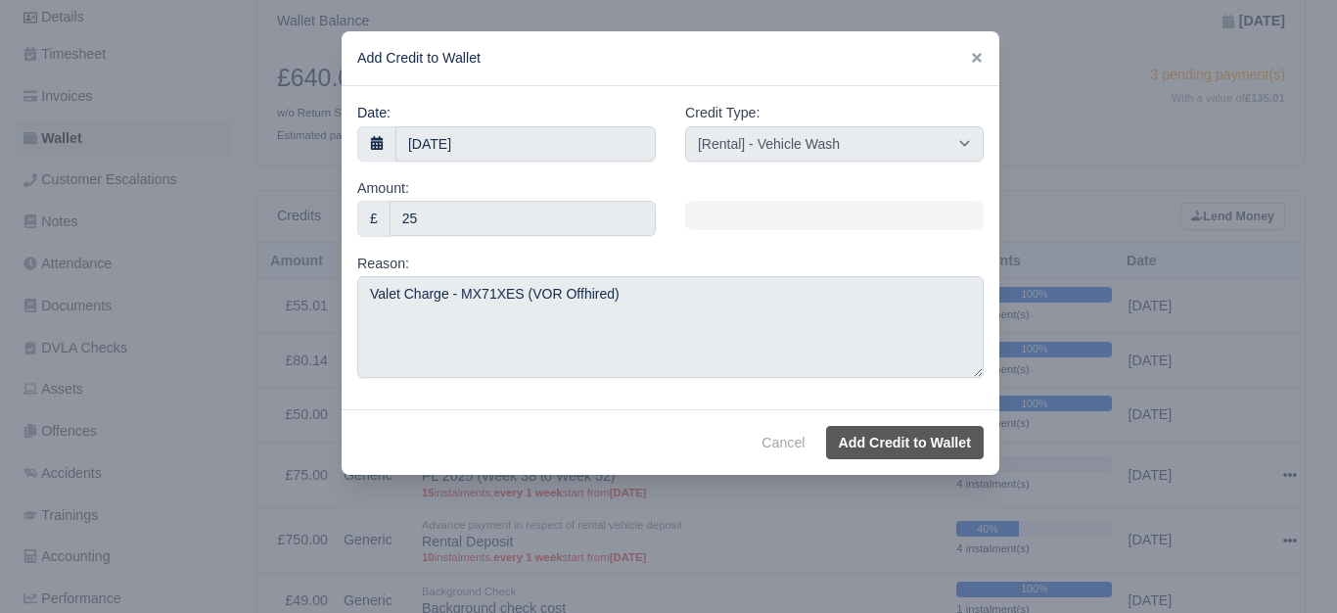
select select "other"
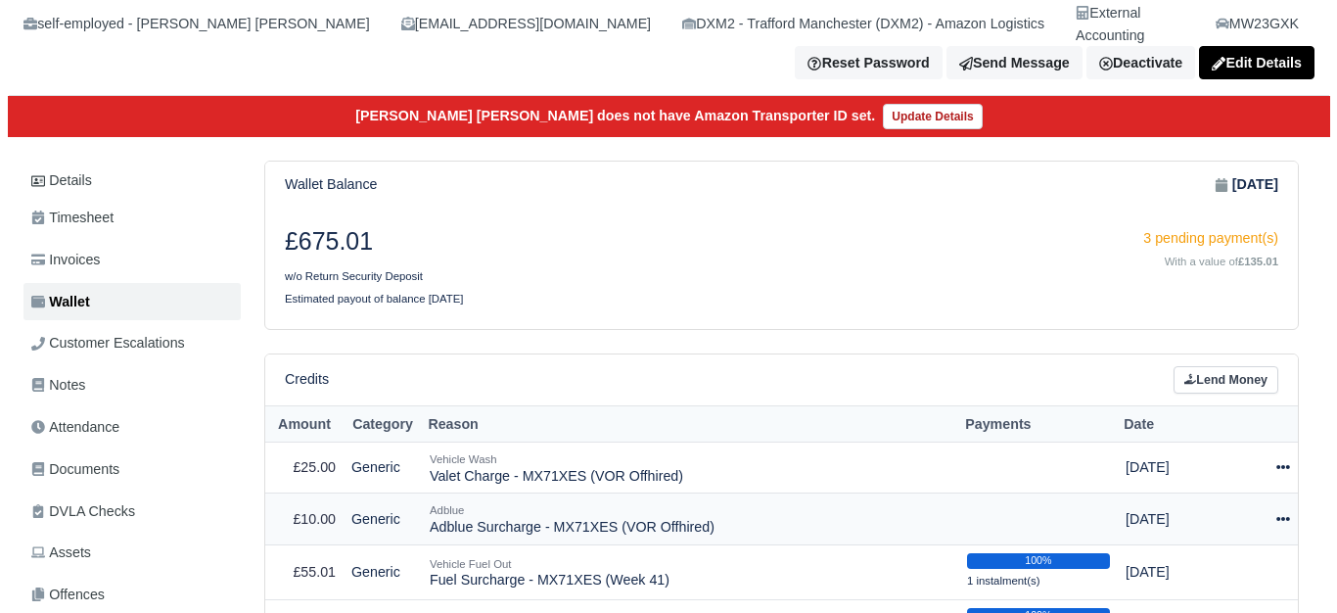
scroll to position [326, 0]
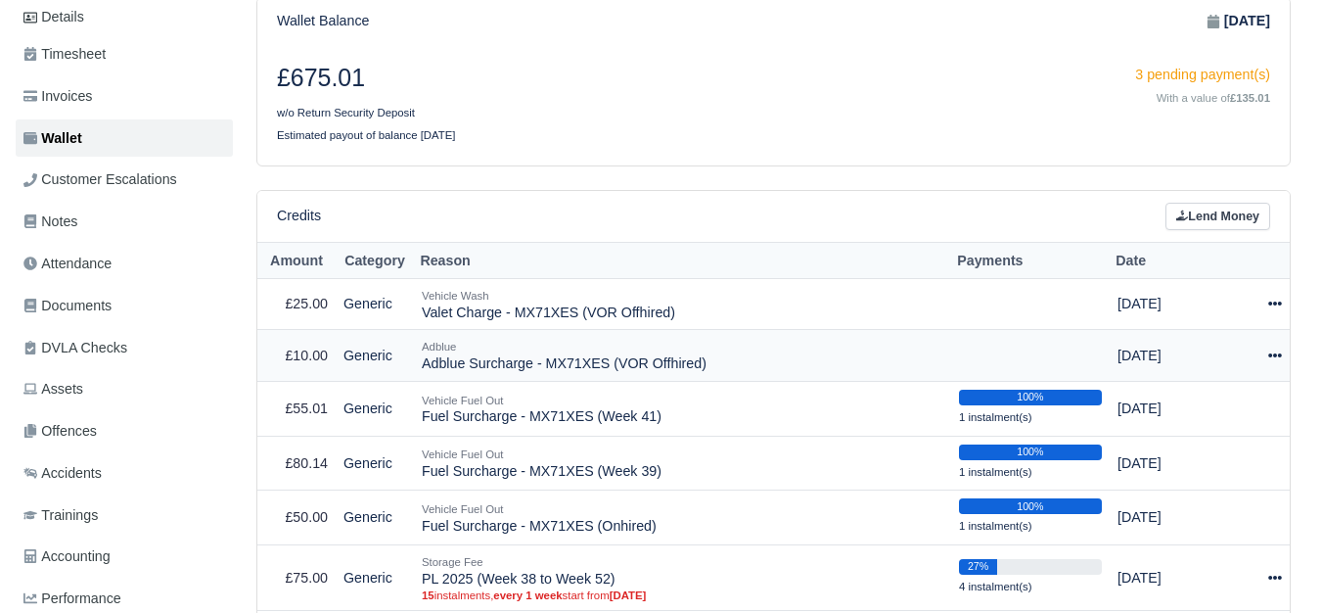
click at [1261, 345] on div at bounding box center [1263, 356] width 37 height 23
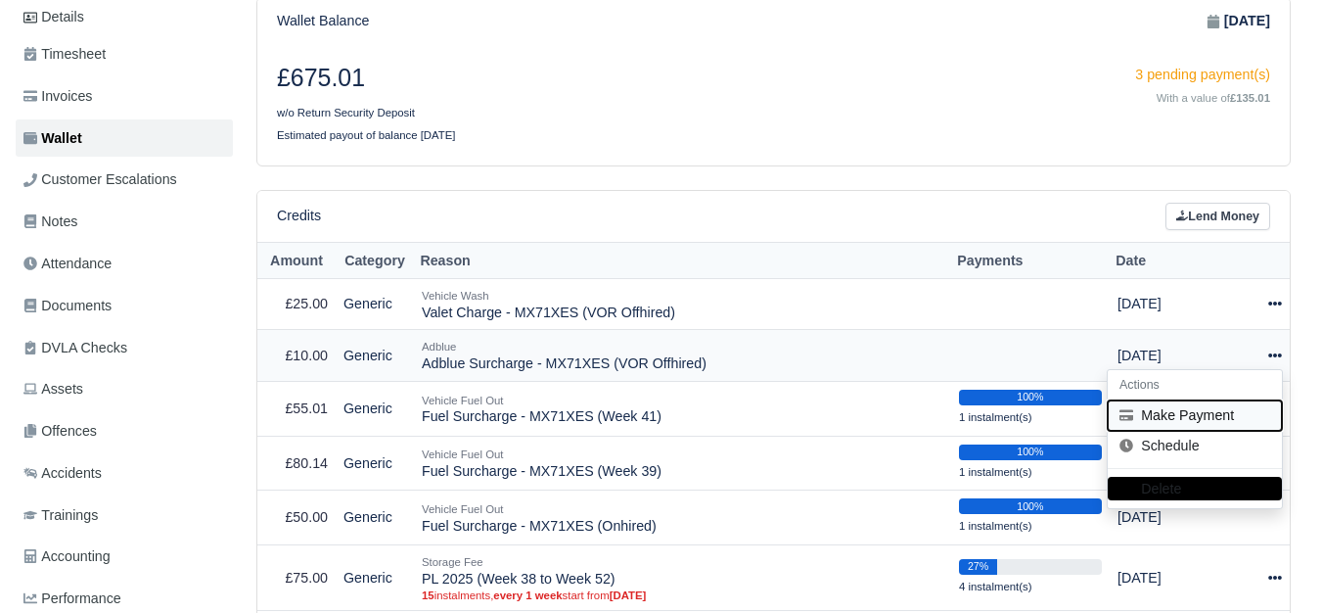
click at [1192, 400] on button "Make Payment" at bounding box center [1195, 415] width 174 height 30
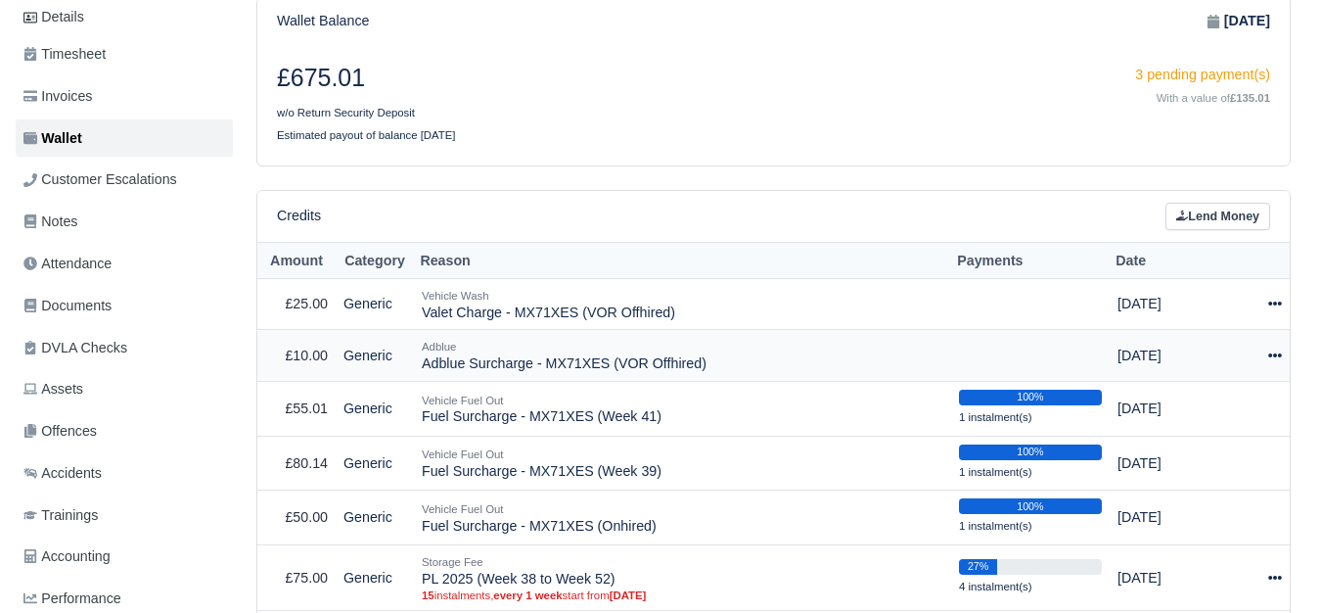
select select "7490"
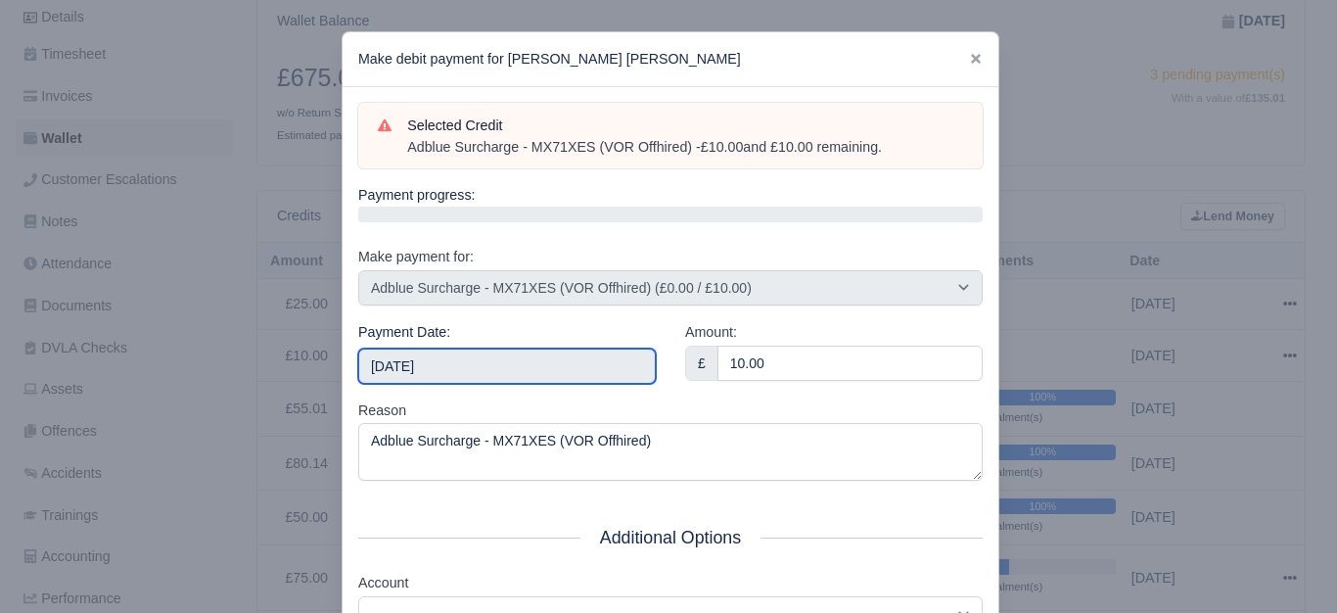
click at [408, 371] on input "[DATE]" at bounding box center [507, 365] width 298 height 35
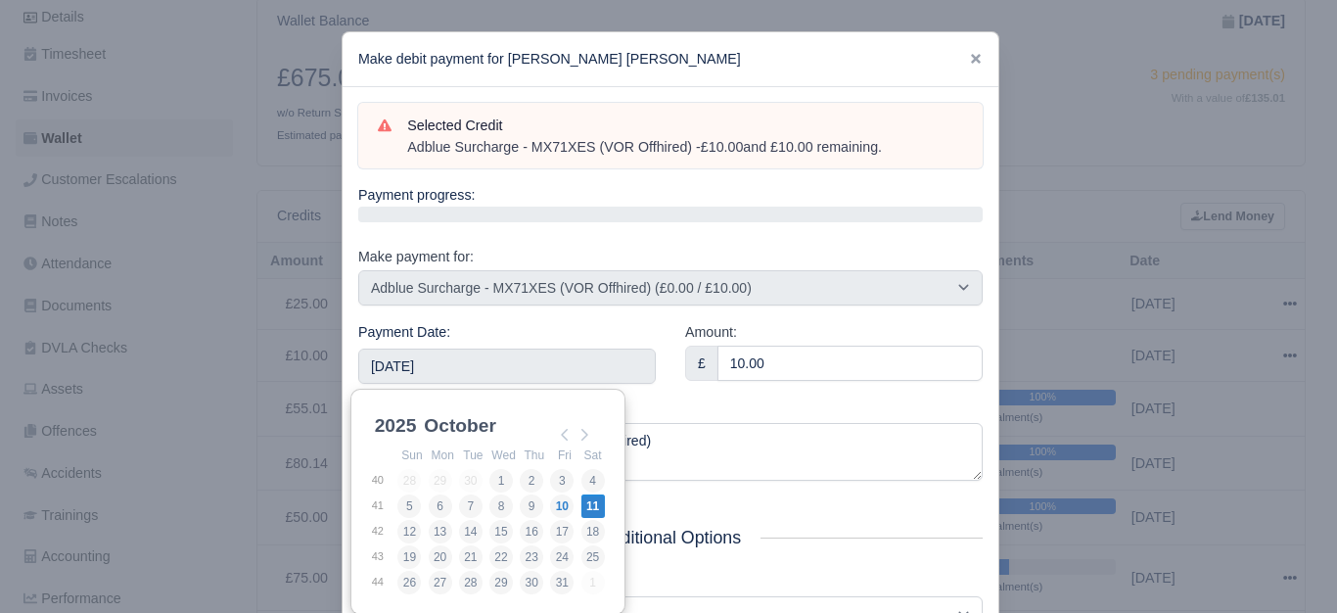
click at [740, 391] on div "Amount: £ 10.00" at bounding box center [834, 360] width 327 height 78
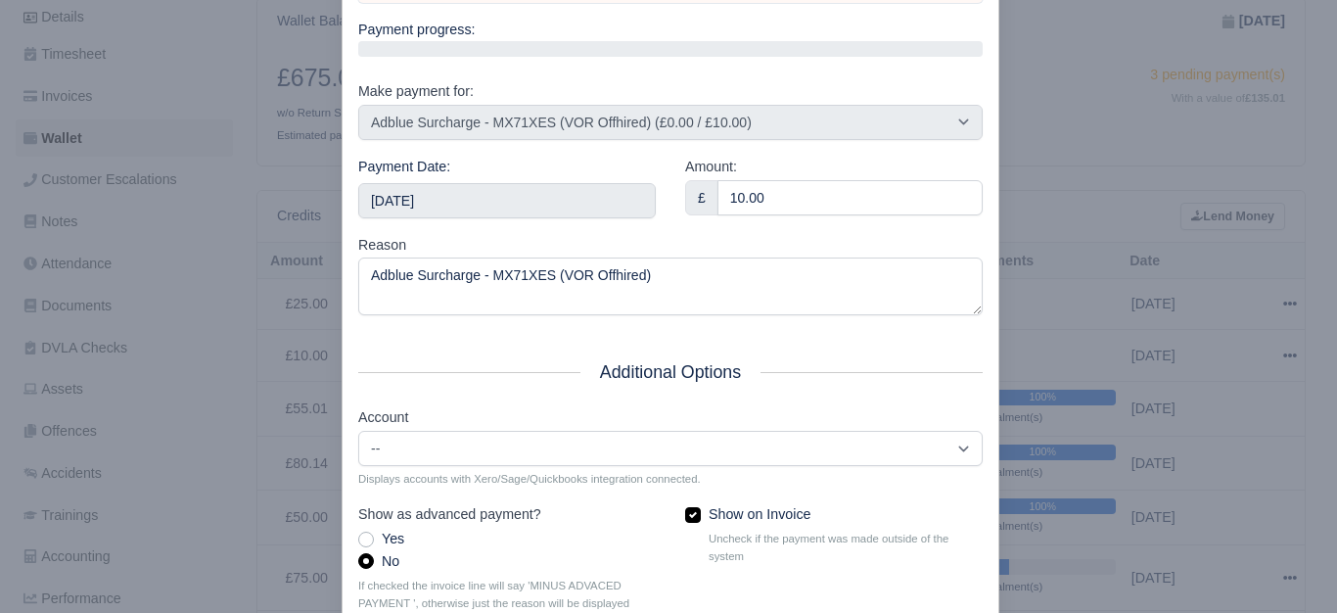
scroll to position [296, 0]
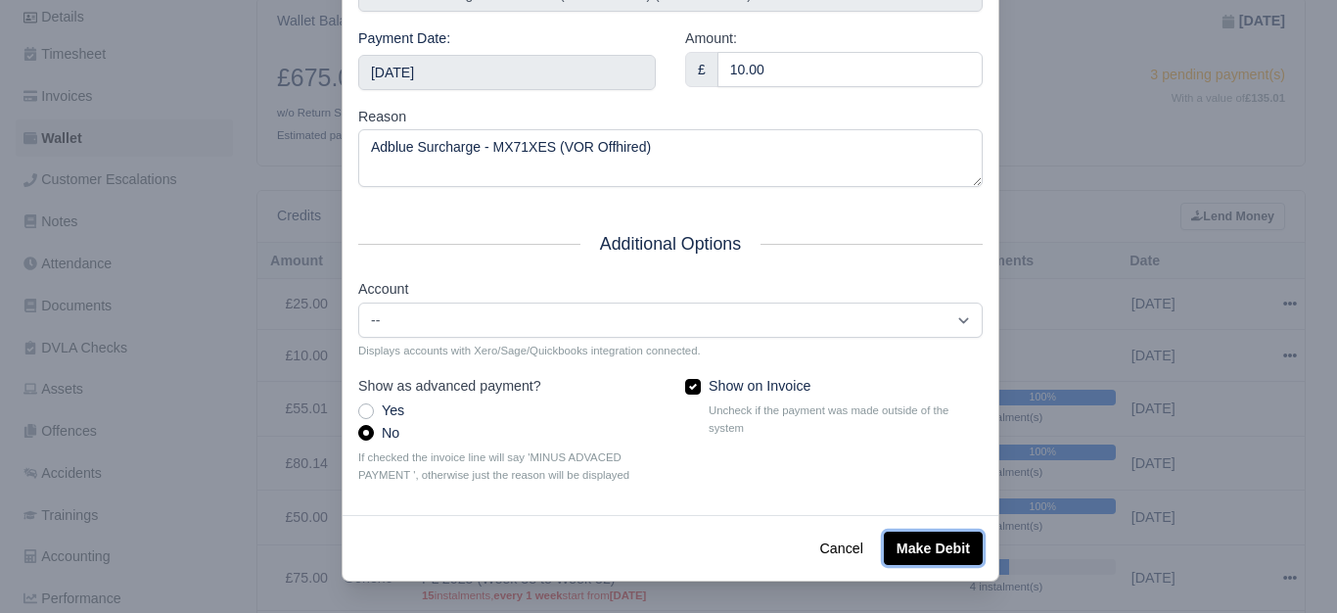
click at [927, 550] on button "Make Debit" at bounding box center [933, 548] width 99 height 33
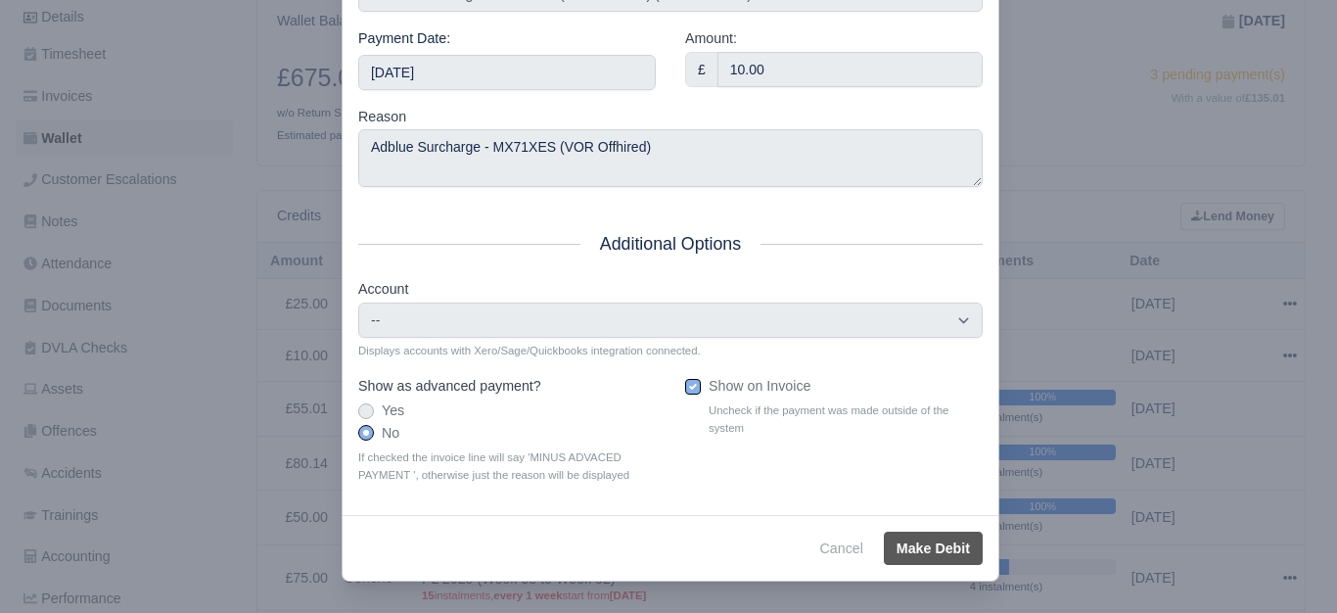
type input "[DATE]T23:59:59+01:00"
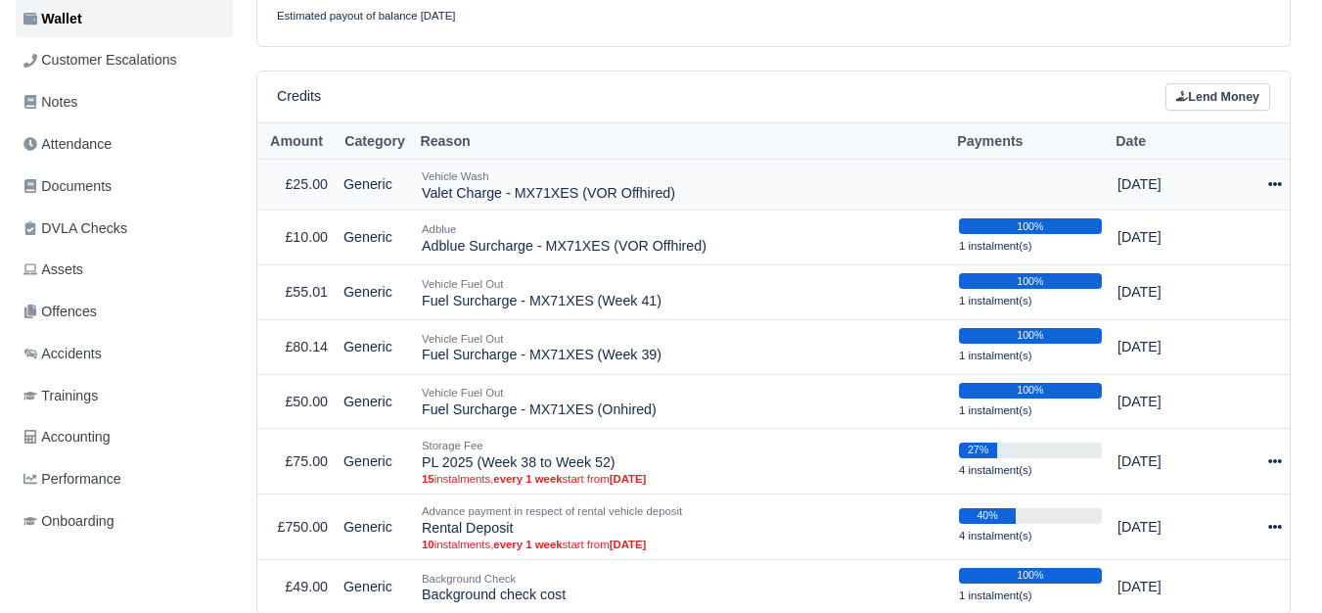
click at [1275, 177] on icon at bounding box center [1276, 184] width 14 height 14
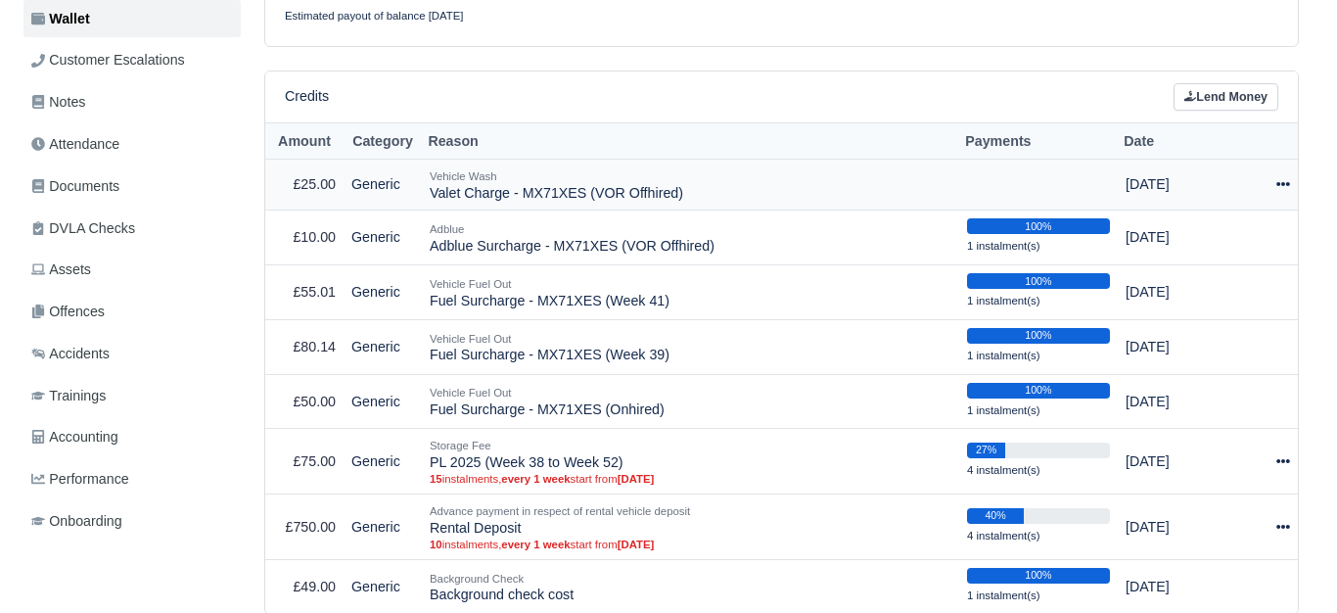
scroll to position [445, 0]
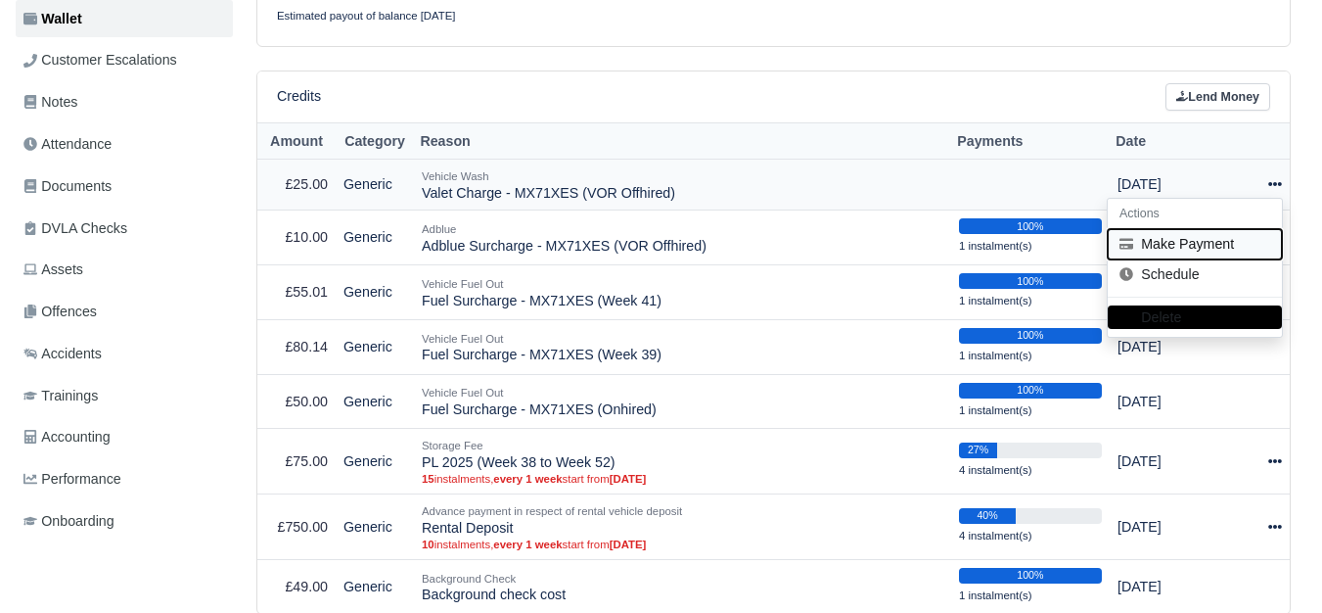
click at [1172, 232] on button "Make Payment" at bounding box center [1195, 244] width 174 height 30
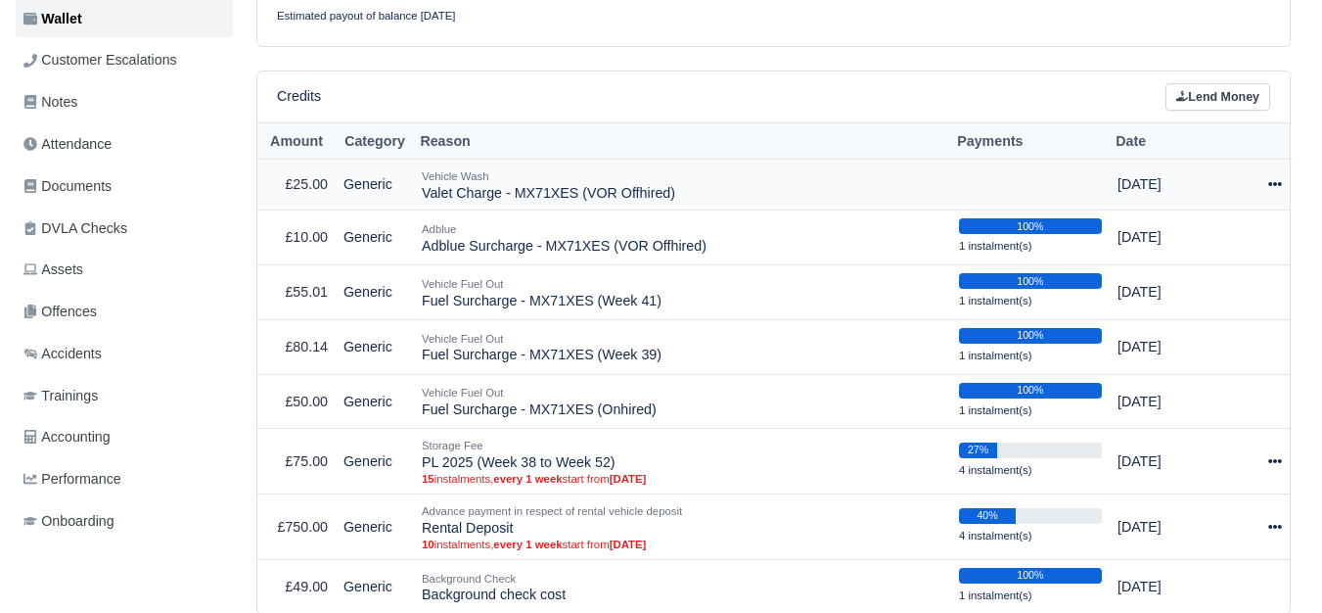
click at [1274, 177] on icon at bounding box center [1276, 184] width 14 height 14
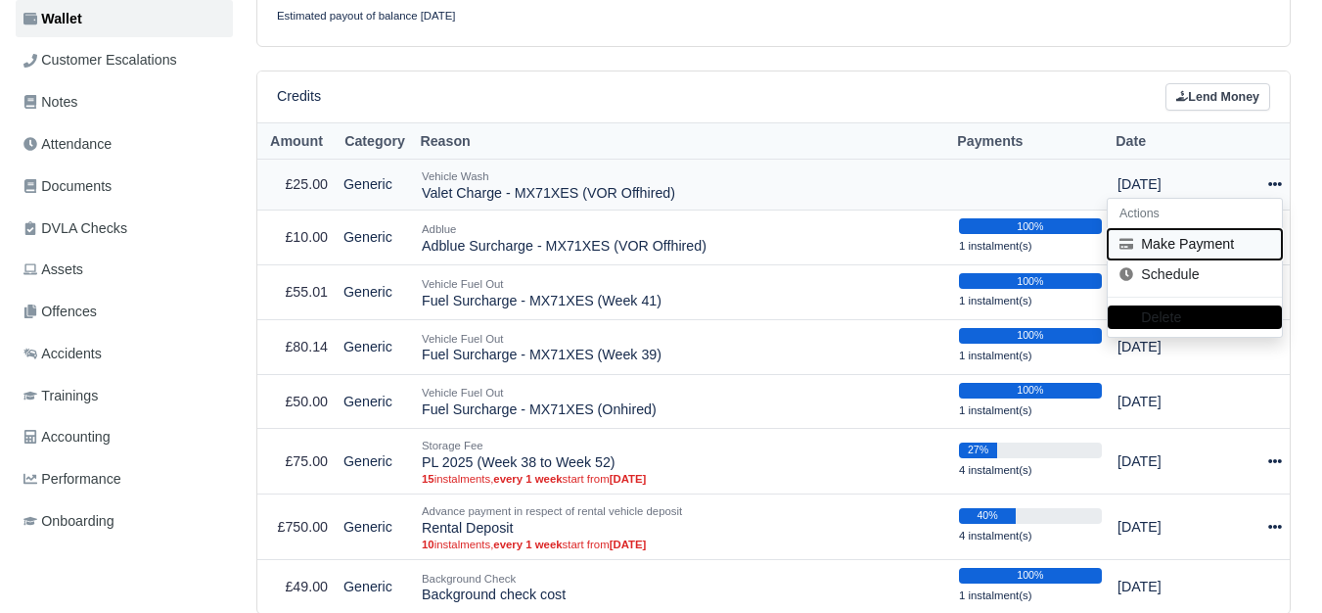
click at [1171, 229] on button "Make Payment" at bounding box center [1195, 244] width 174 height 30
select select "7491"
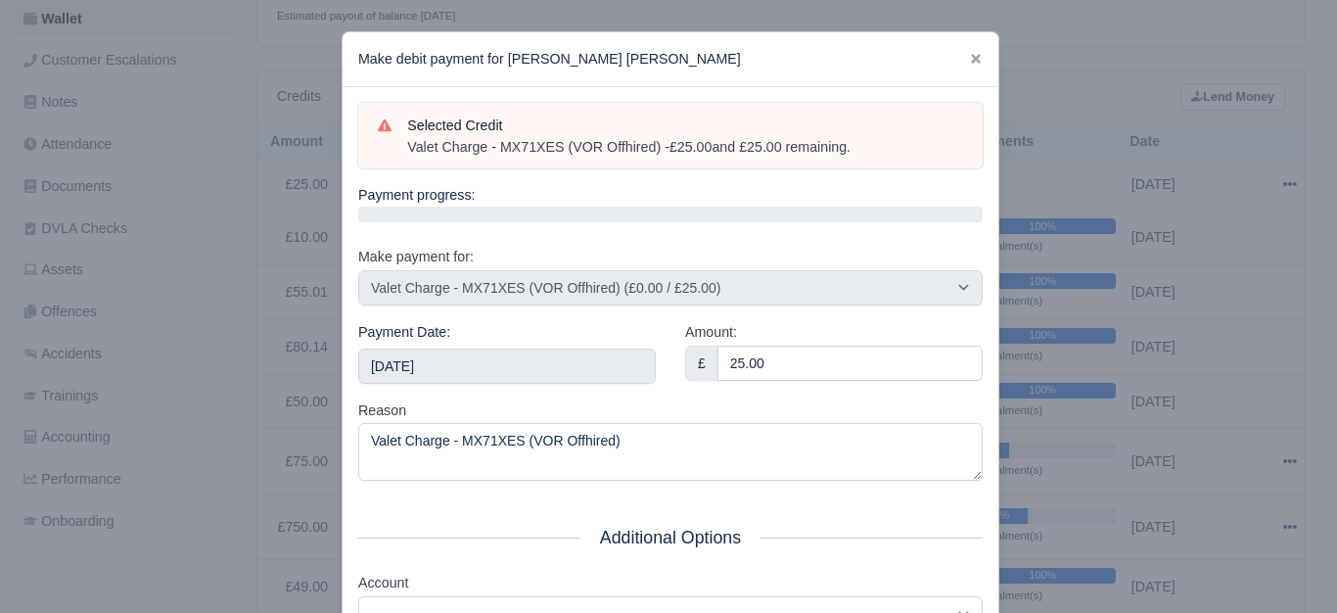
type input "[DATE]T23:59:59+01:00"
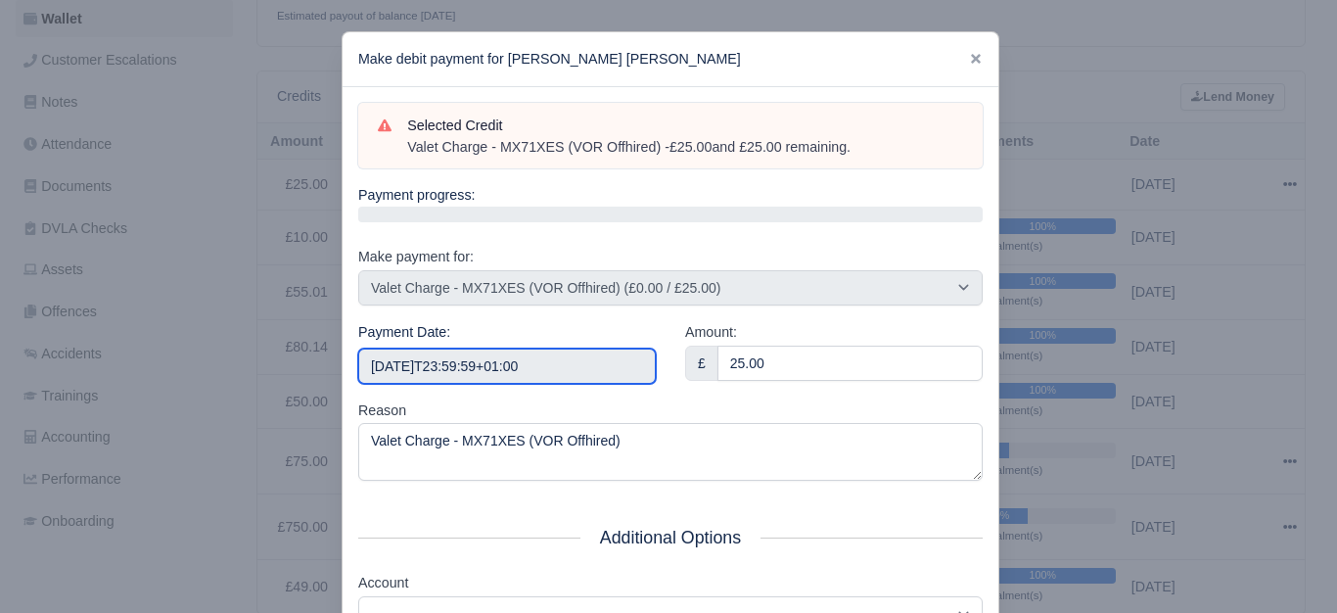
click at [486, 365] on input "[DATE]T23:59:59+01:00" at bounding box center [507, 365] width 298 height 35
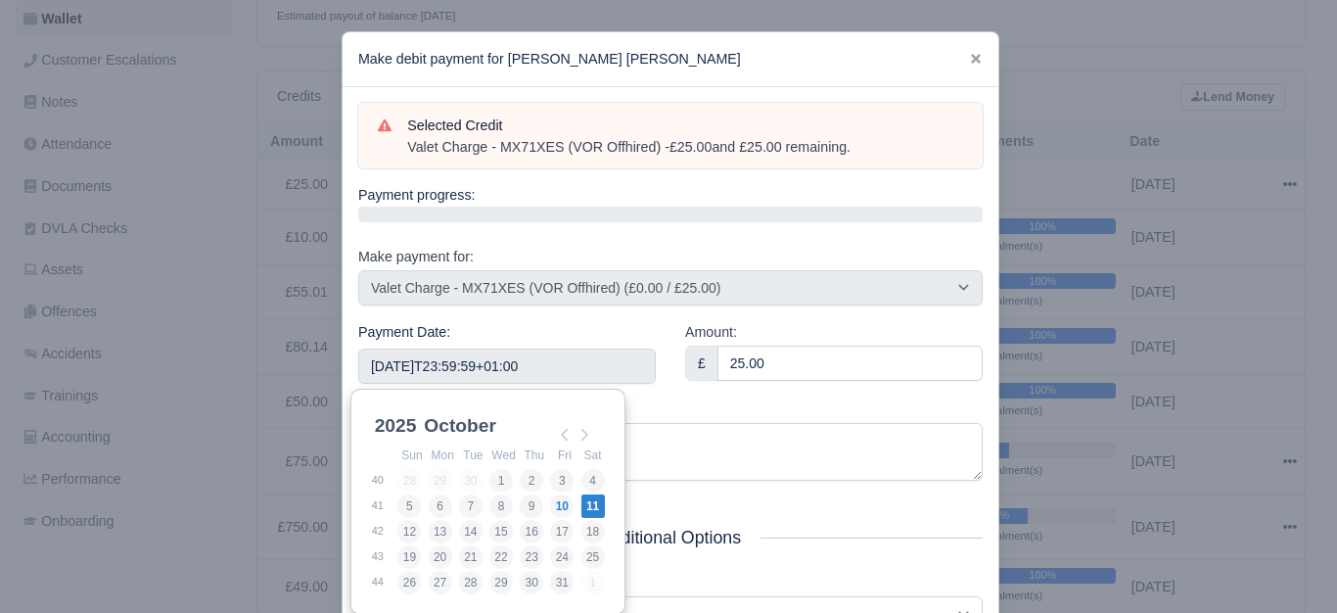
click at [795, 408] on div "Reason Valet Charge - MX71XES (VOR Offhired)" at bounding box center [670, 440] width 625 height 82
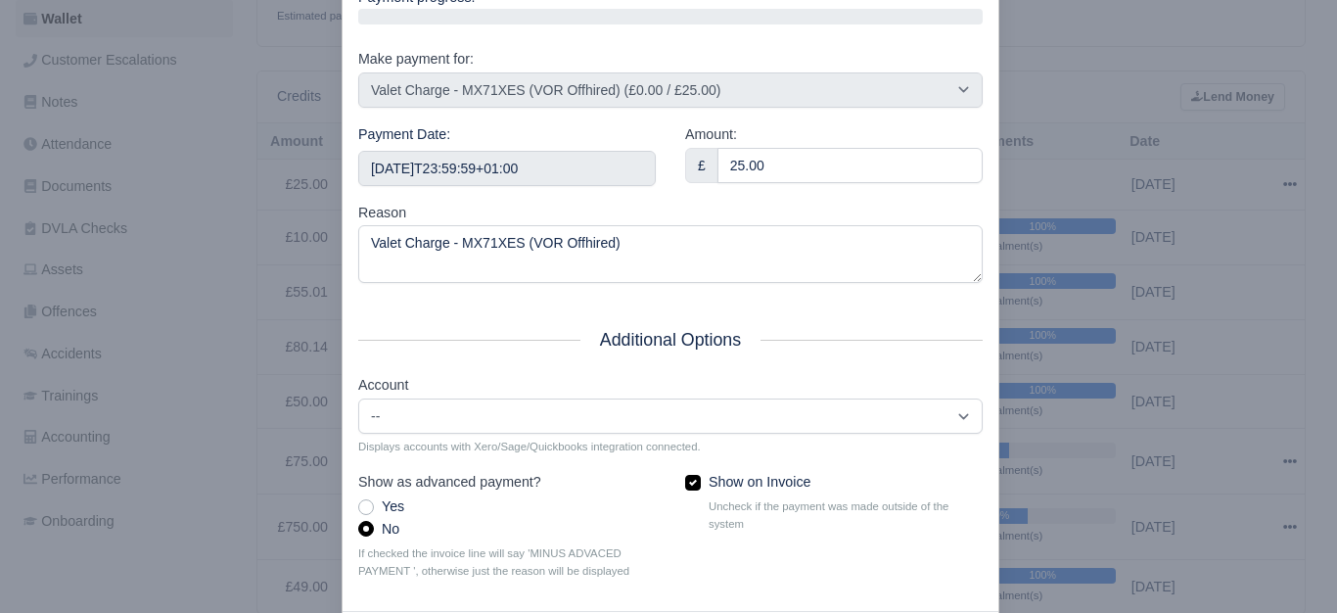
scroll to position [296, 0]
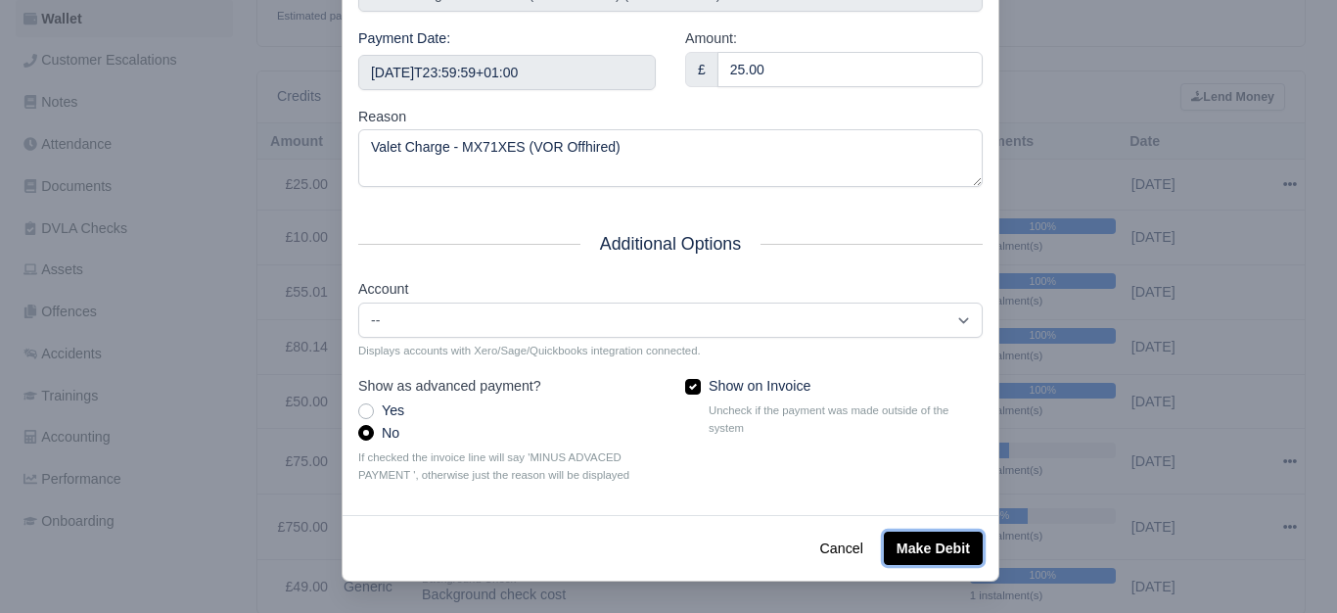
click at [897, 541] on button "Make Debit" at bounding box center [933, 548] width 99 height 33
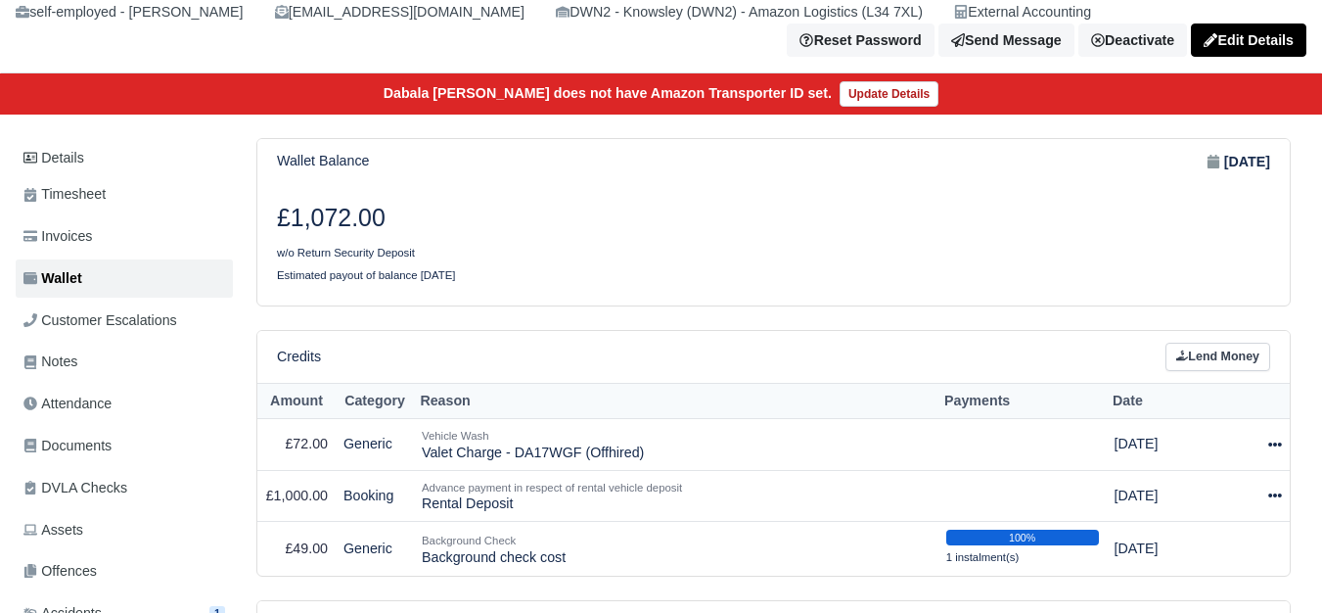
scroll to position [163, 0]
